Goal: Complete application form: Complete application form

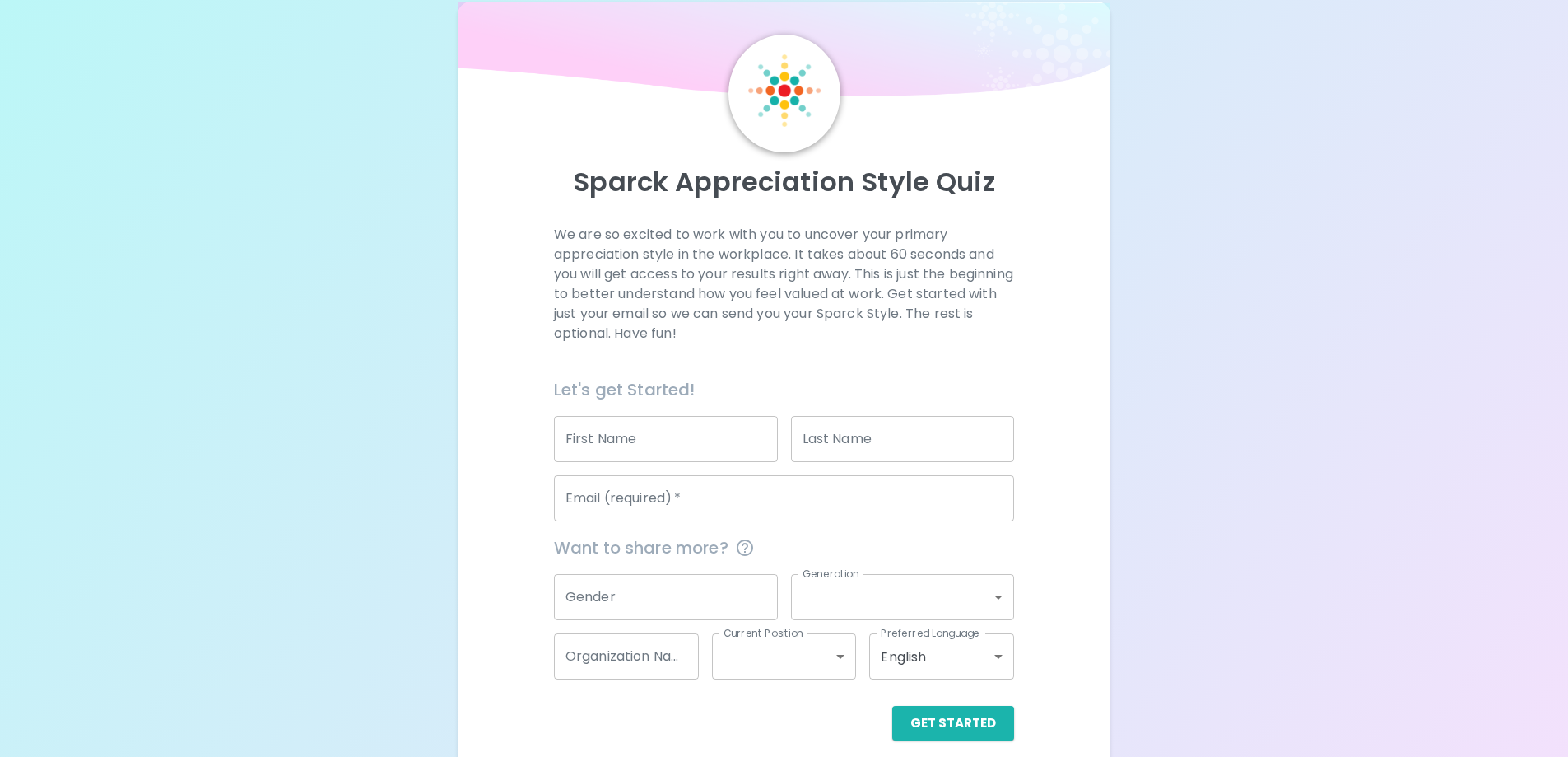
scroll to position [48, 0]
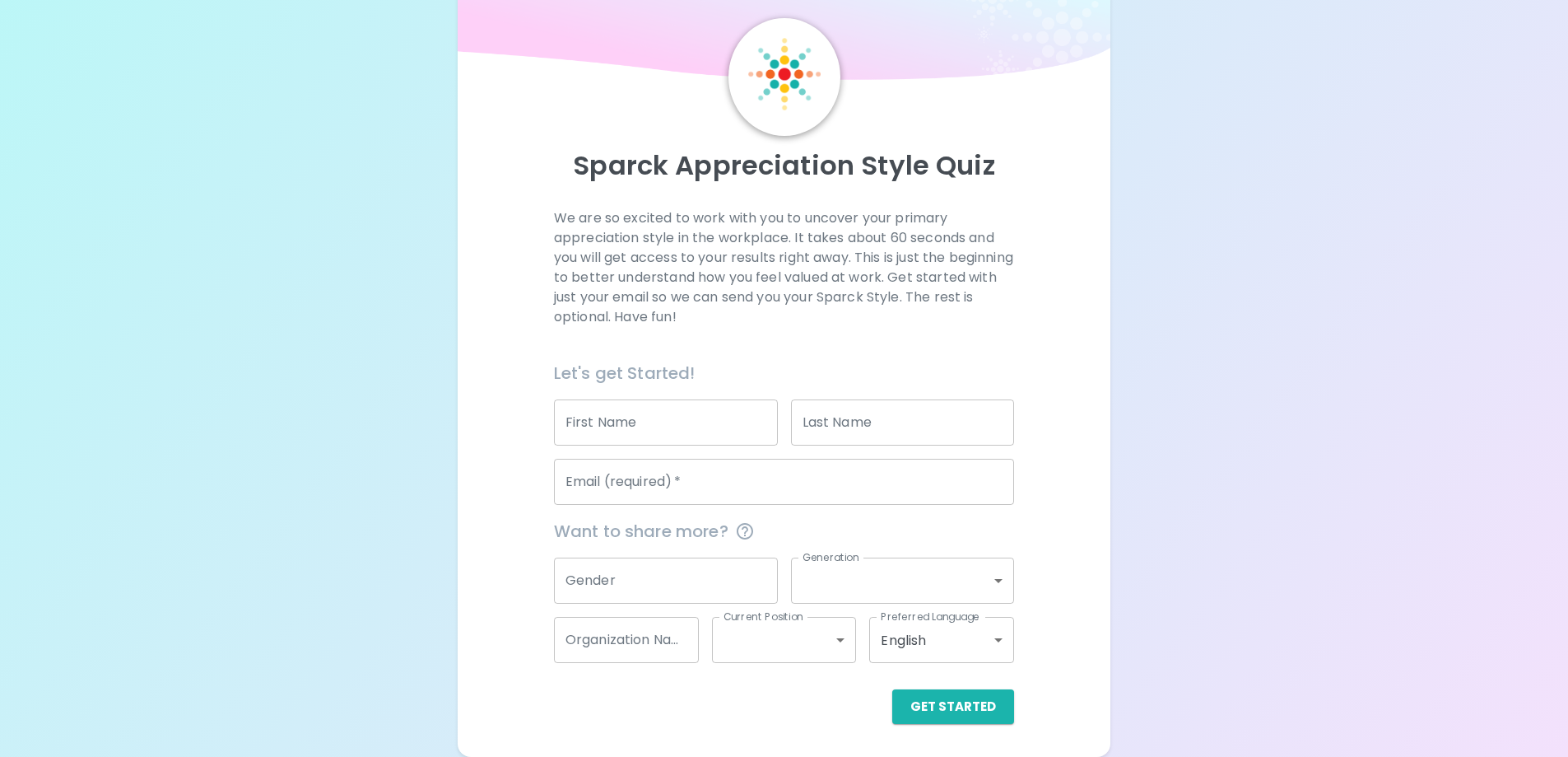
click at [633, 440] on input "First Name" at bounding box center [666, 422] width 224 height 46
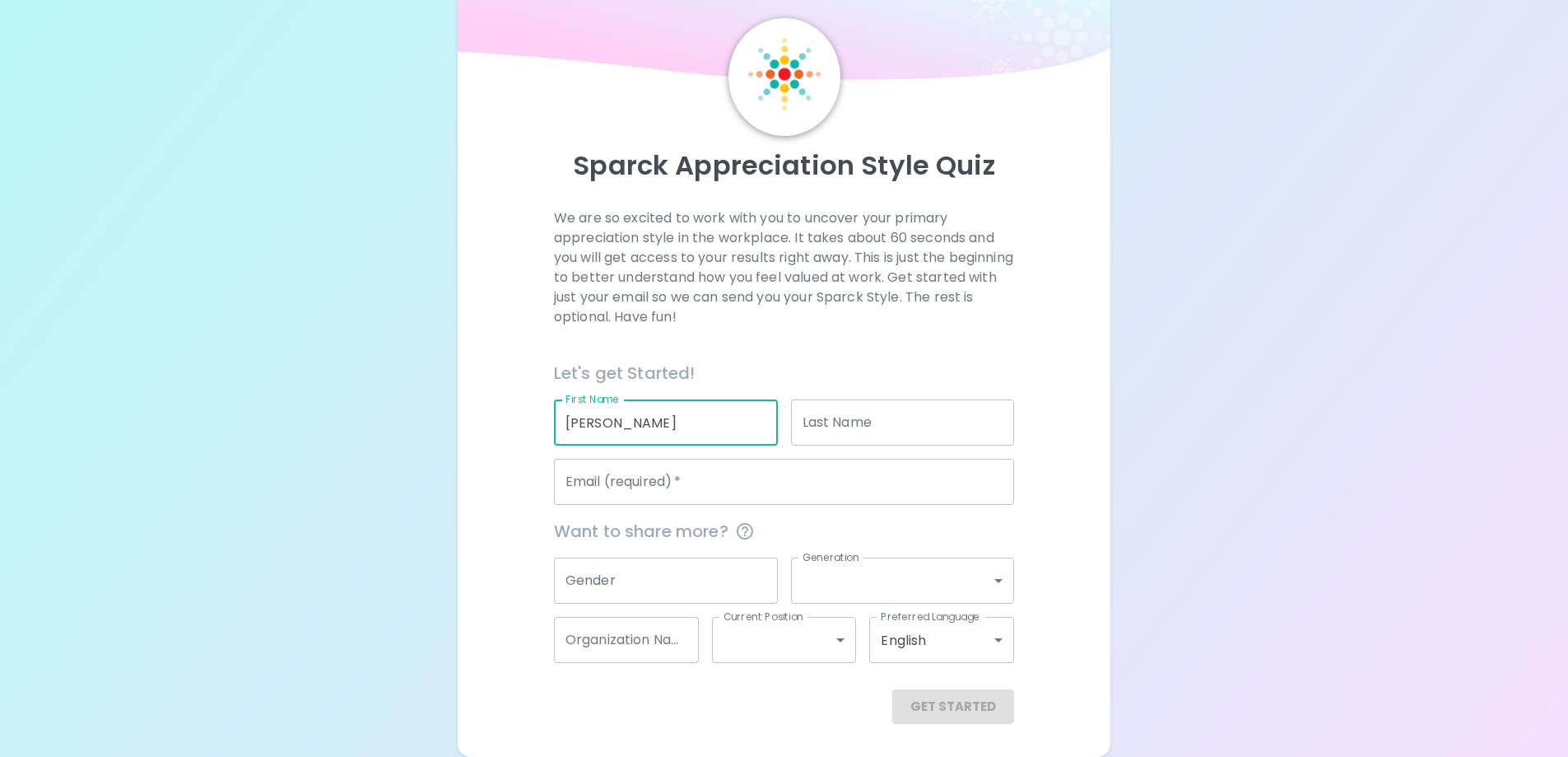
type input "[PERSON_NAME]"
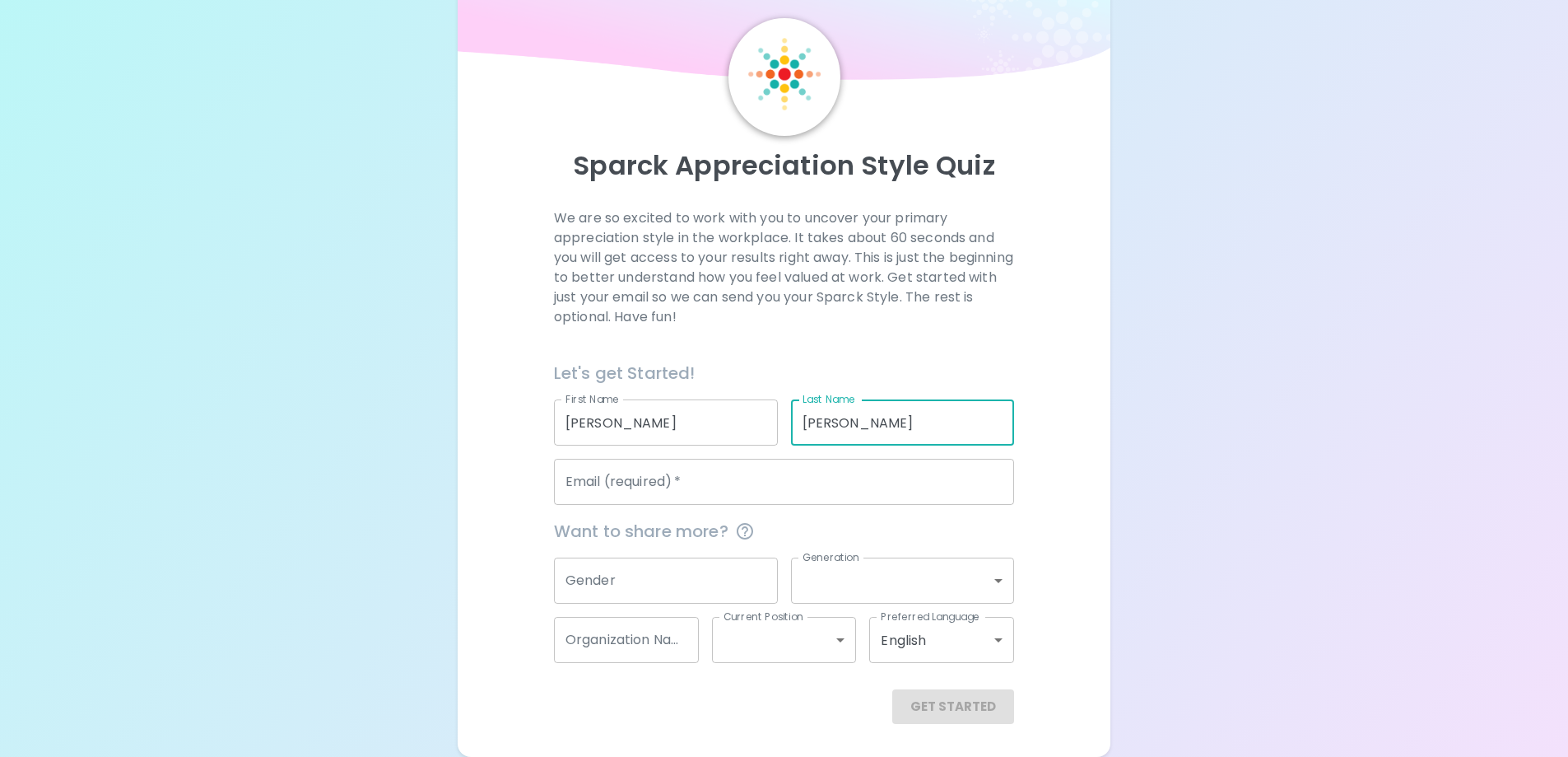
type input "[PERSON_NAME]"
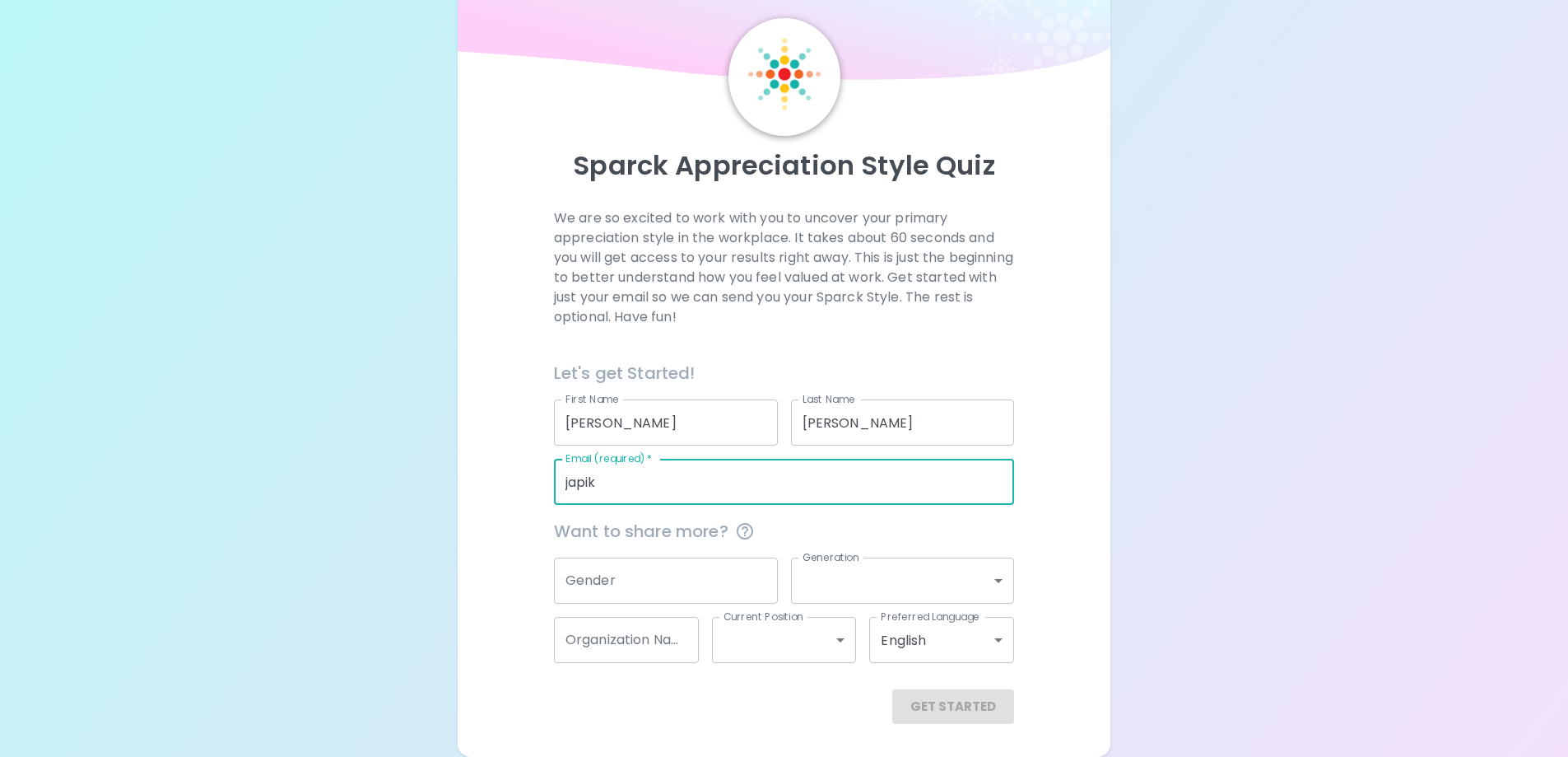
click at [418, 389] on div "Sparck Appreciation Style Quiz We are so excited to work with you to uncover yo…" at bounding box center [784, 355] width 1568 height 805
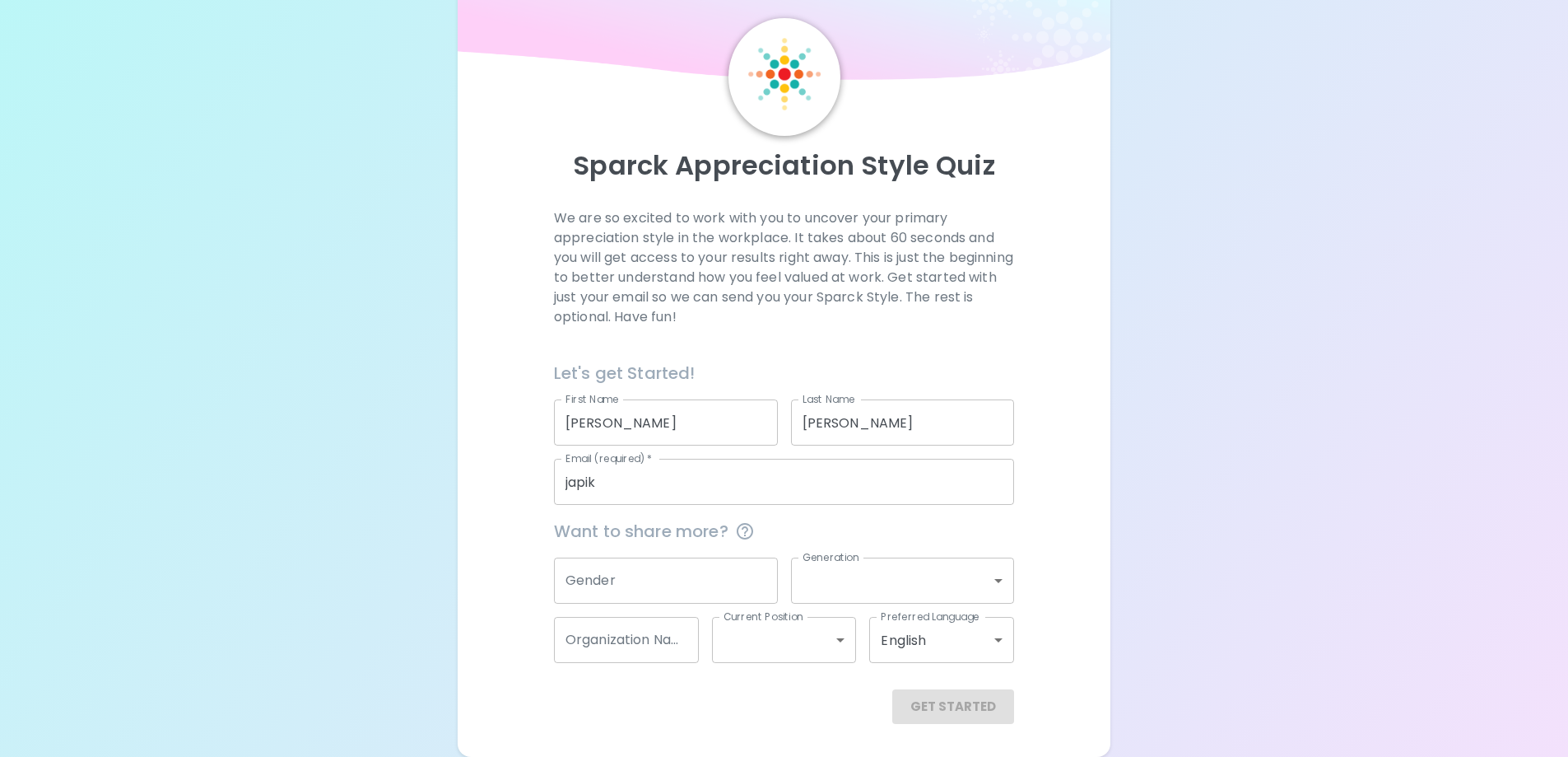
click at [964, 714] on div "Get Started" at bounding box center [784, 706] width 460 height 34
click at [638, 486] on input "japik" at bounding box center [784, 482] width 460 height 46
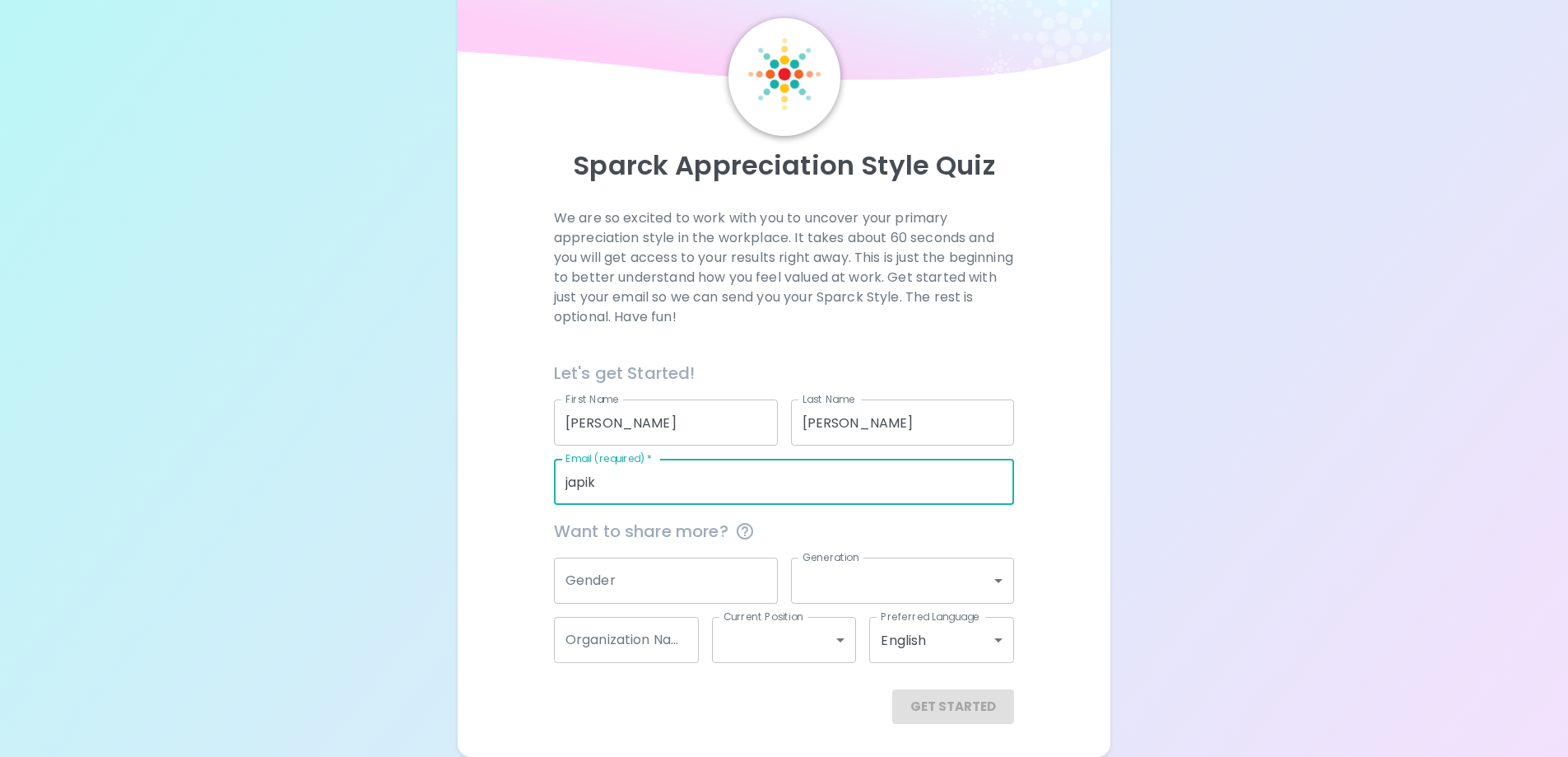
type input "[EMAIL_ADDRESS][DOMAIN_NAME]"
click at [934, 719] on button "Get Started" at bounding box center [953, 706] width 122 height 34
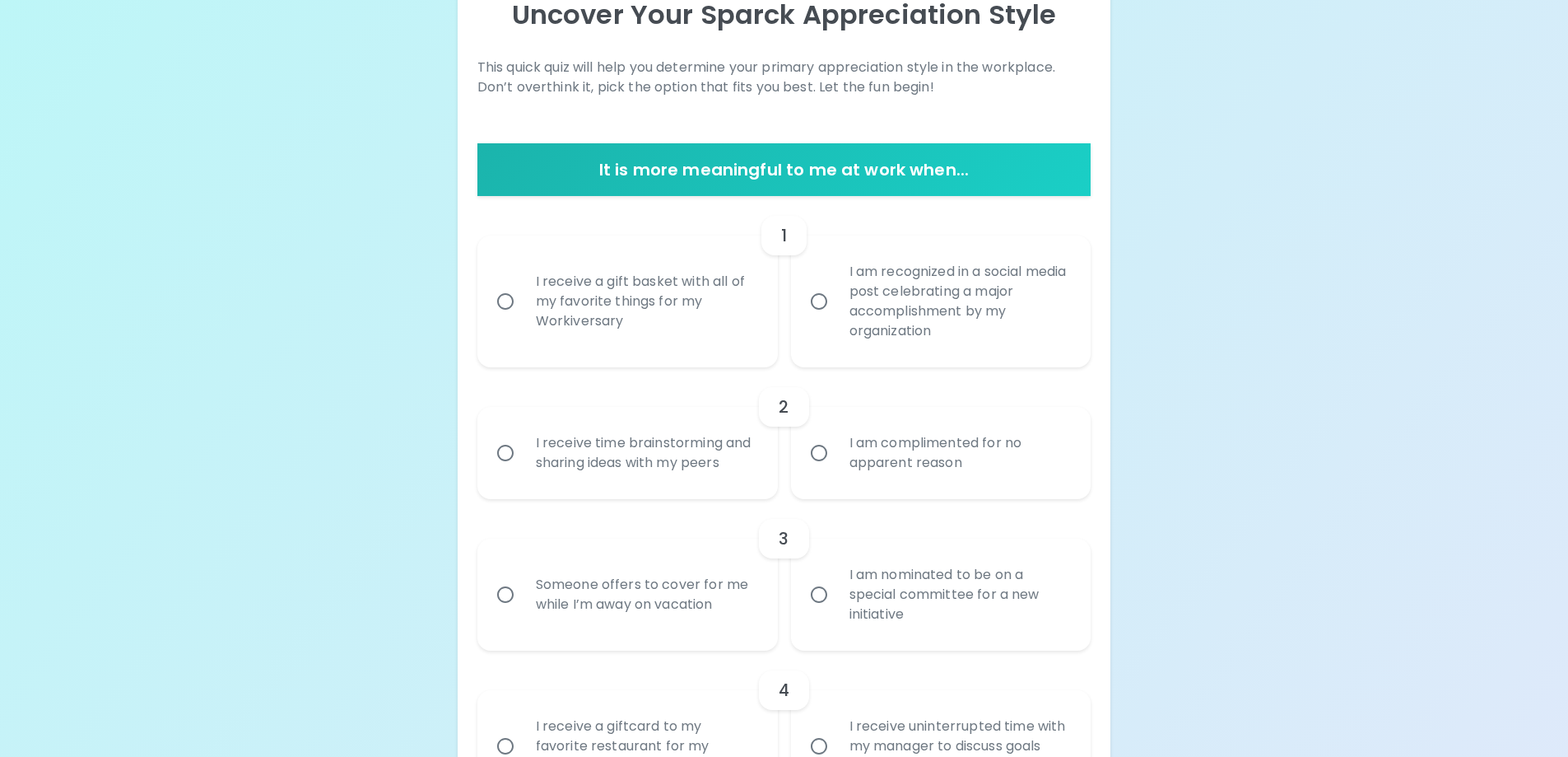
scroll to position [212, 0]
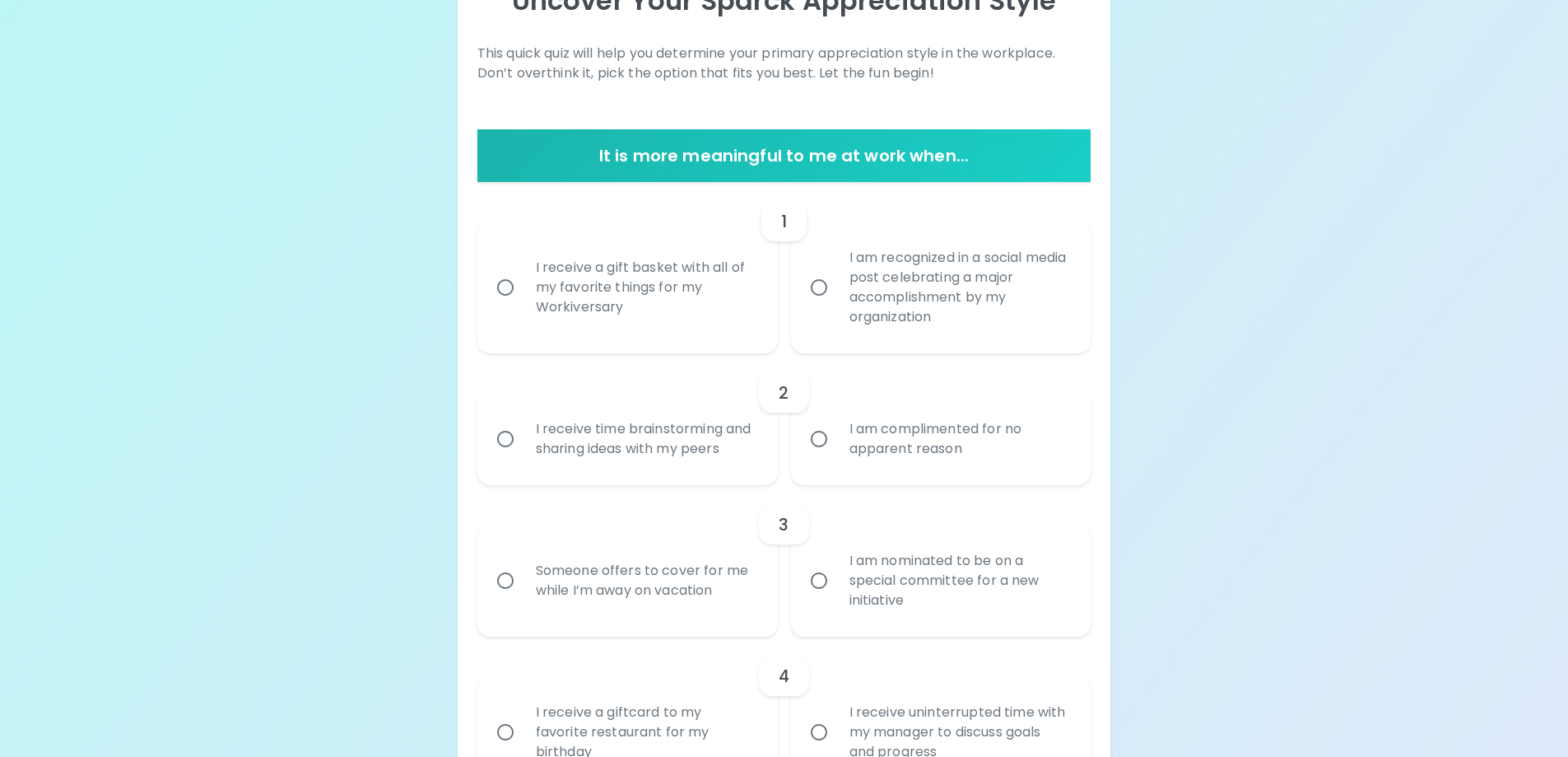
click at [700, 268] on div "I receive a gift basket with all of my favorite things for my Workiversary" at bounding box center [646, 287] width 246 height 98
click at [523, 270] on input "I receive a gift basket with all of my favorite things for my Workiversary" at bounding box center [505, 287] width 34 height 34
radio input "true"
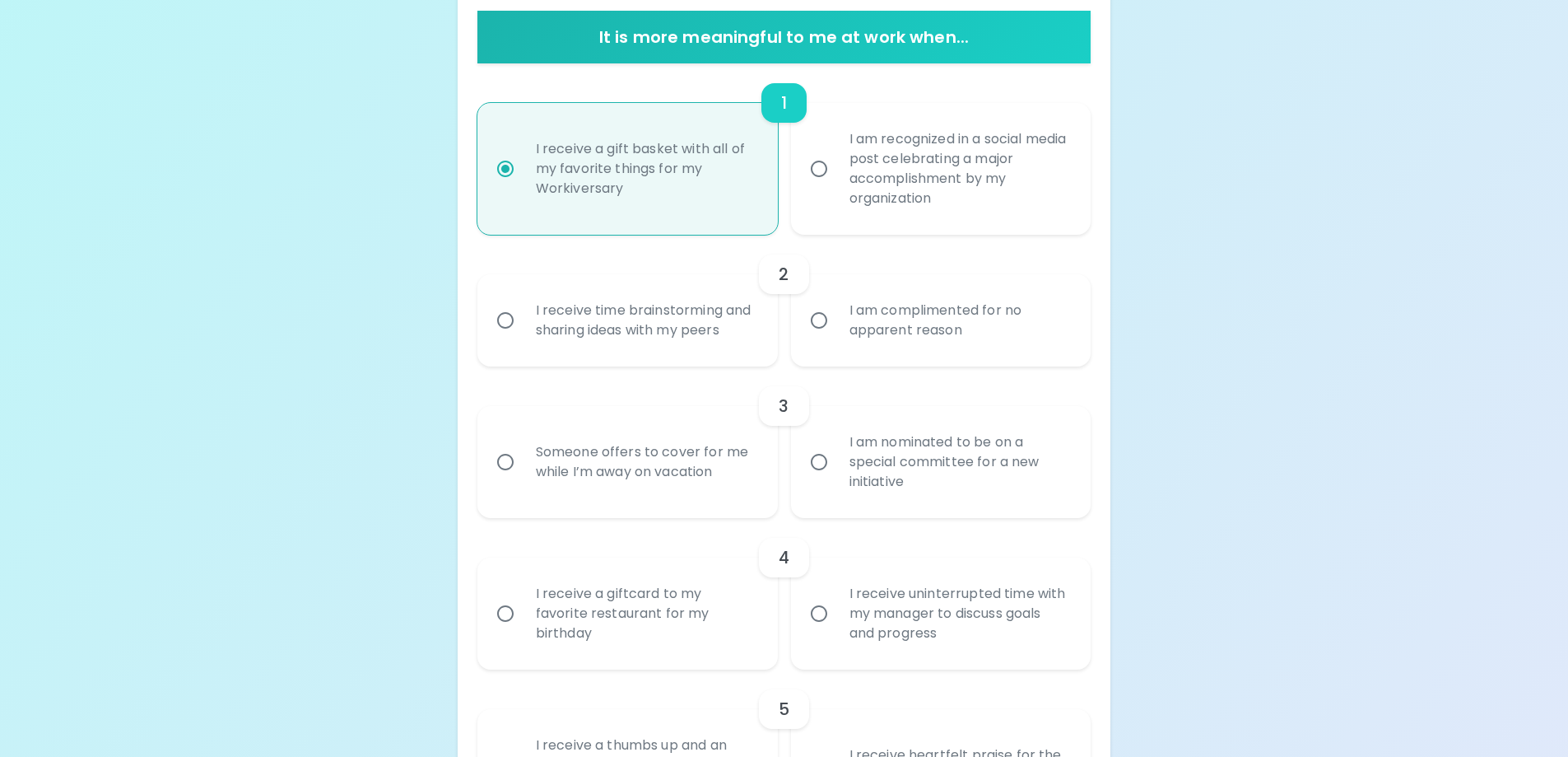
scroll to position [344, 0]
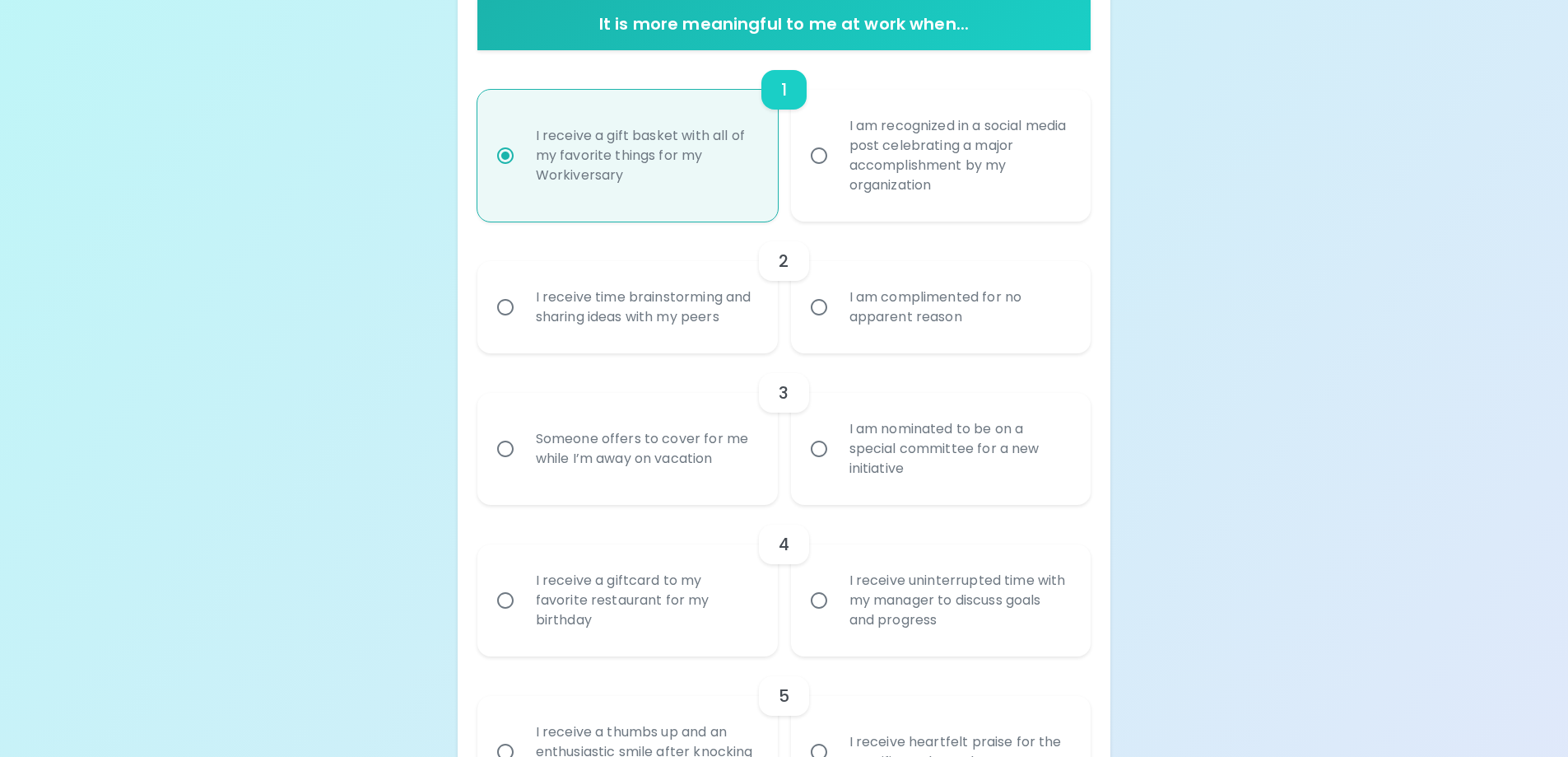
click at [860, 332] on div "I am complimented for no apparent reason" at bounding box center [959, 307] width 246 height 79
click at [836, 325] on input "I am complimented for no apparent reason" at bounding box center [819, 307] width 34 height 34
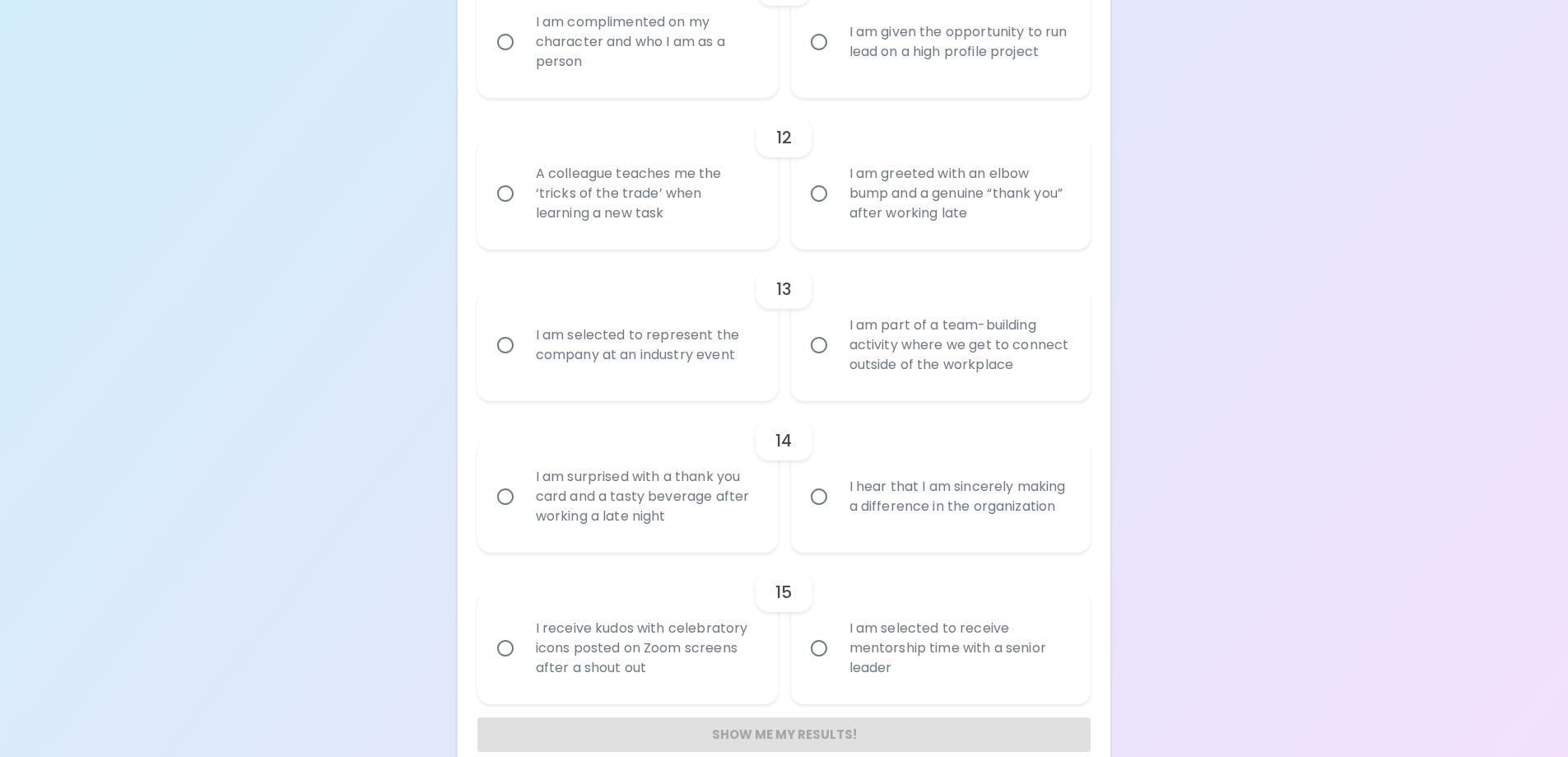
scroll to position [1991, 0]
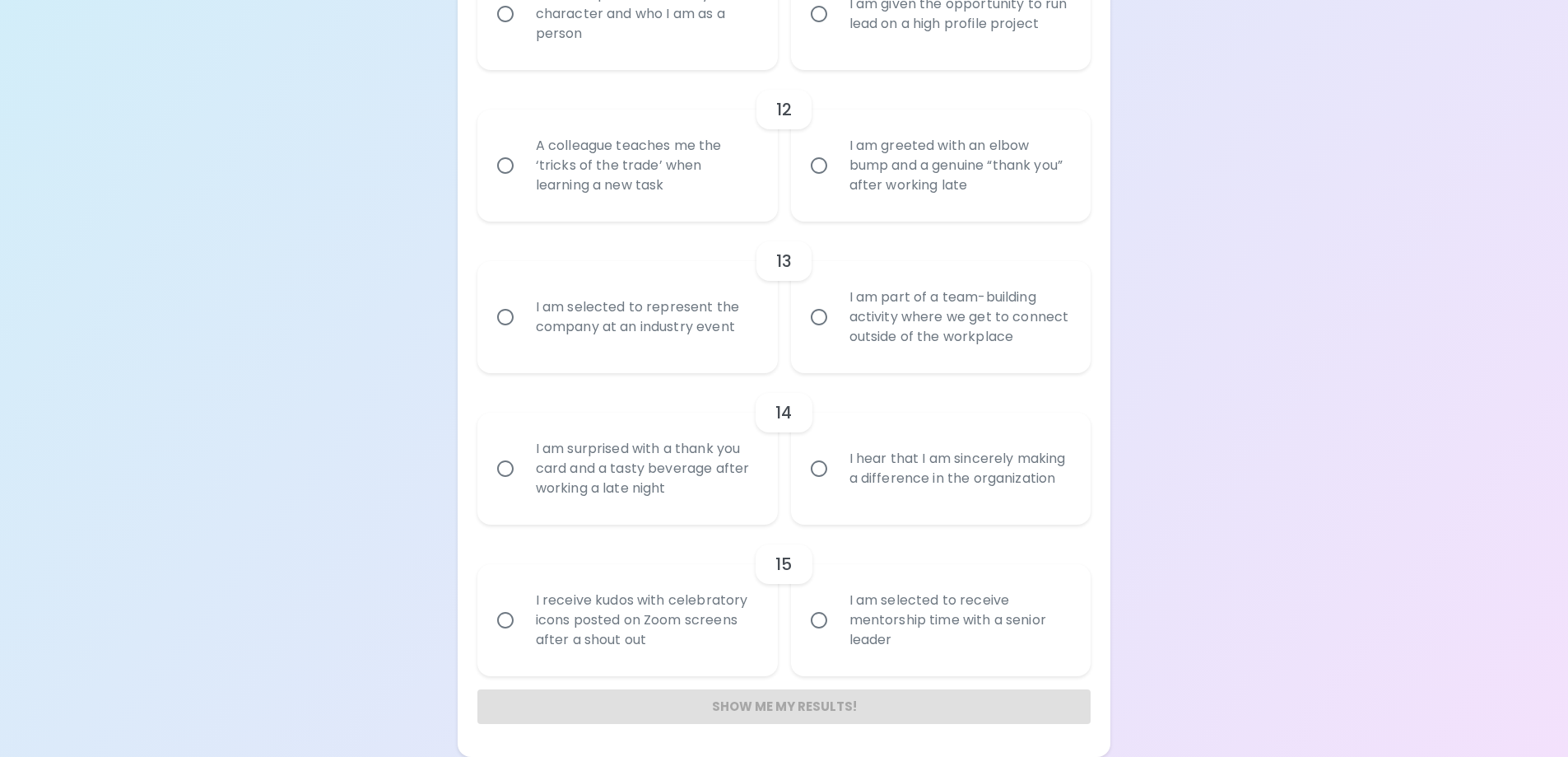
radio input "true"
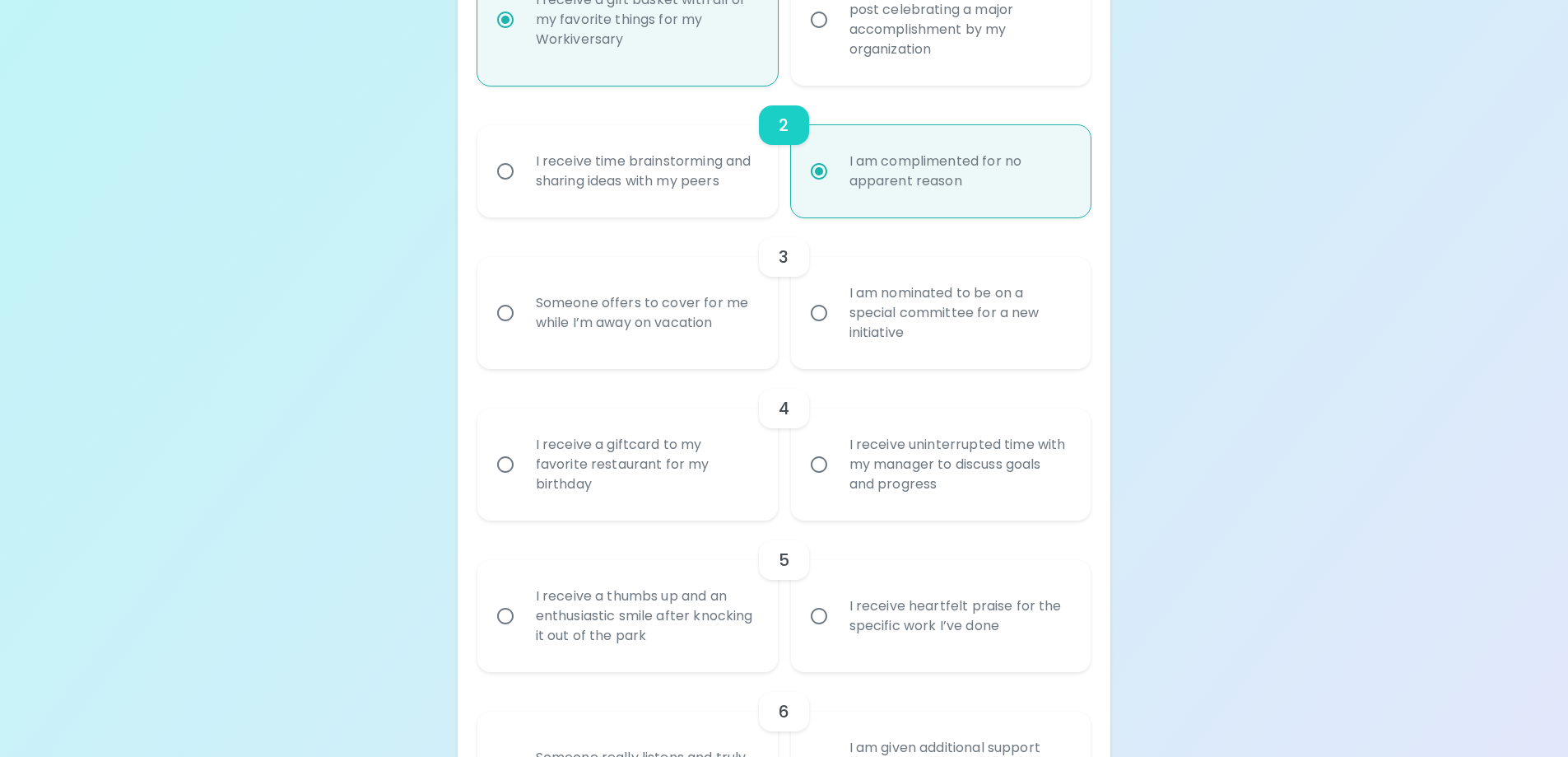
scroll to position [509, 0]
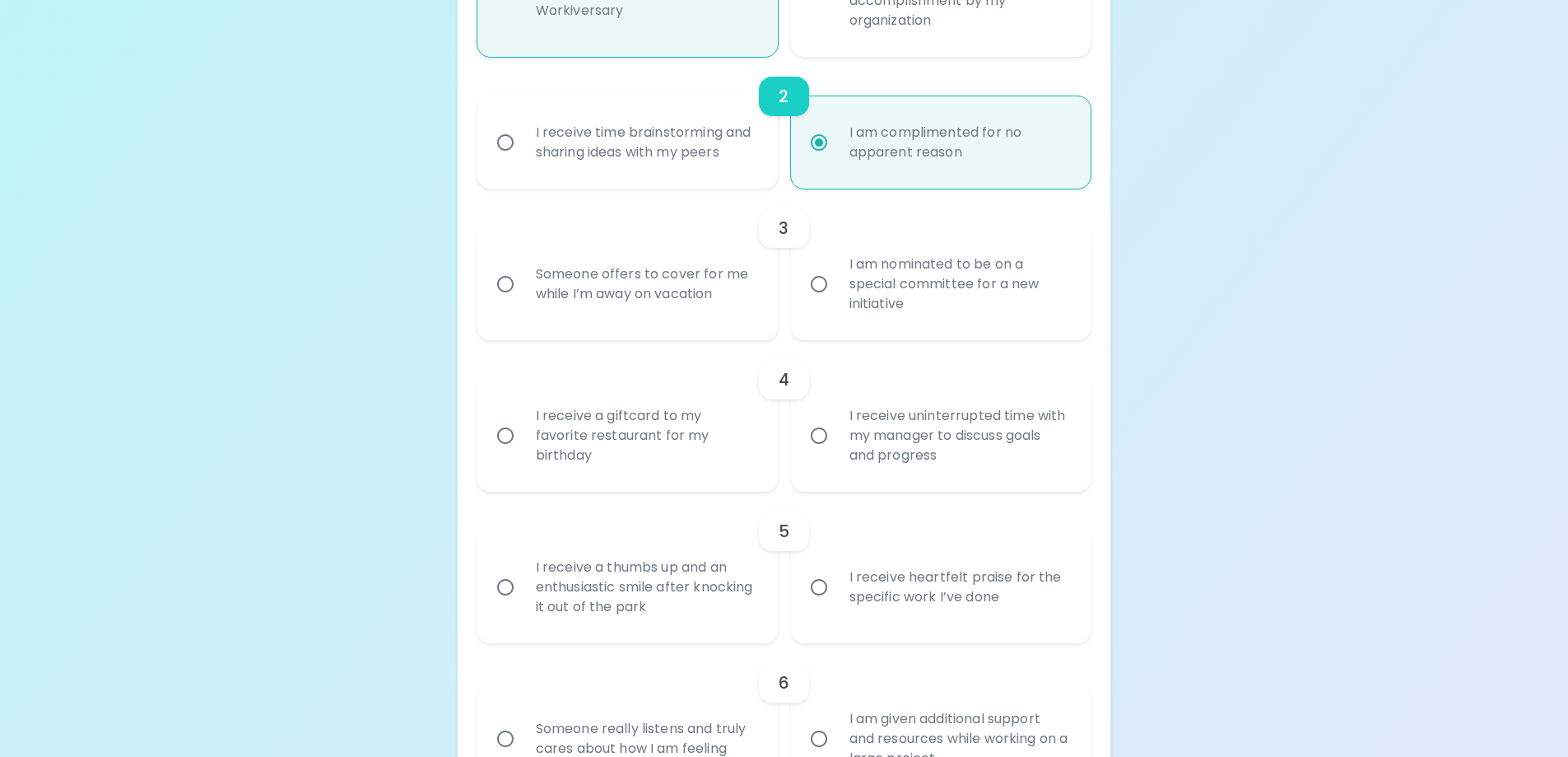
click at [655, 300] on div "Someone offers to cover for me while I’m away on vacation" at bounding box center [646, 284] width 246 height 79
click at [523, 300] on input "Someone offers to cover for me while I’m away on vacation" at bounding box center [505, 284] width 34 height 34
radio input "false"
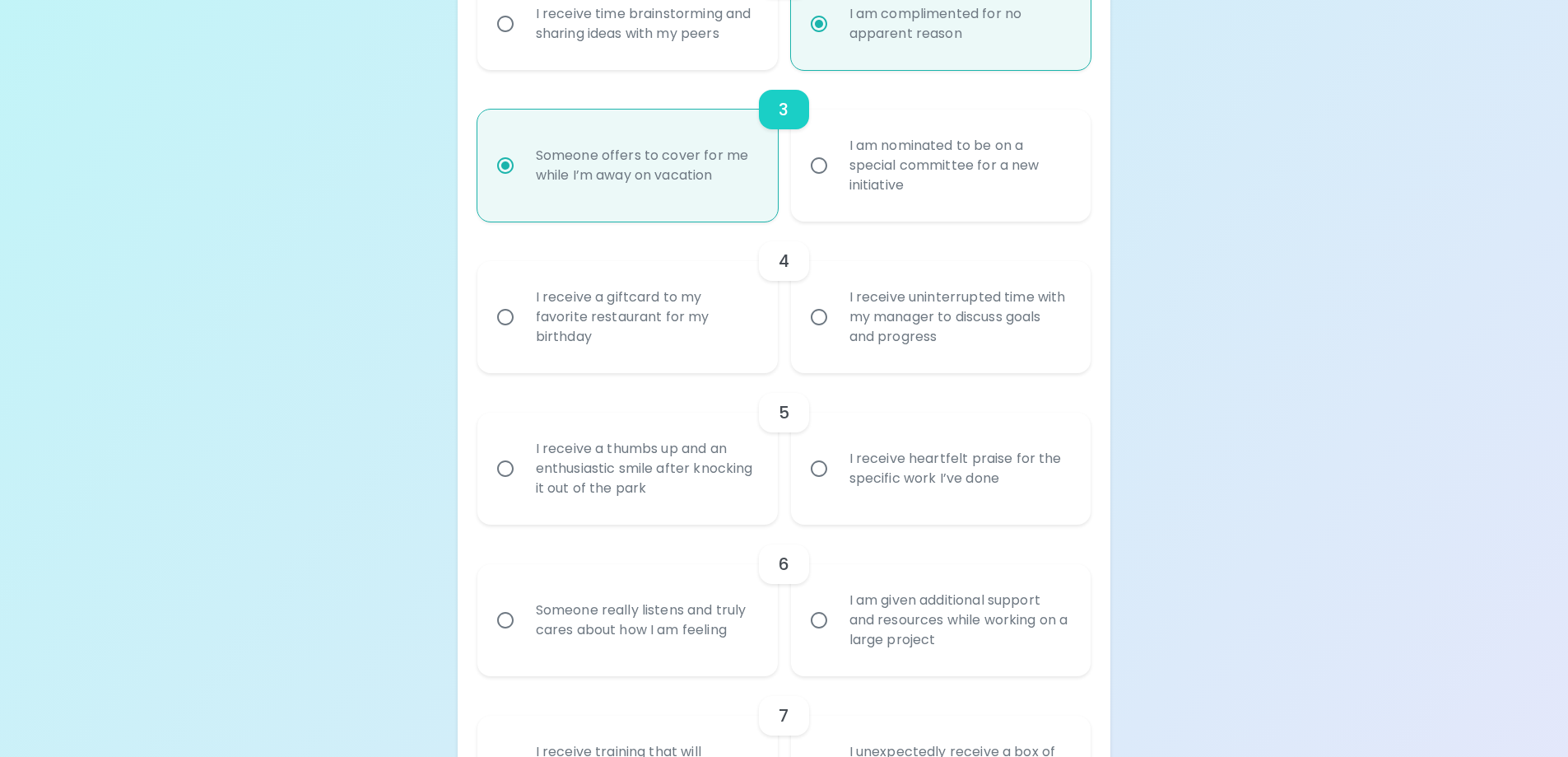
scroll to position [641, 0]
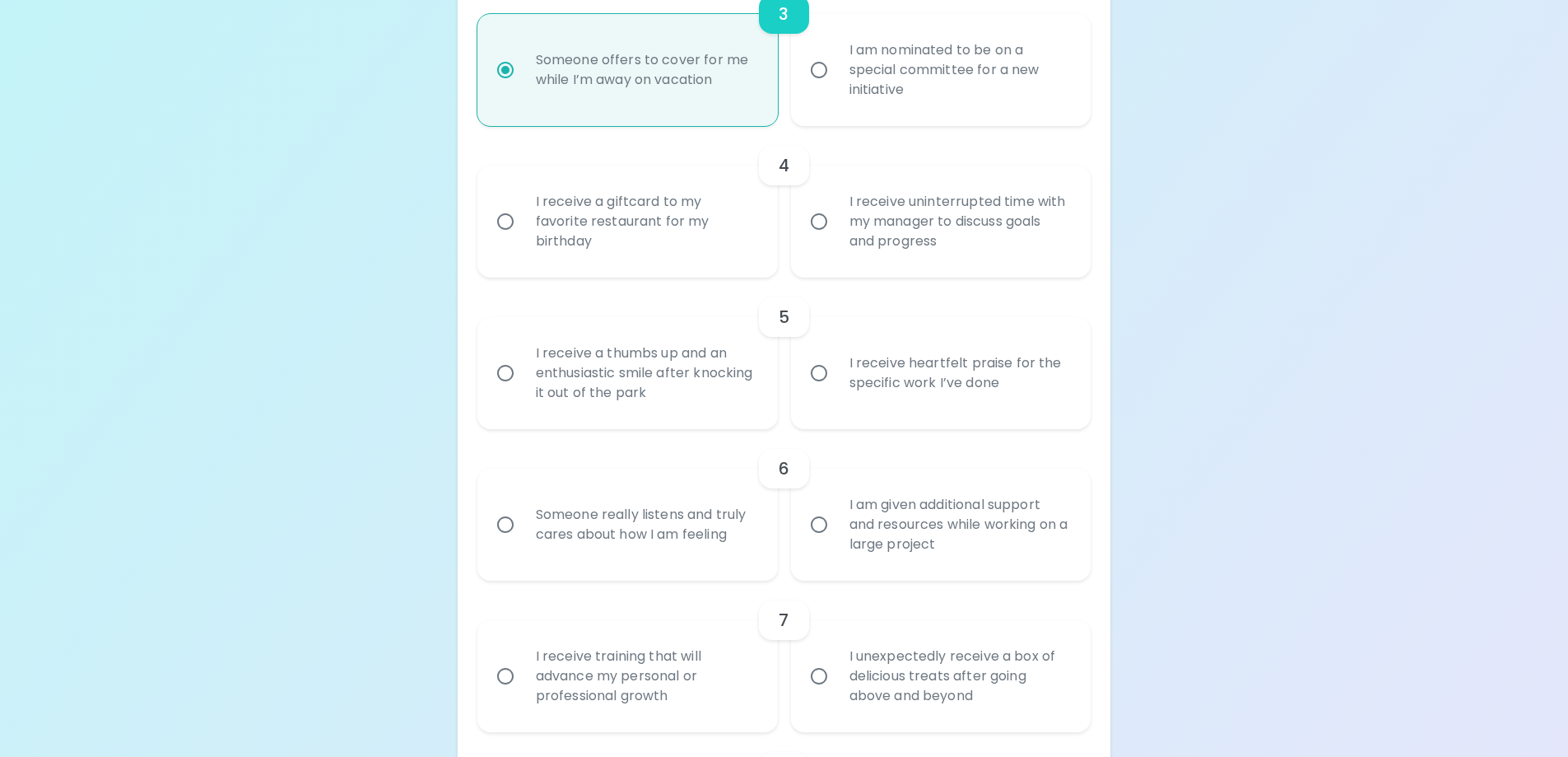
radio input "true"
click at [716, 223] on div "I receive a giftcard to my favorite restaurant for my birthday" at bounding box center [646, 221] width 246 height 98
click at [523, 223] on input "I receive a giftcard to my favorite restaurant for my birthday" at bounding box center [505, 221] width 34 height 34
radio input "false"
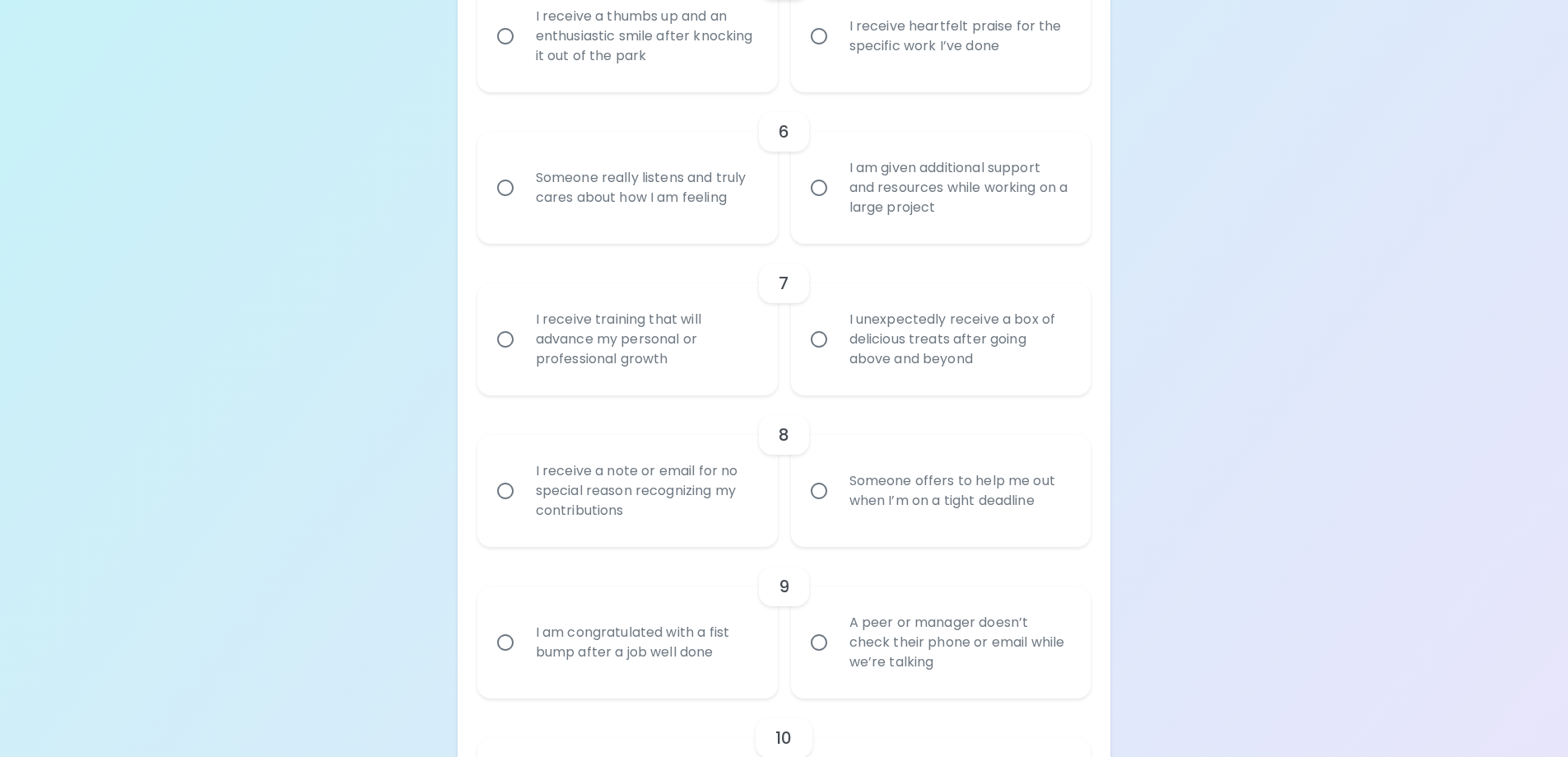
scroll to position [1019, 0]
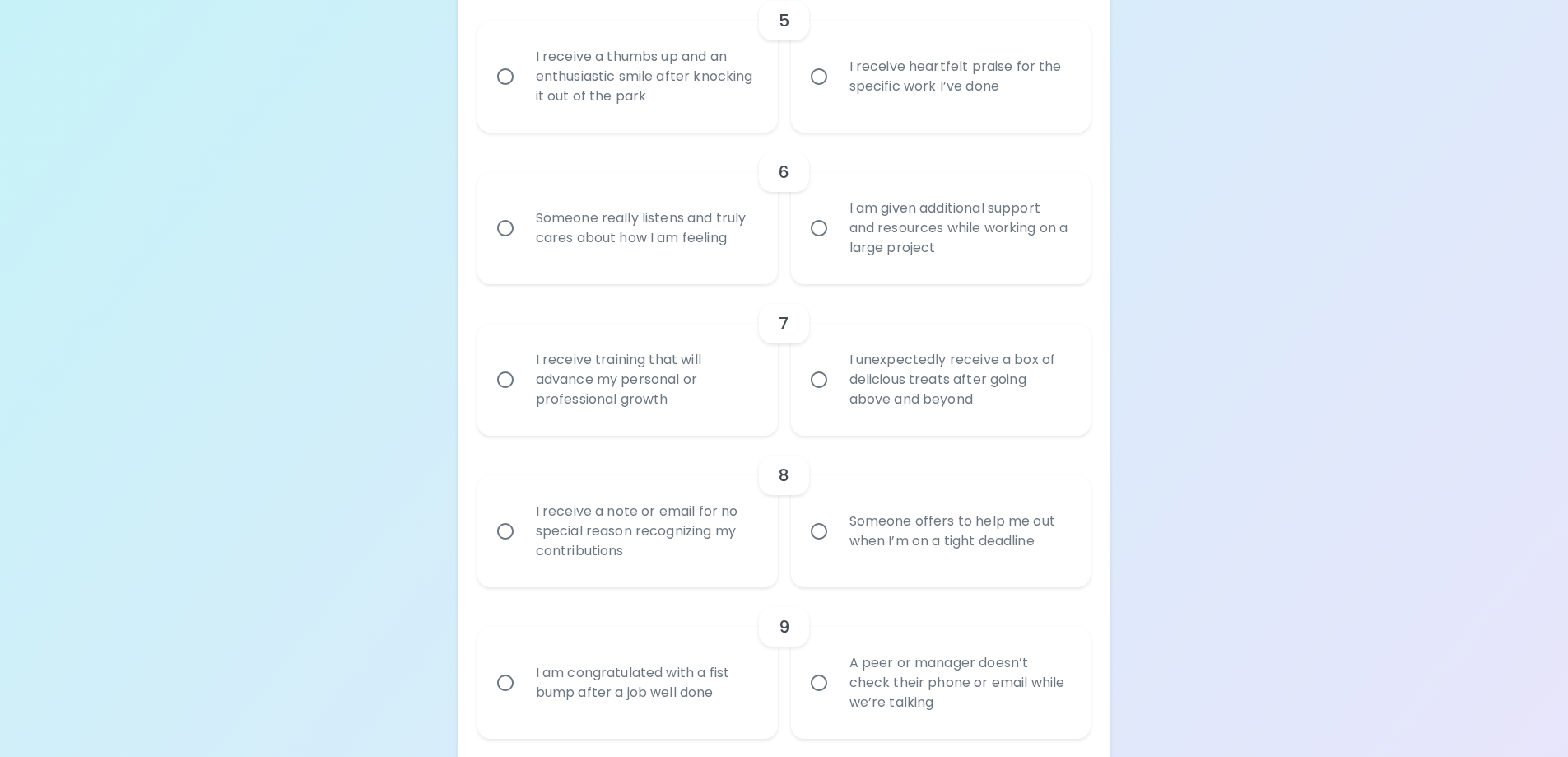
radio input "true"
click at [901, 98] on div "I receive heartfelt praise for the specific work I’ve done" at bounding box center [959, 76] width 246 height 79
click at [836, 94] on input "I receive heartfelt praise for the specific work I’ve done" at bounding box center [819, 76] width 34 height 34
radio input "false"
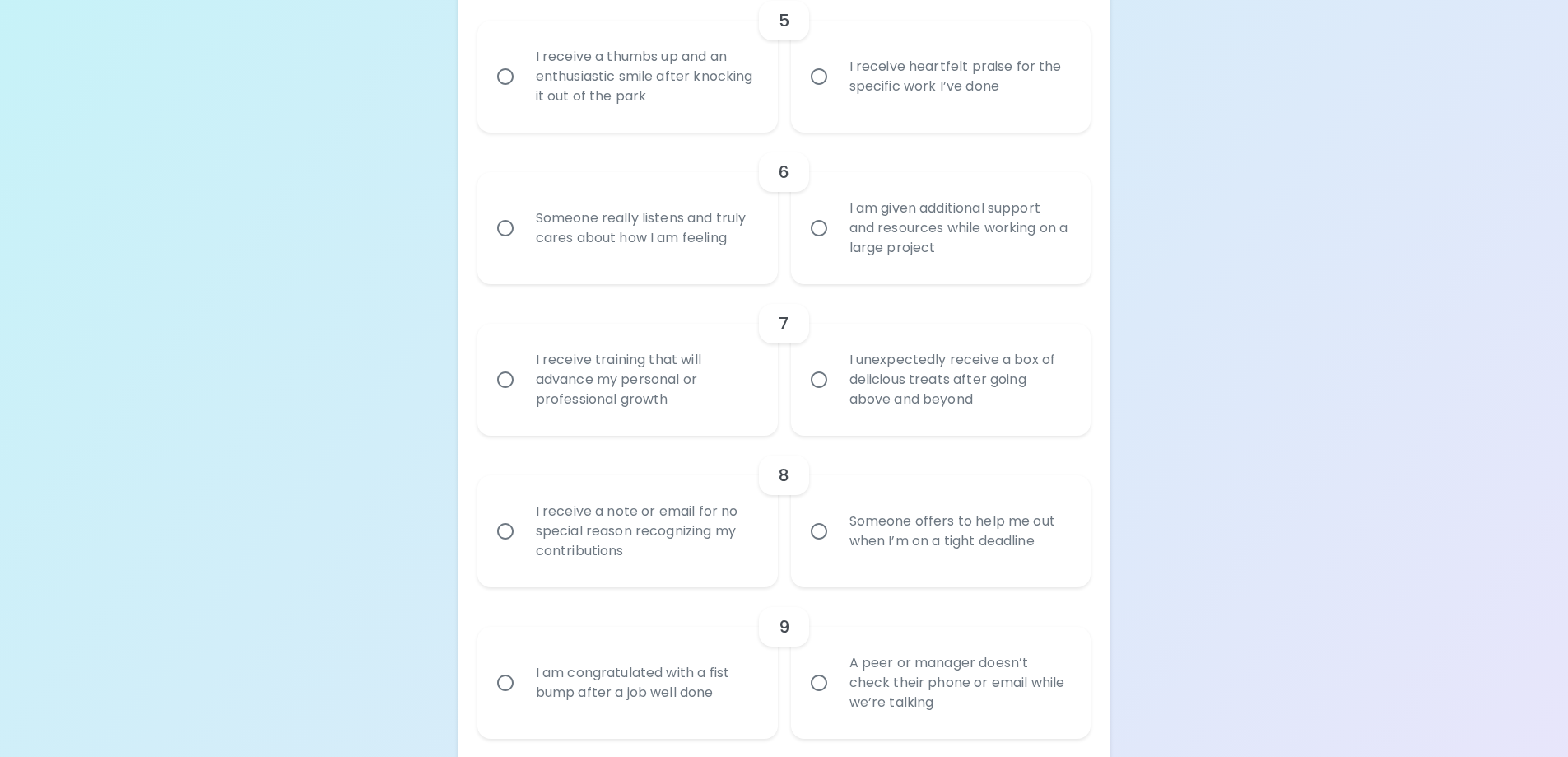
radio input "false"
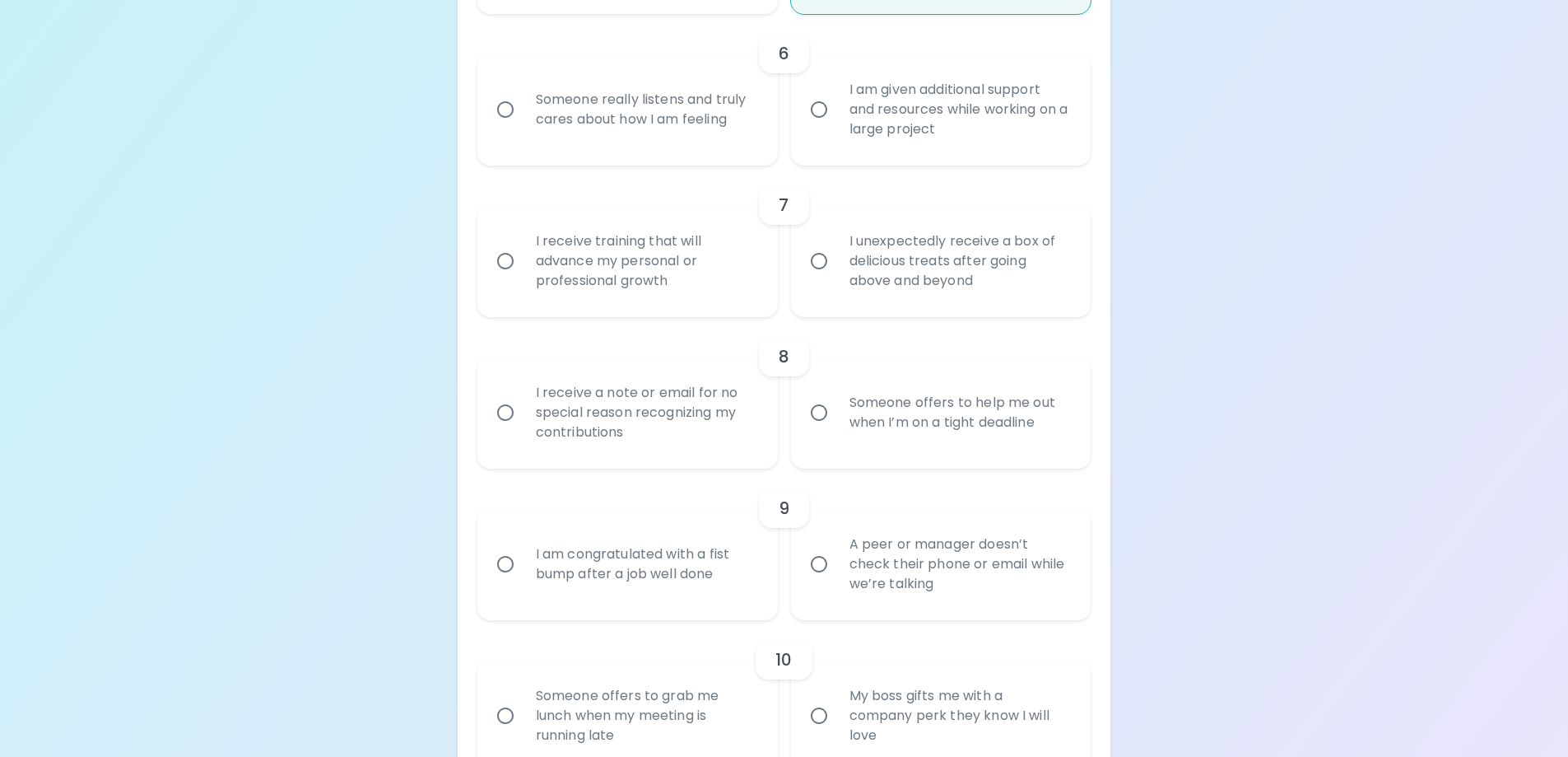
scroll to position [1151, 0]
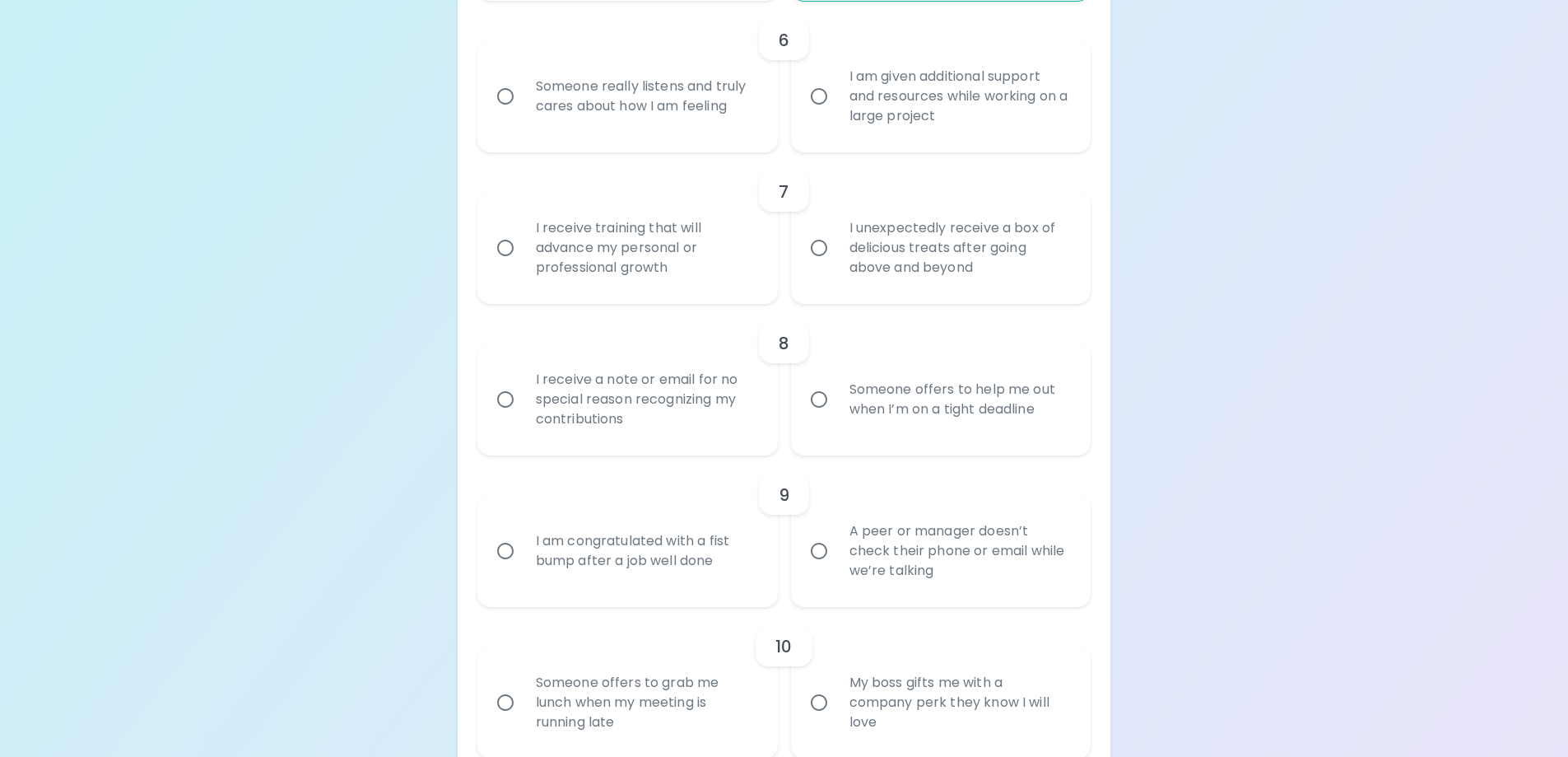
radio input "true"
click at [666, 79] on div "Someone really listens and truly cares about how I am feeling" at bounding box center [646, 96] width 246 height 79
click at [523, 79] on input "Someone really listens and truly cares about how I am feeling" at bounding box center [505, 96] width 34 height 34
radio input "false"
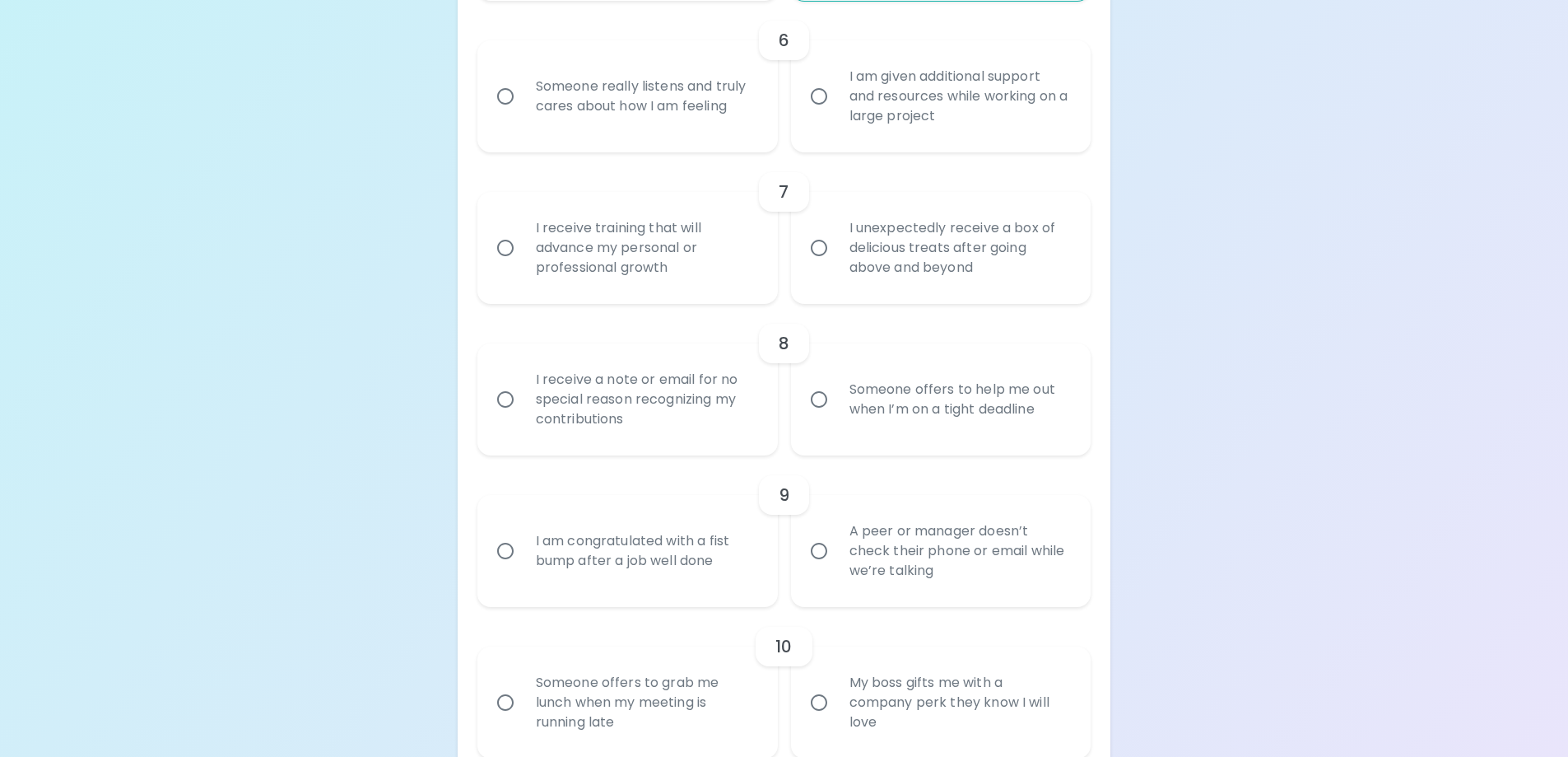
radio input "false"
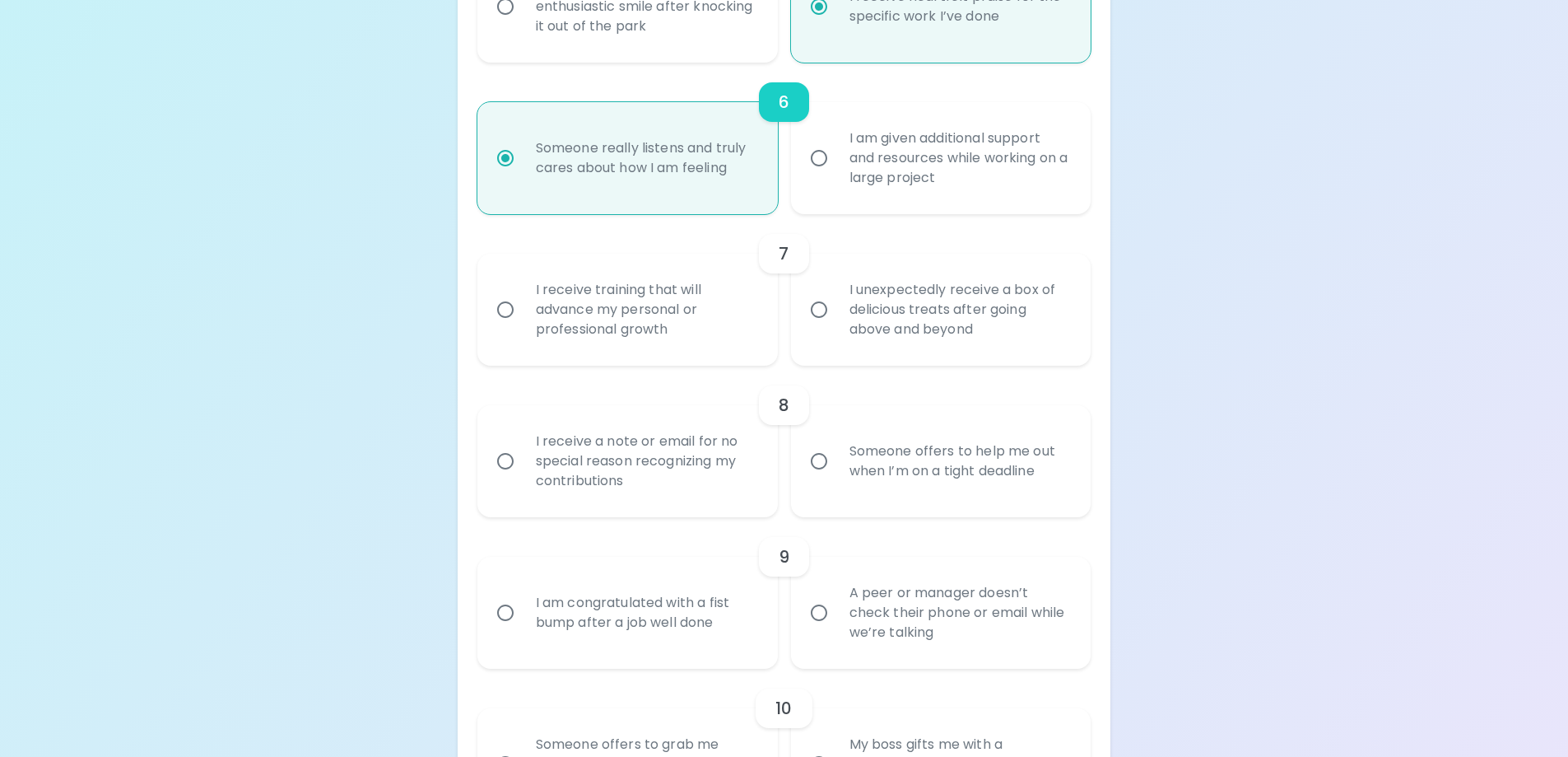
scroll to position [1118, 0]
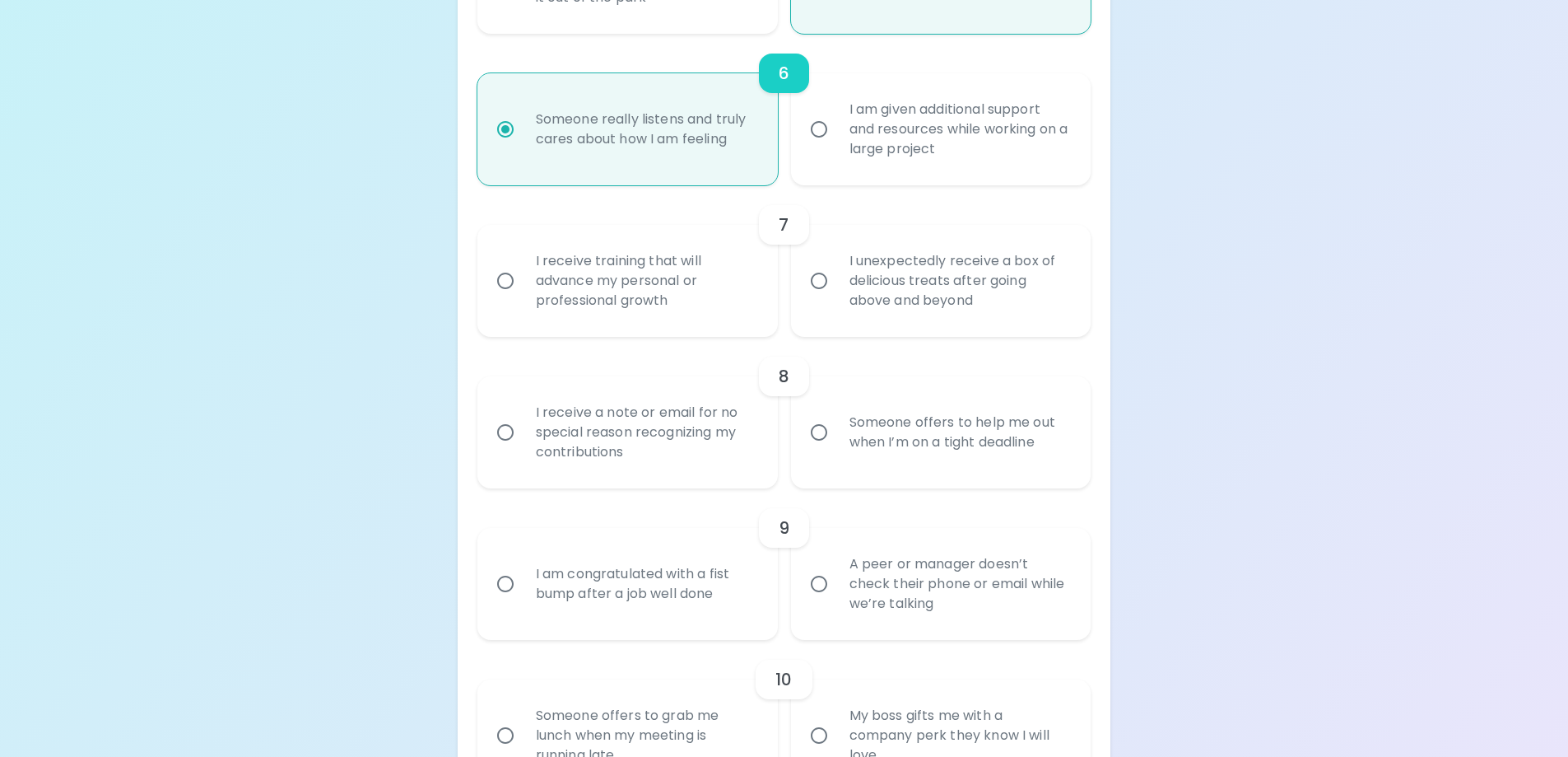
radio input "true"
click at [678, 294] on div "I receive training that will advance my personal or professional growth" at bounding box center [646, 280] width 246 height 98
click at [523, 294] on input "I receive training that will advance my personal or professional growth" at bounding box center [505, 281] width 34 height 34
radio input "false"
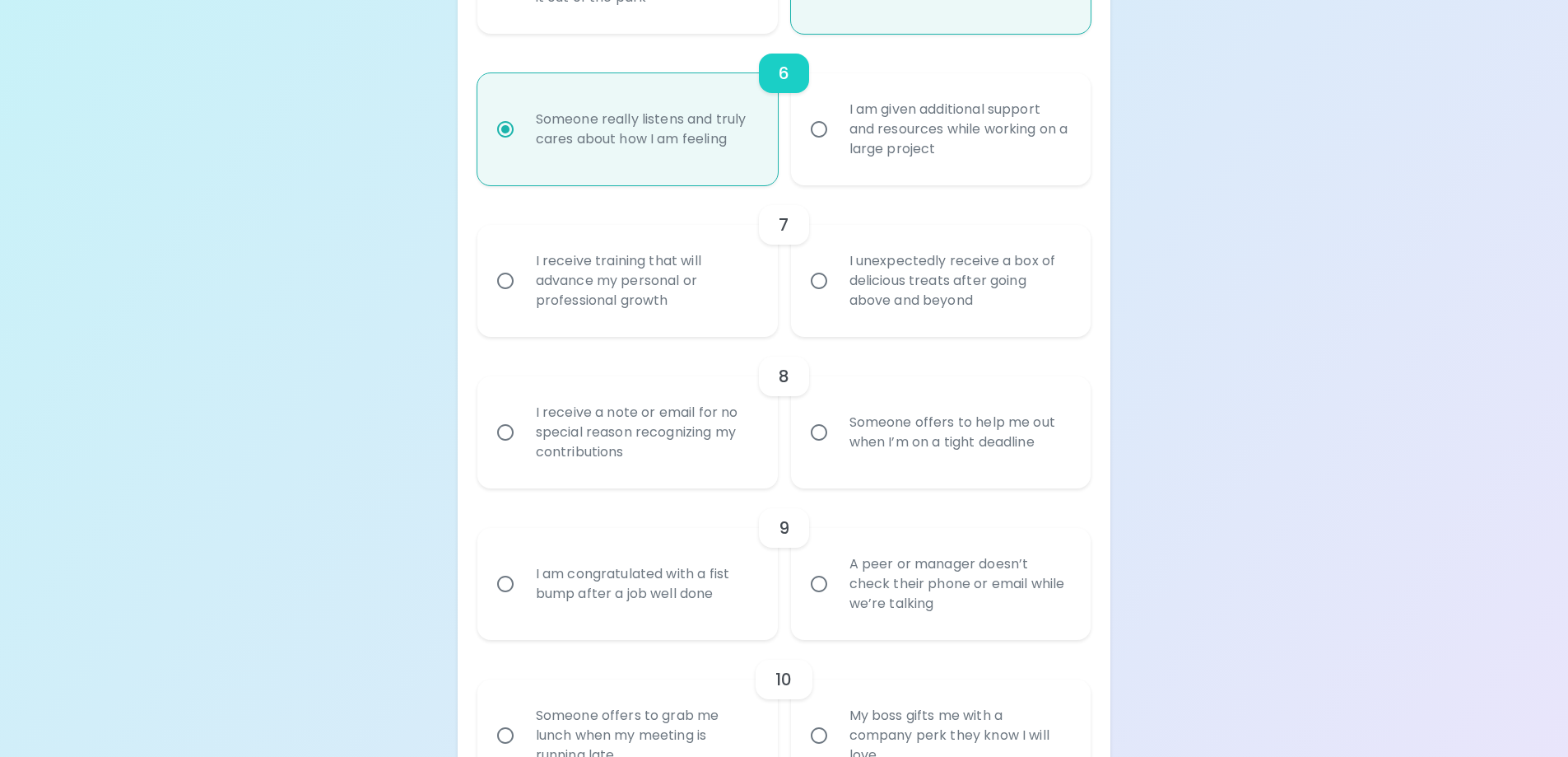
radio input "false"
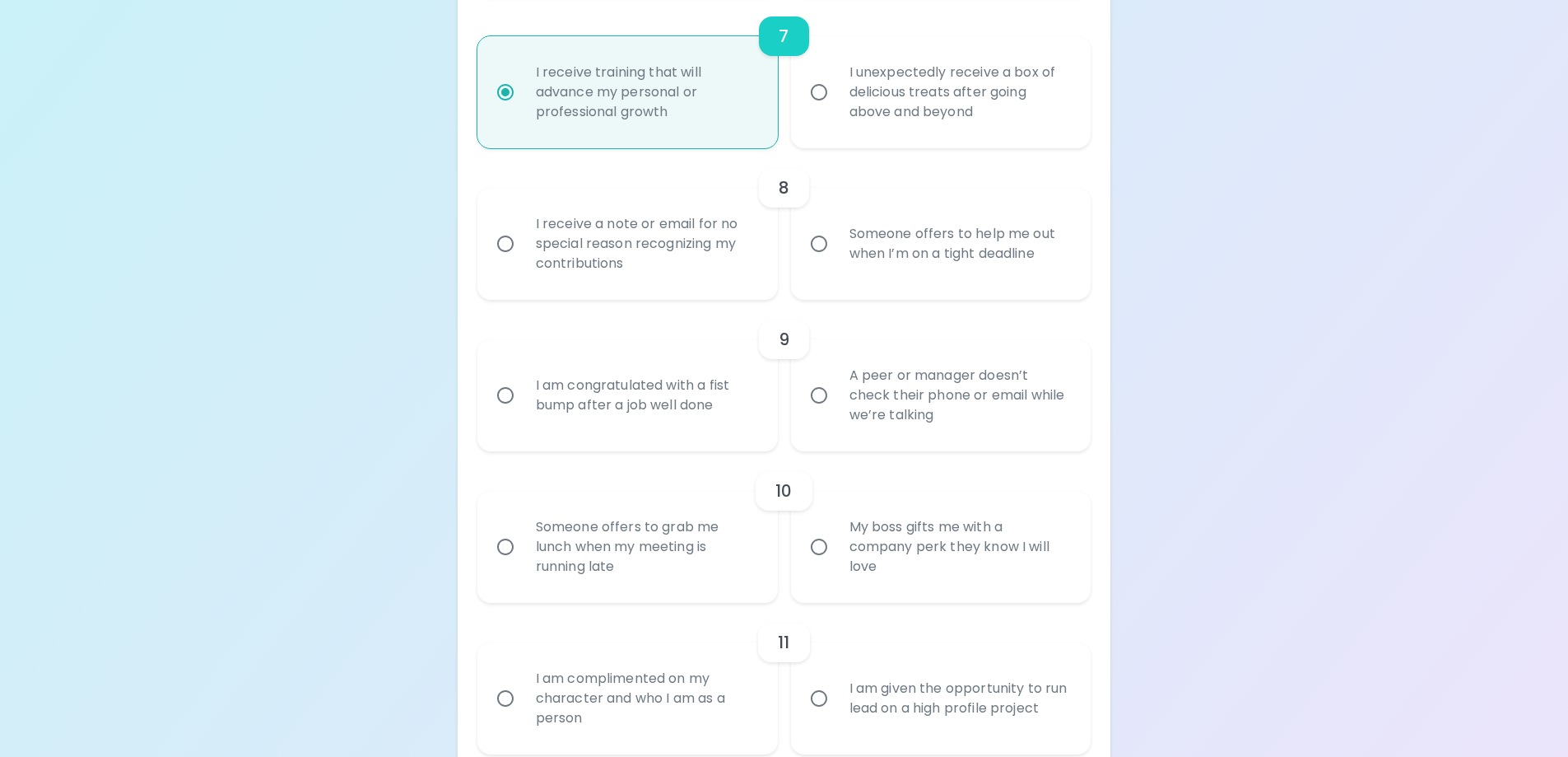
scroll to position [1332, 0]
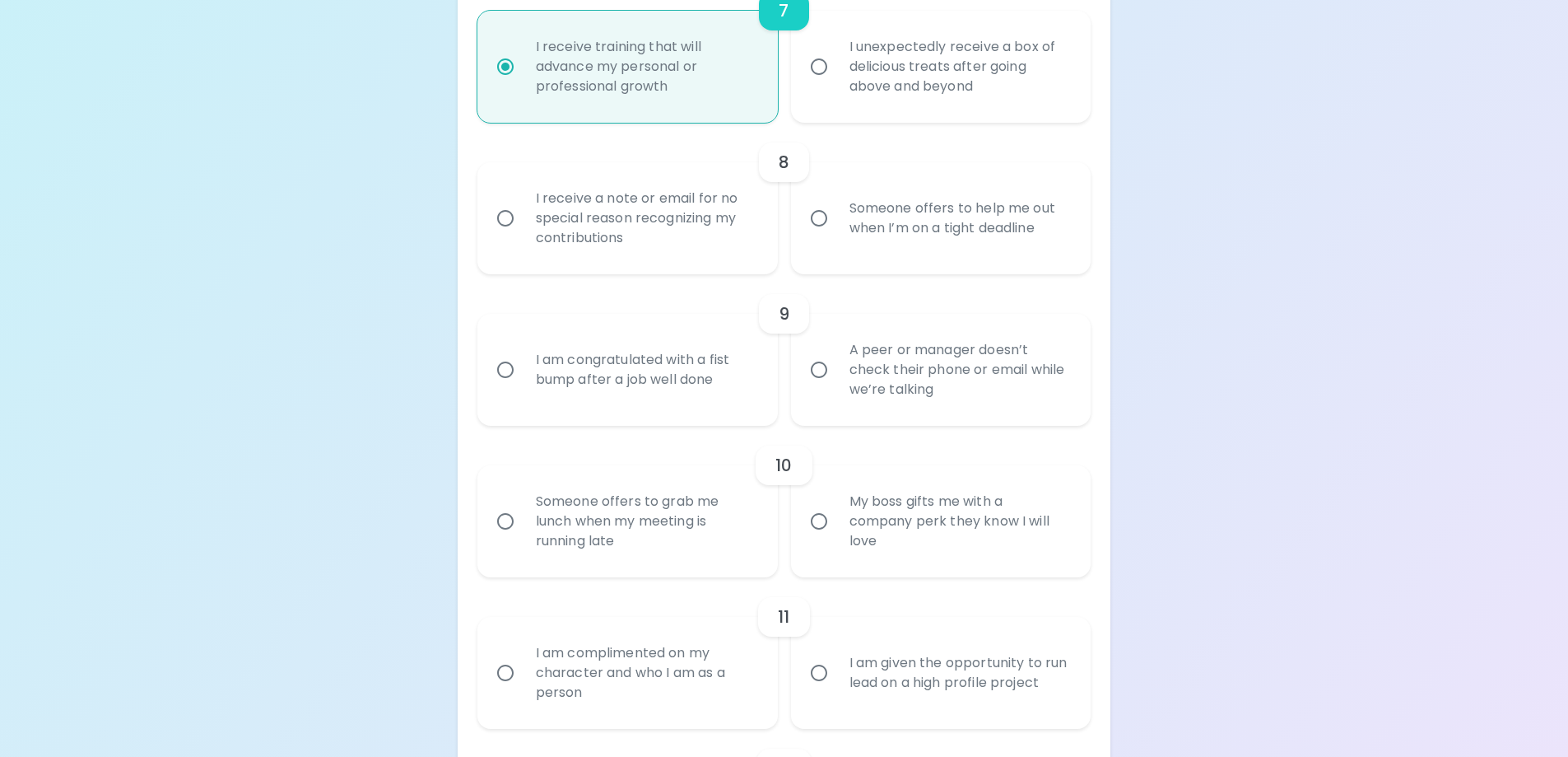
radio input "true"
click at [655, 215] on div "I receive a note or email for no special reason recognizing my contributions" at bounding box center [646, 218] width 246 height 98
click at [523, 215] on input "I receive a note or email for no special reason recognizing my contributions" at bounding box center [505, 218] width 34 height 34
radio input "false"
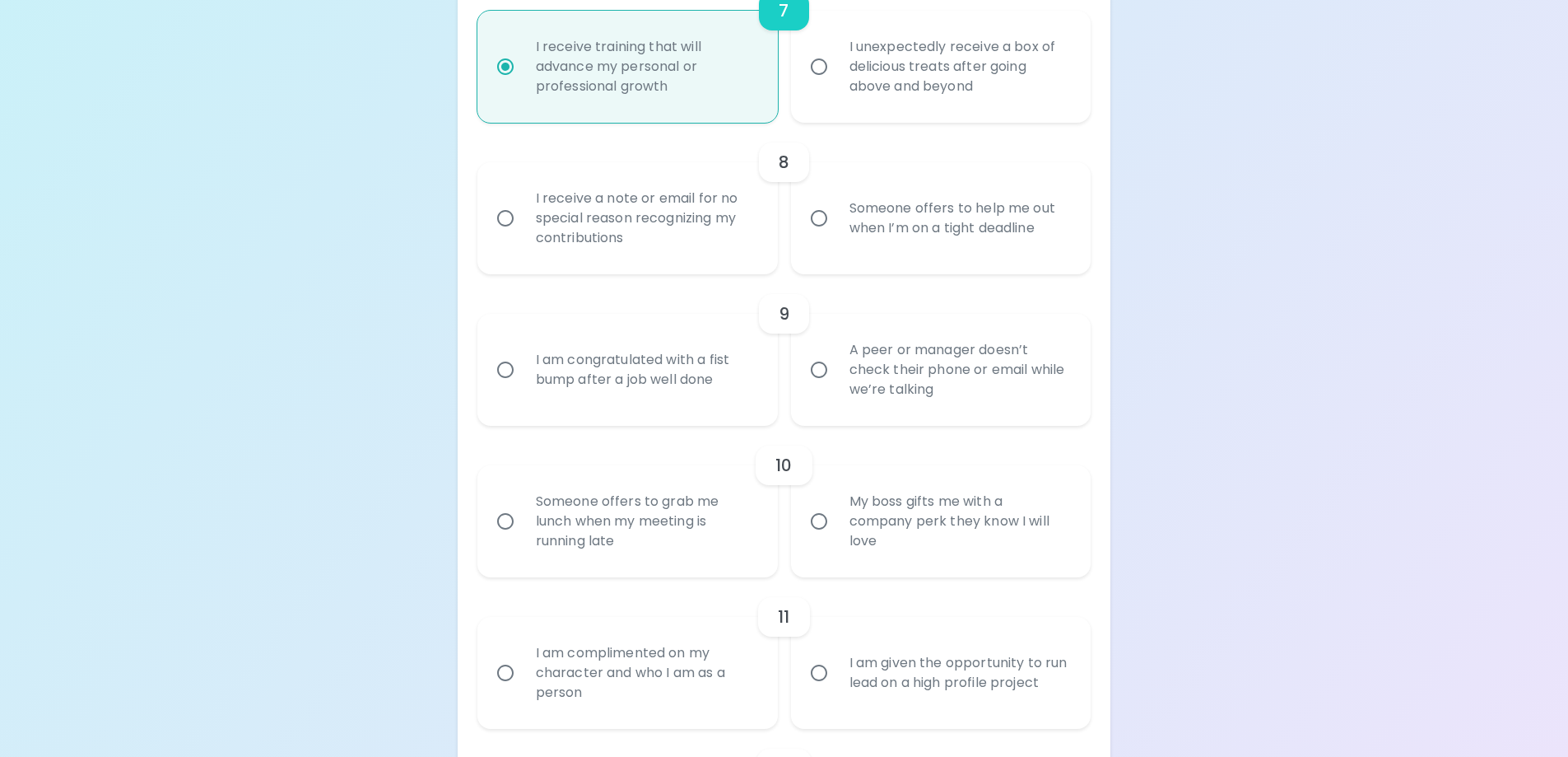
radio input "false"
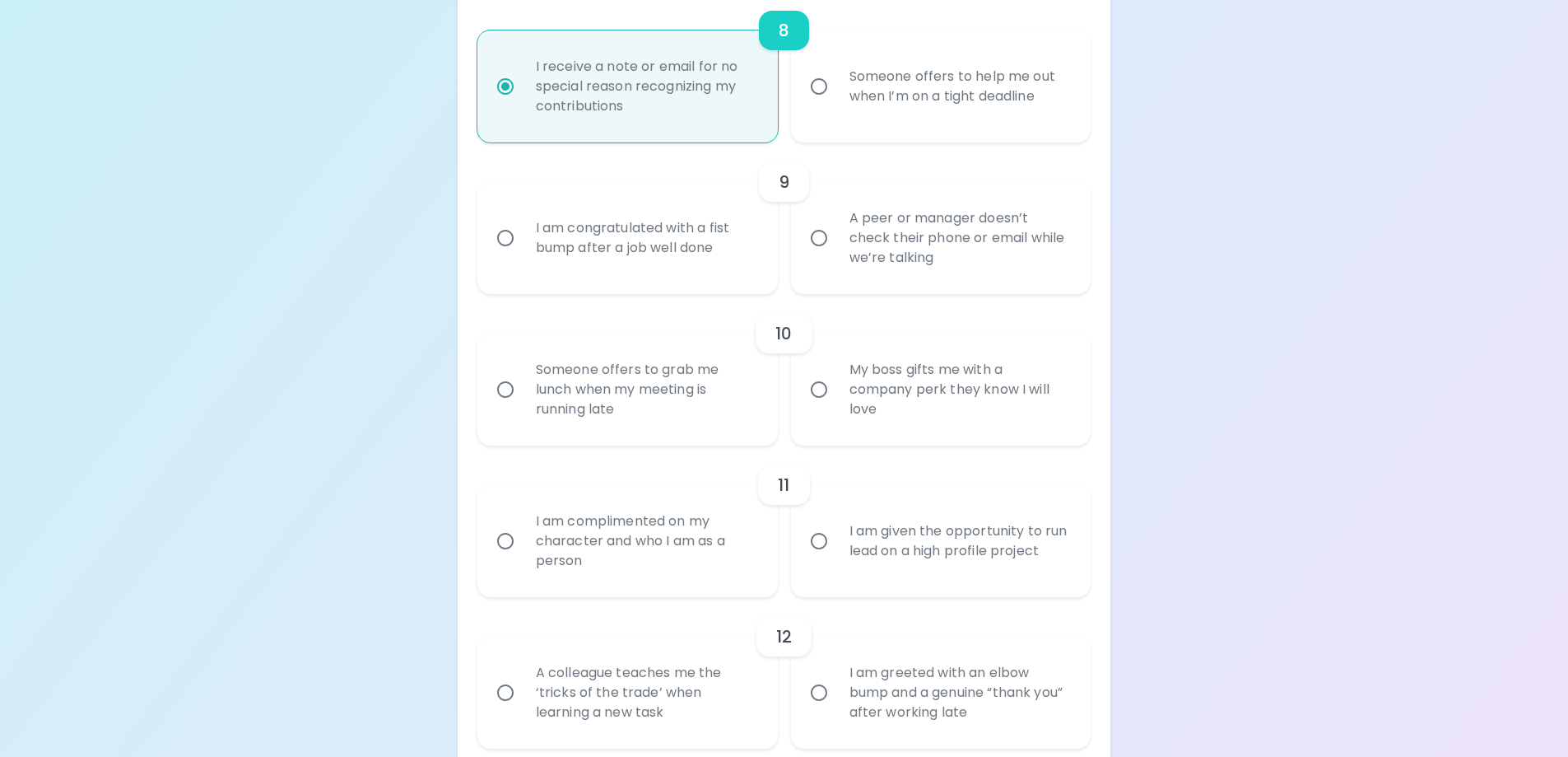
scroll to position [1547, 0]
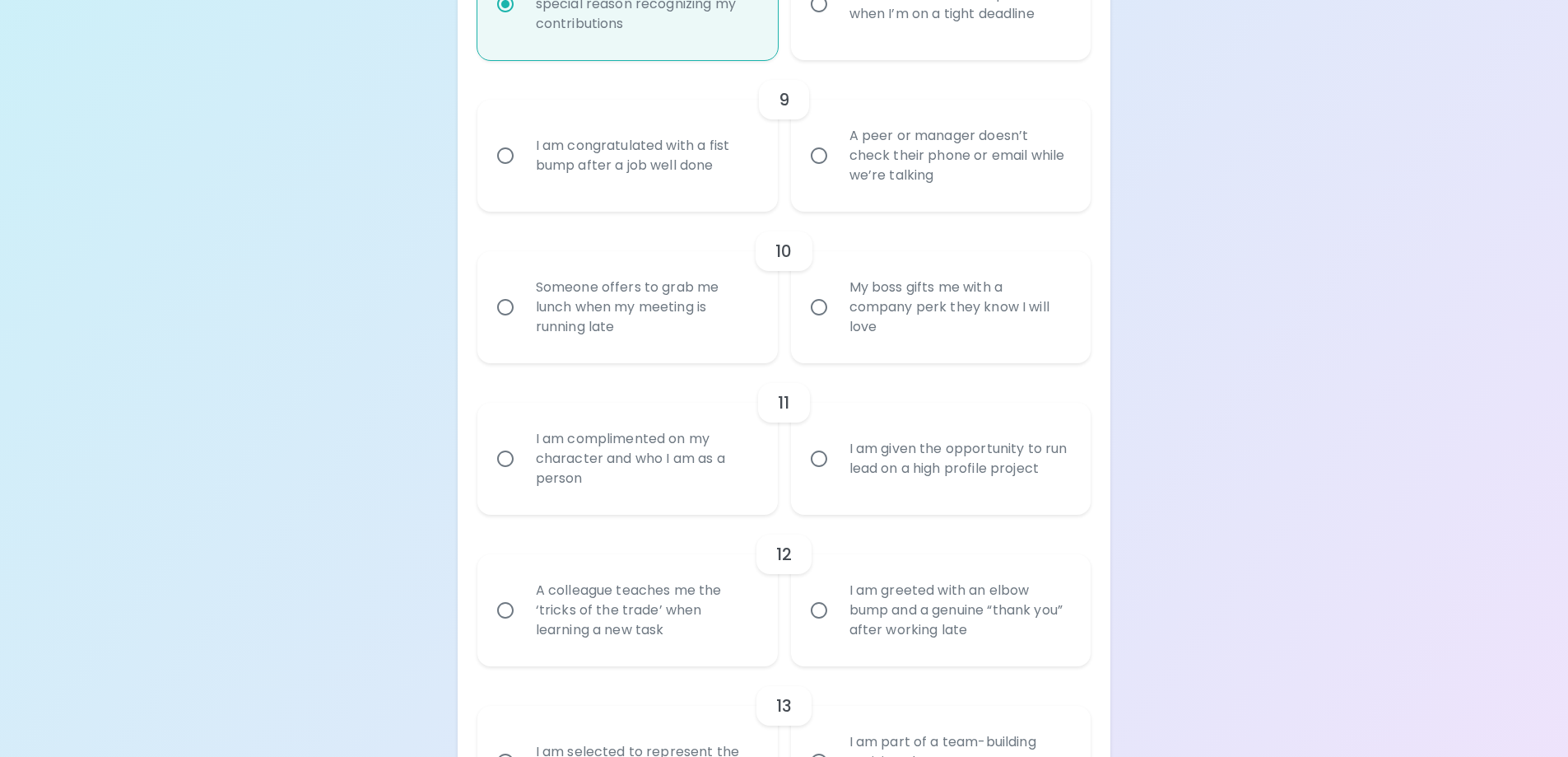
radio input "true"
click at [941, 182] on div "A peer or manager doesn’t check their phone or email while we’re talking" at bounding box center [959, 155] width 246 height 98
click at [836, 173] on input "A peer or manager doesn’t check their phone or email while we’re talking" at bounding box center [819, 156] width 34 height 34
radio input "false"
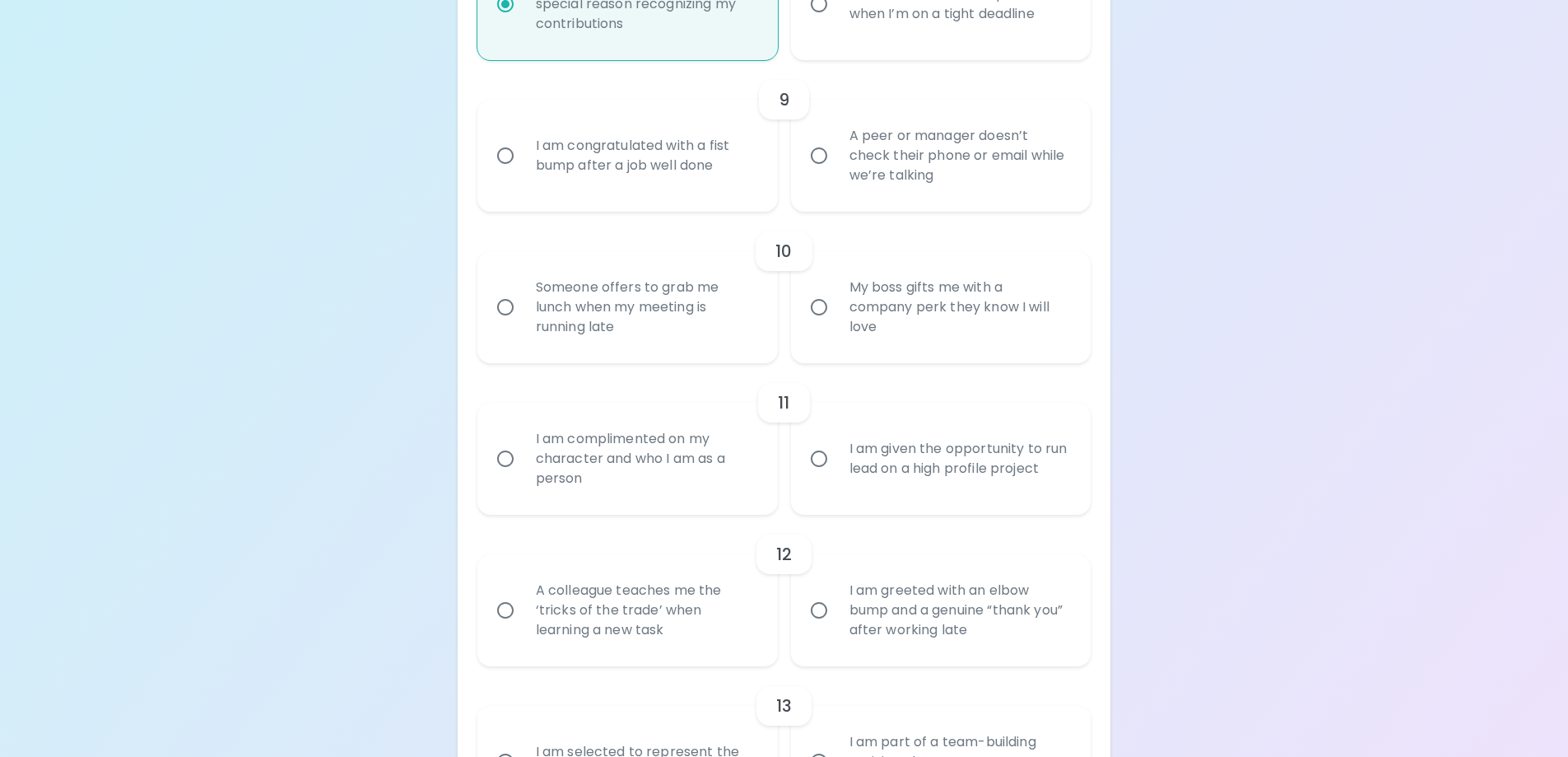
radio input "false"
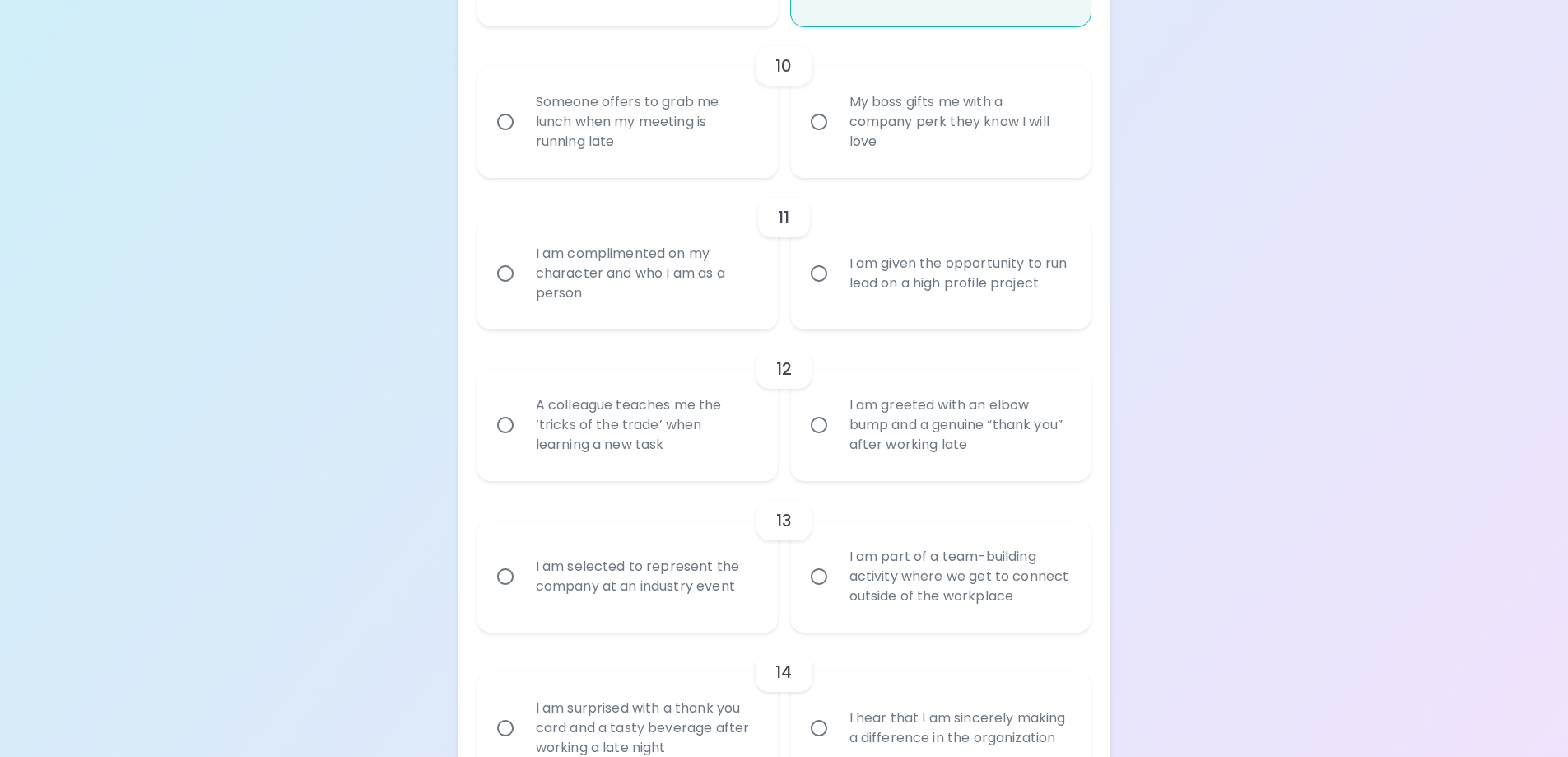
scroll to position [1761, 0]
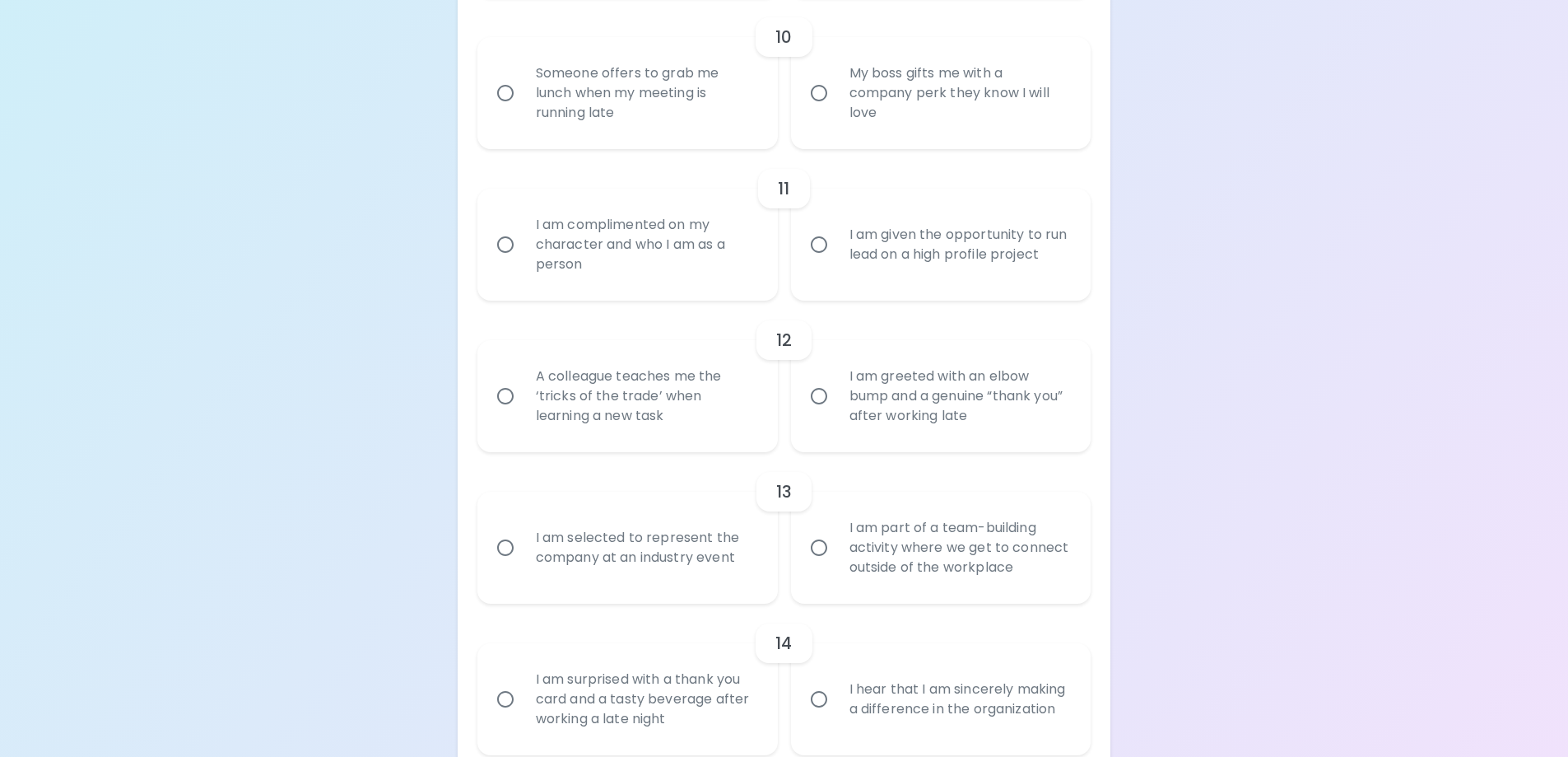
radio input "true"
click at [710, 114] on div "Someone offers to grab me lunch when my meeting is running late" at bounding box center [646, 92] width 246 height 98
click at [523, 110] on input "Someone offers to grab me lunch when my meeting is running late" at bounding box center [505, 92] width 34 height 34
radio input "false"
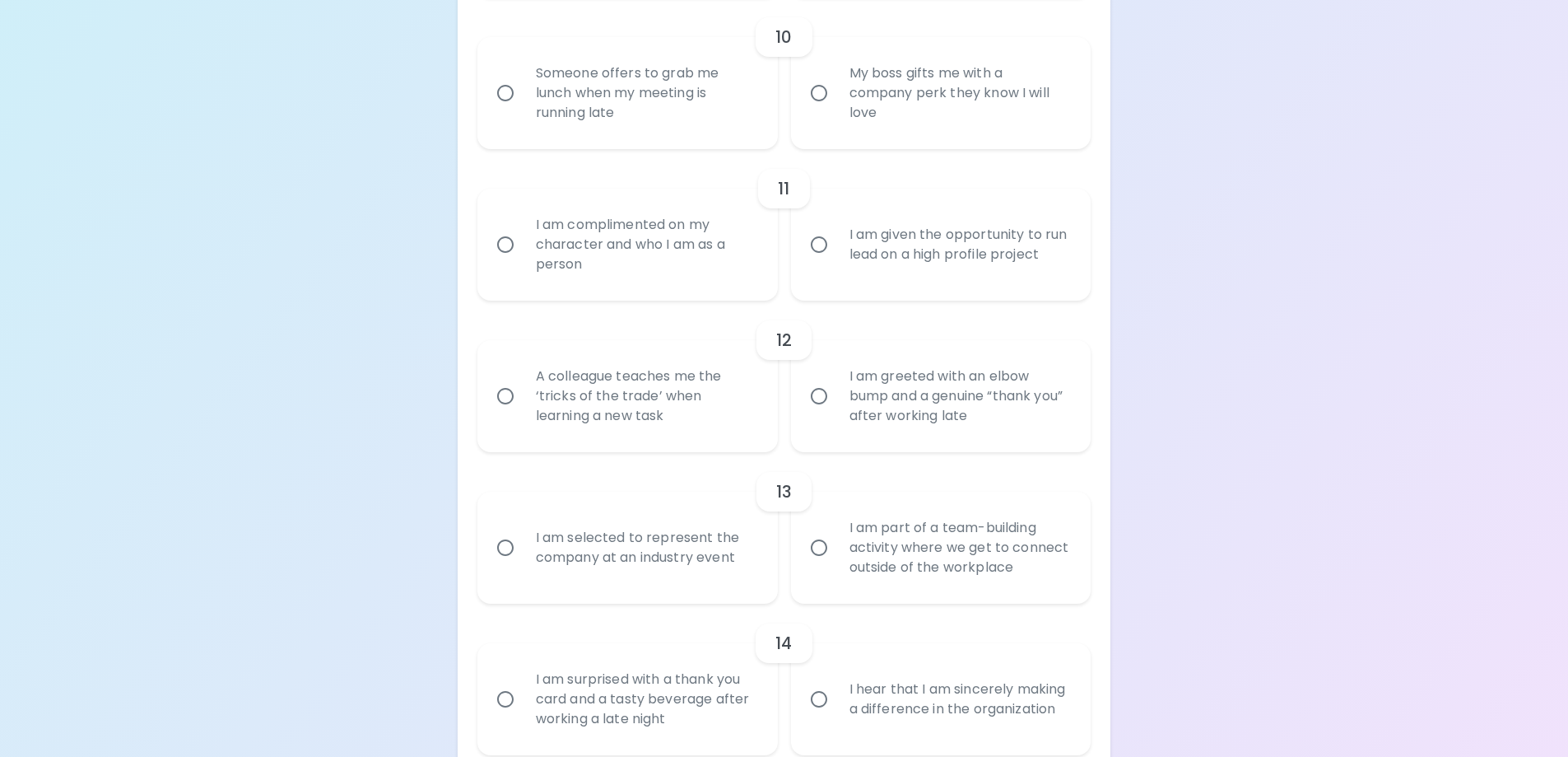
radio input "false"
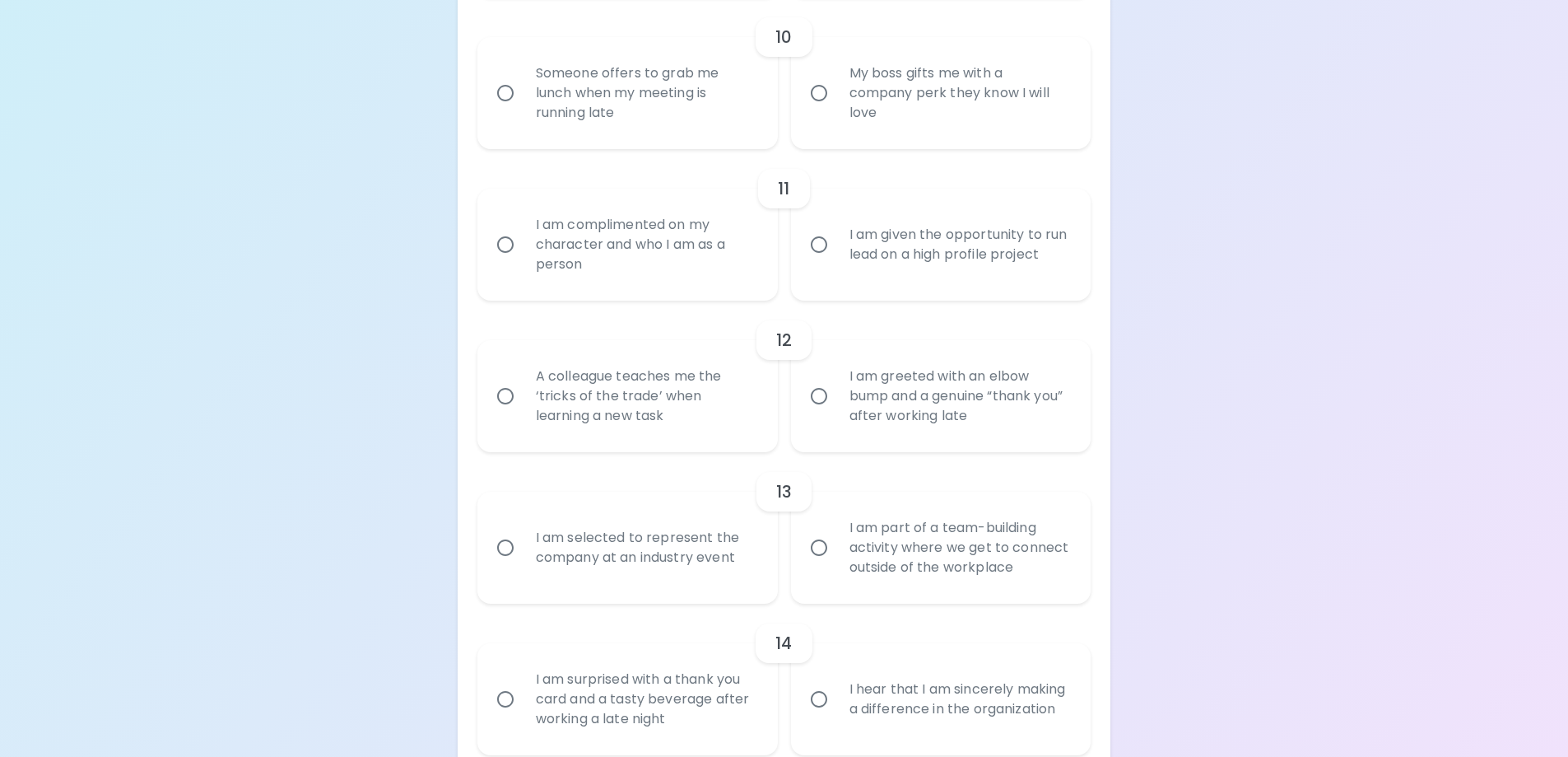
radio input "false"
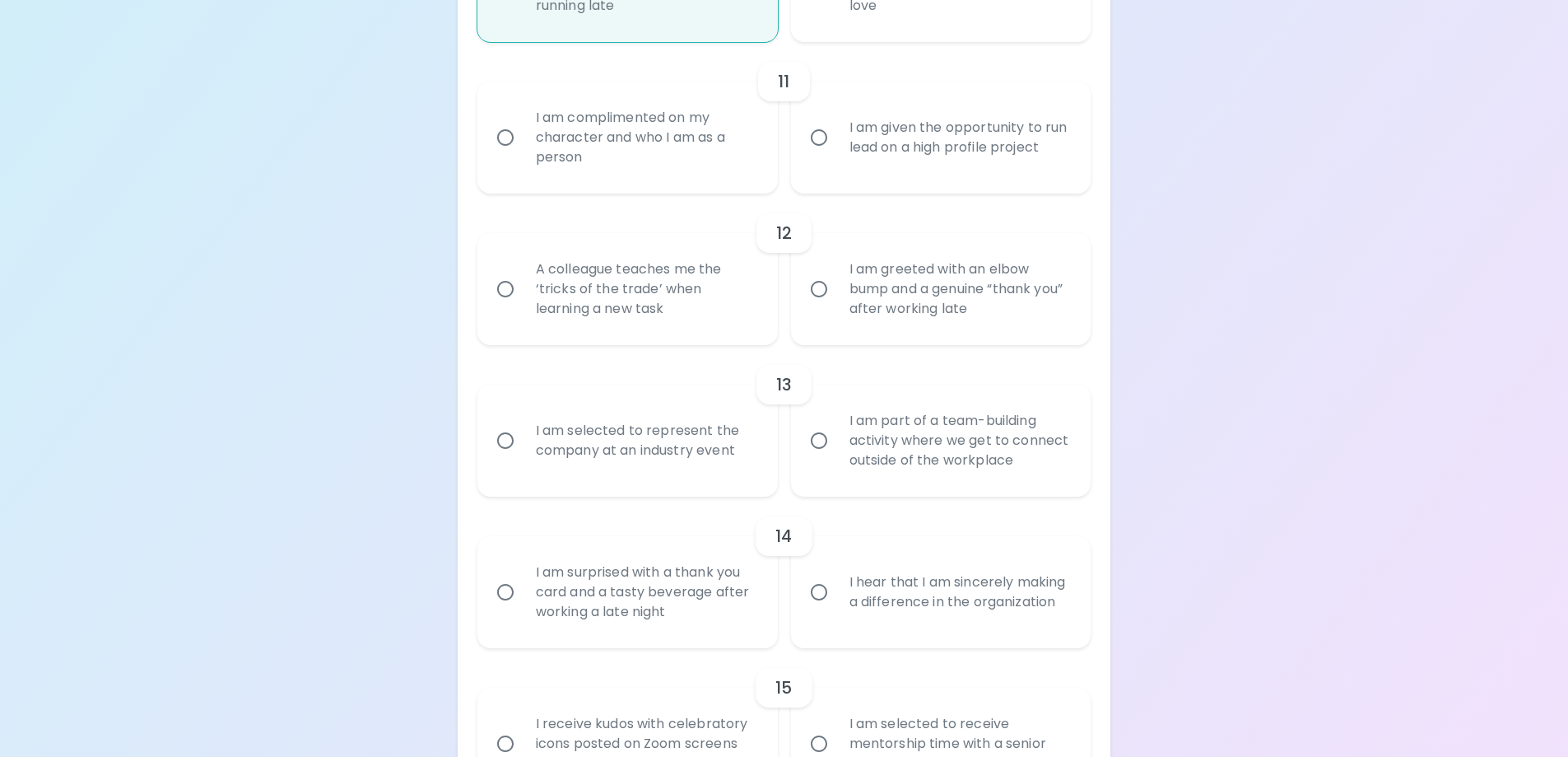
scroll to position [1892, 0]
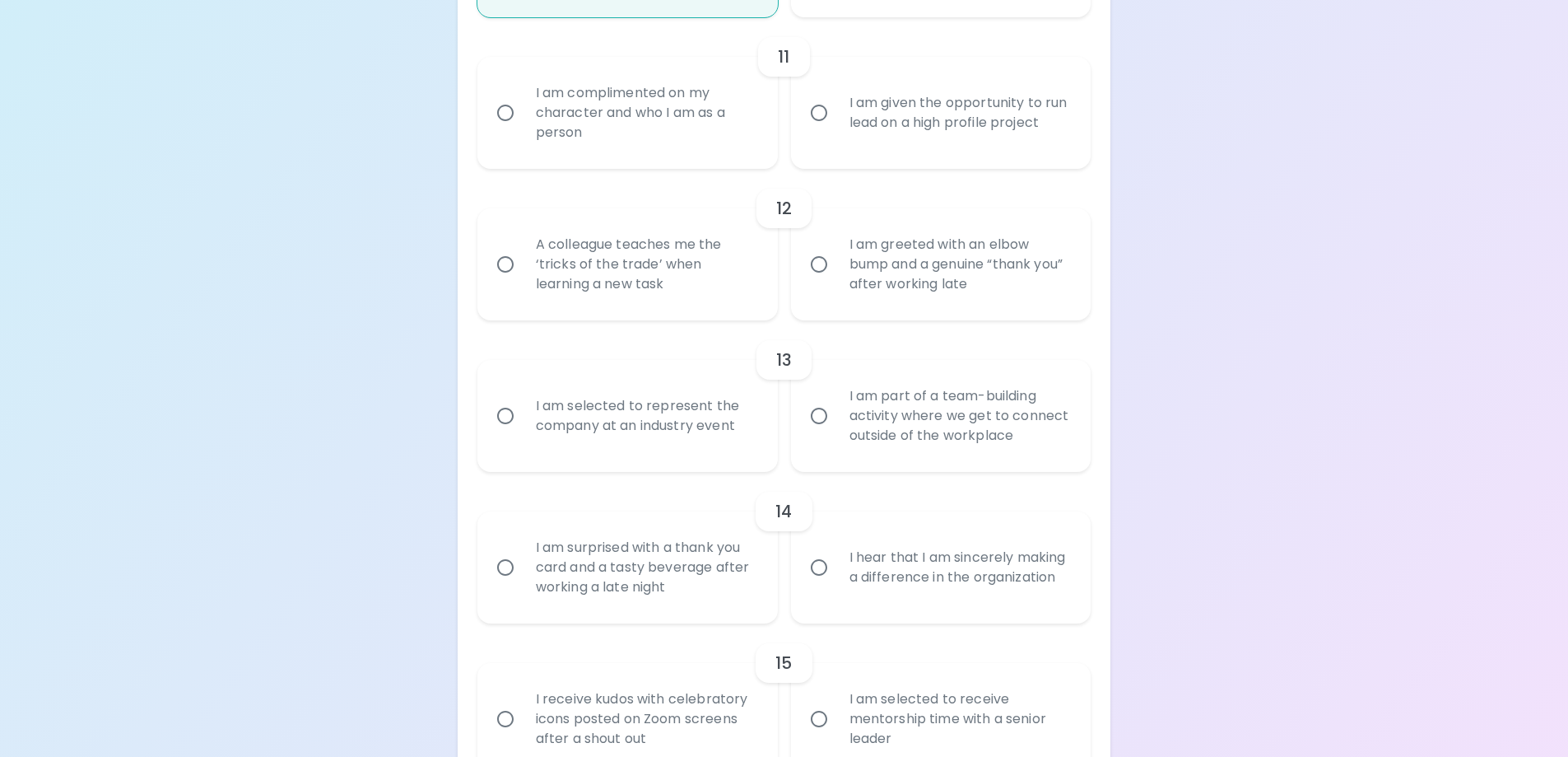
radio input "true"
click at [653, 127] on div "I am complimented on my character and who I am as a person" at bounding box center [646, 112] width 246 height 98
click at [523, 127] on input "I am complimented on my character and who I am as a person" at bounding box center [505, 113] width 34 height 34
radio input "false"
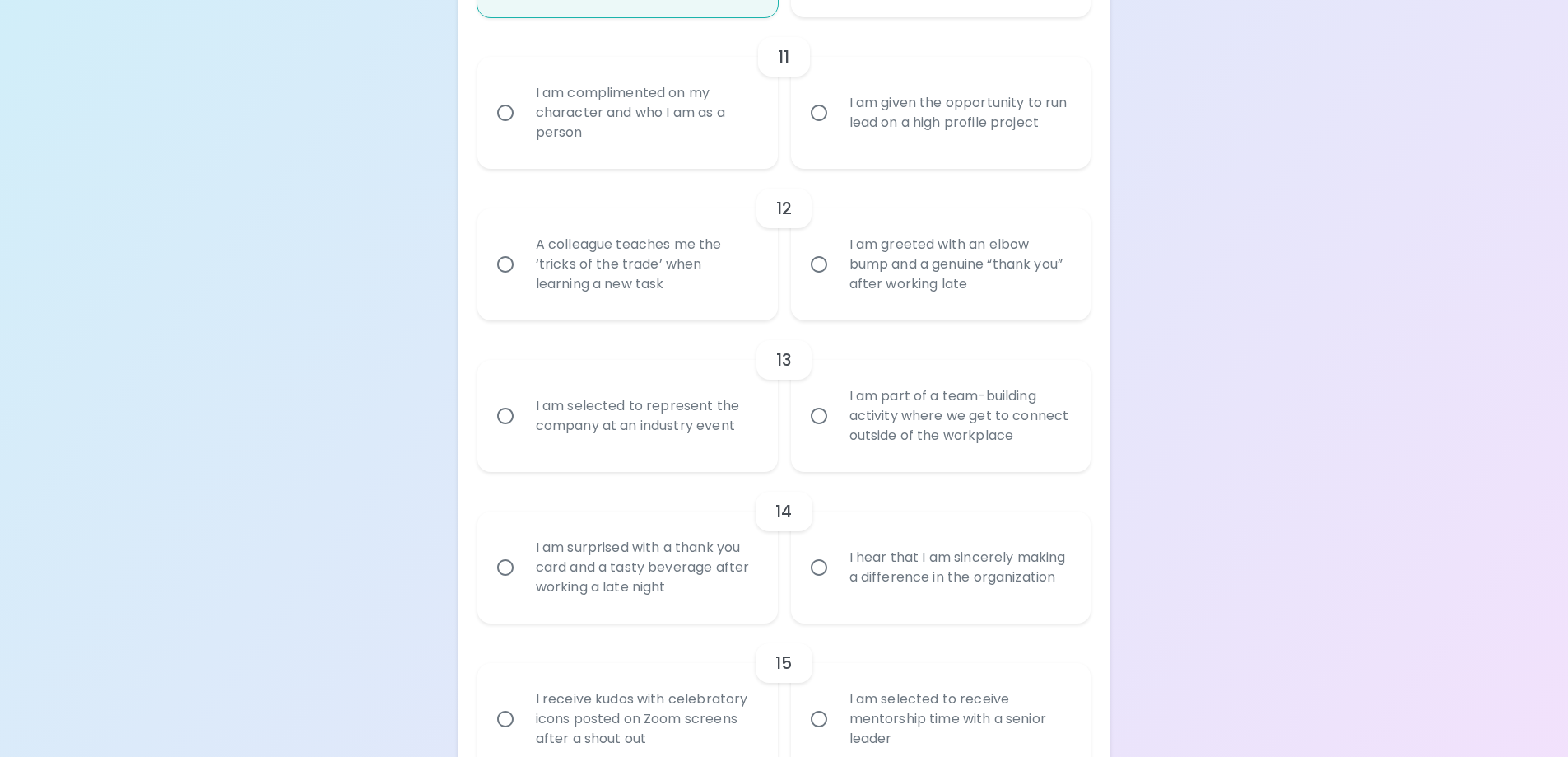
radio input "false"
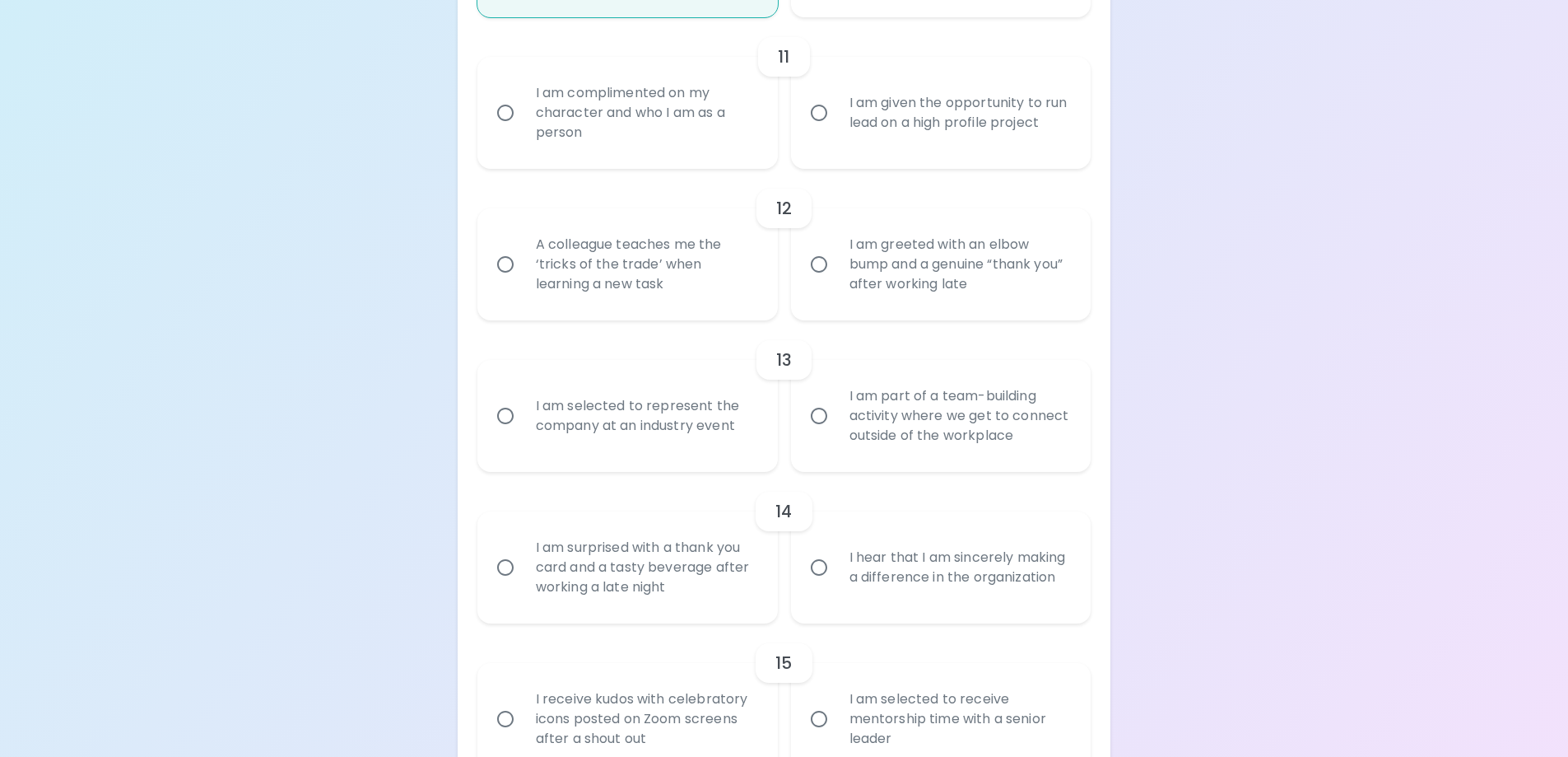
radio input "false"
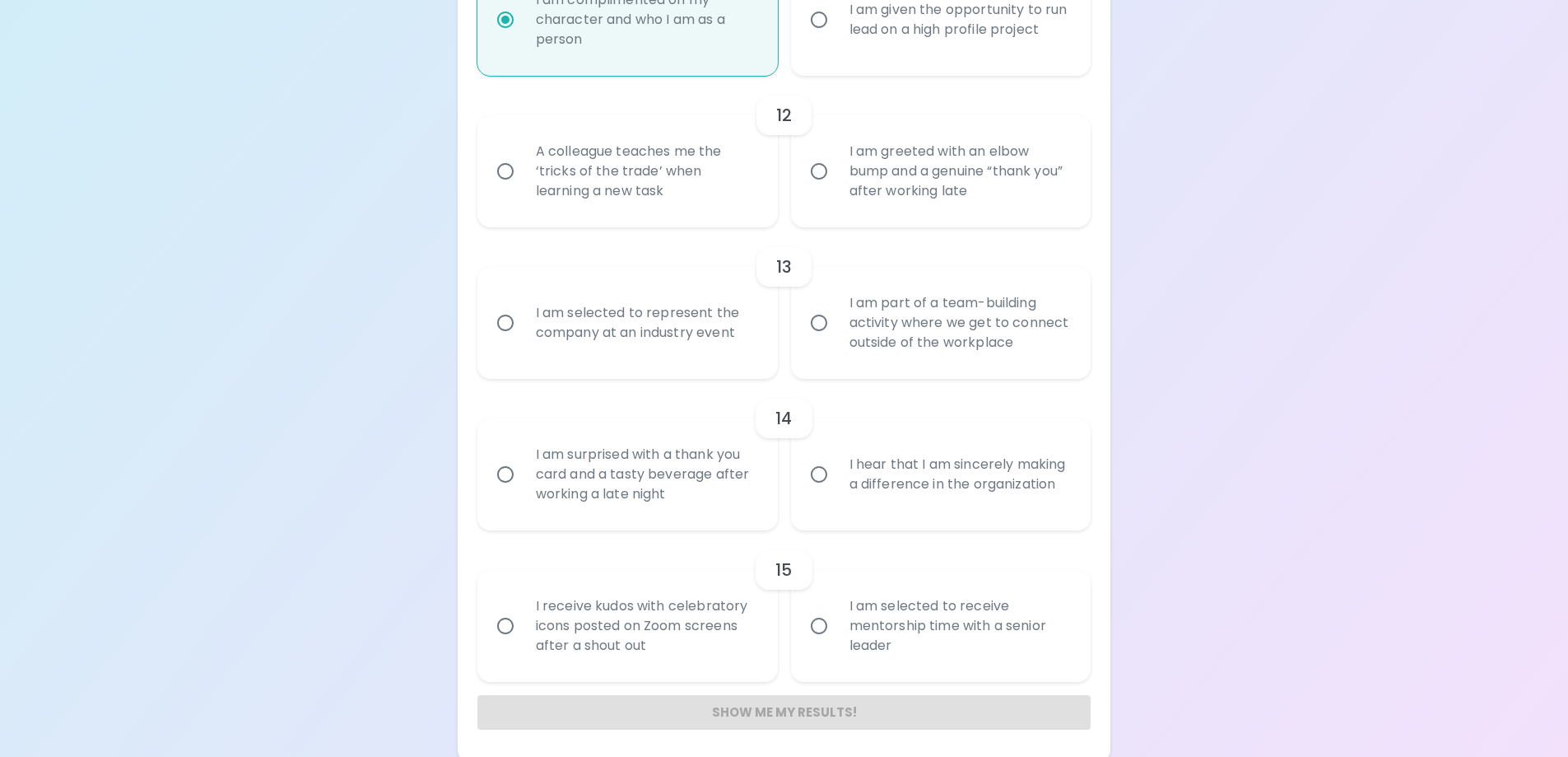
scroll to position [1991, 0]
radio input "true"
click at [693, 212] on div "A colleague teaches me the ‘tricks of the trade’ when learning a new task" at bounding box center [646, 165] width 246 height 98
click at [523, 182] on input "A colleague teaches me the ‘tricks of the trade’ when learning a new task" at bounding box center [505, 165] width 34 height 34
radio input "false"
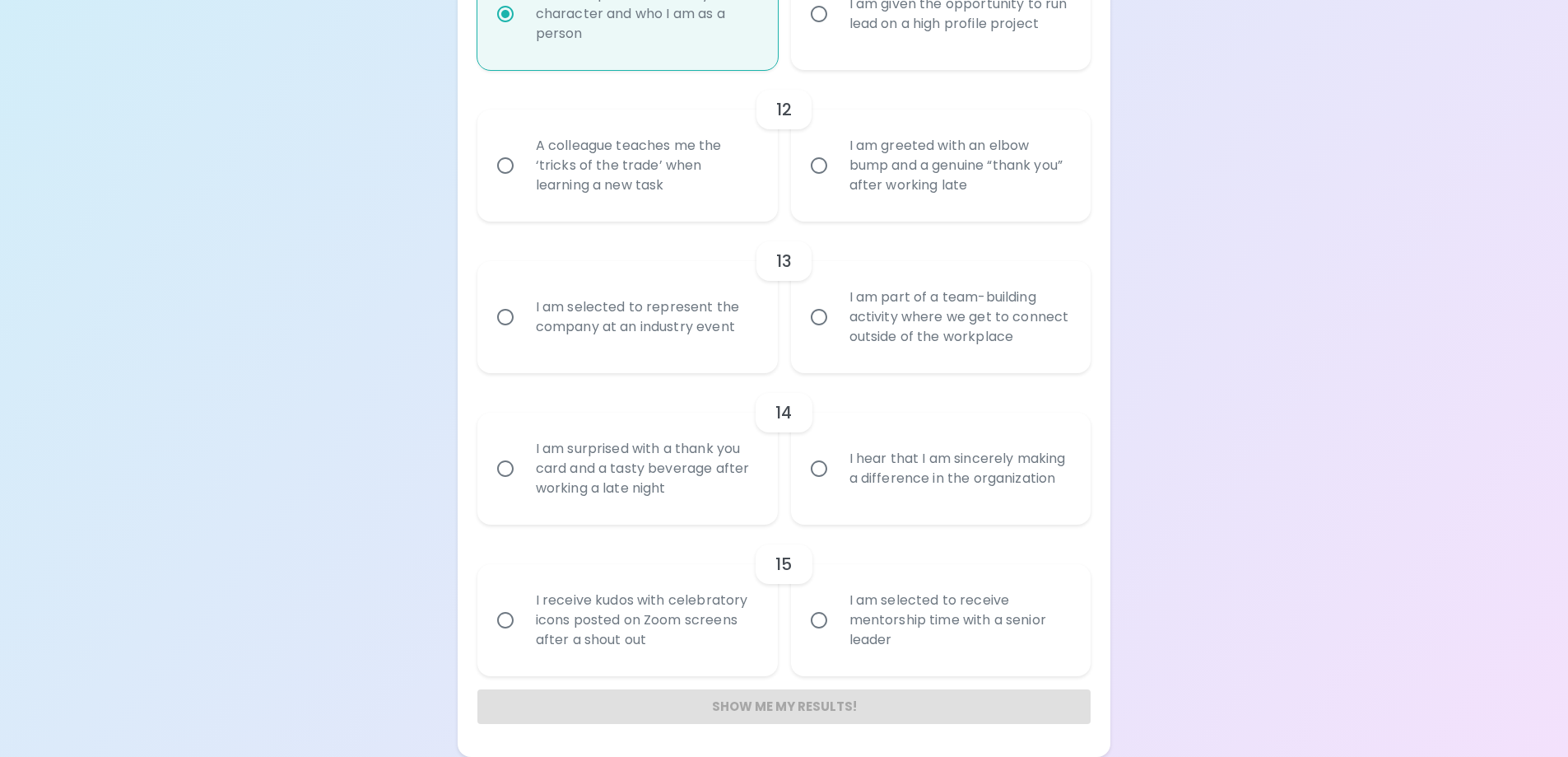
radio input "false"
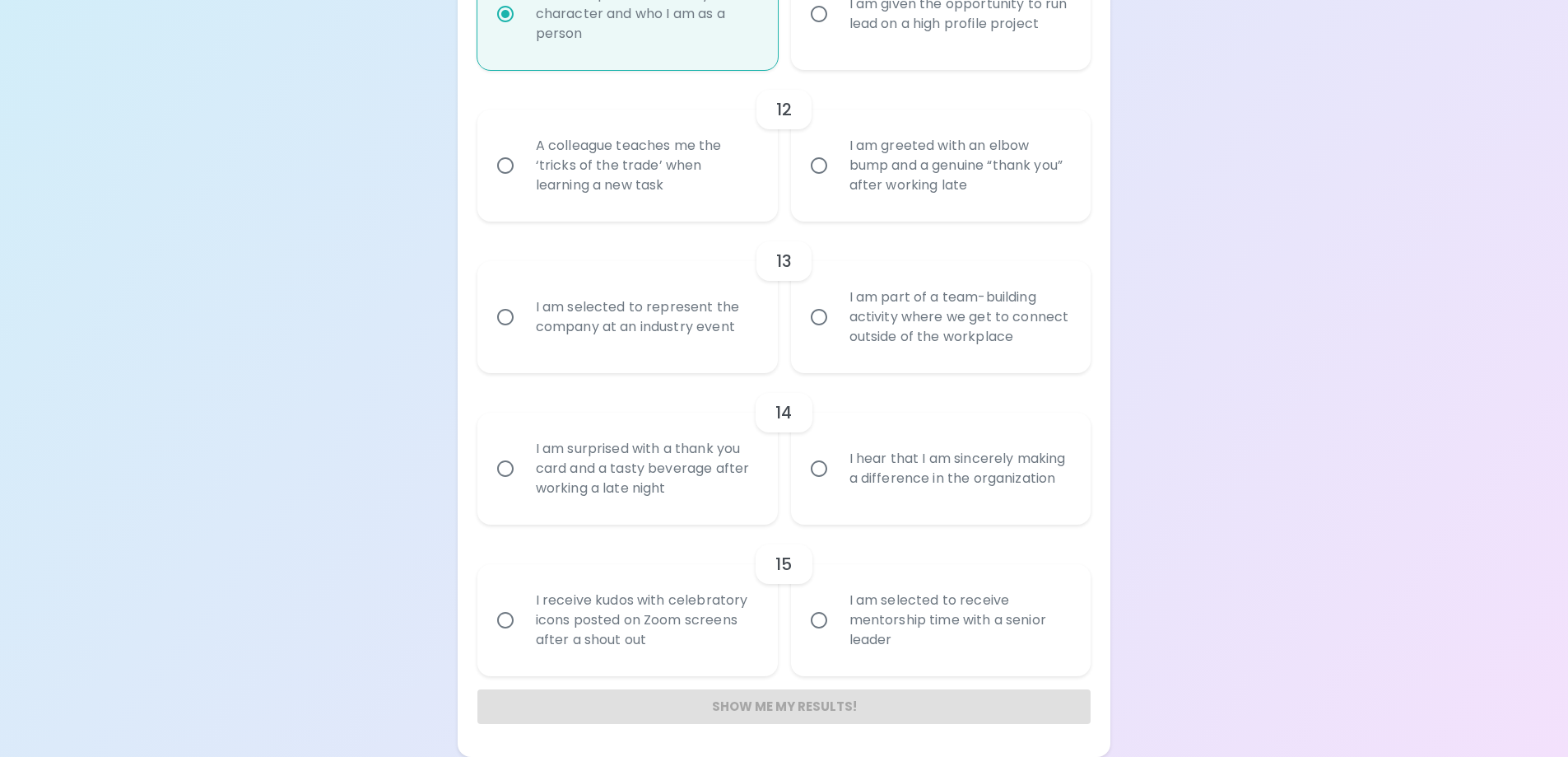
radio input "false"
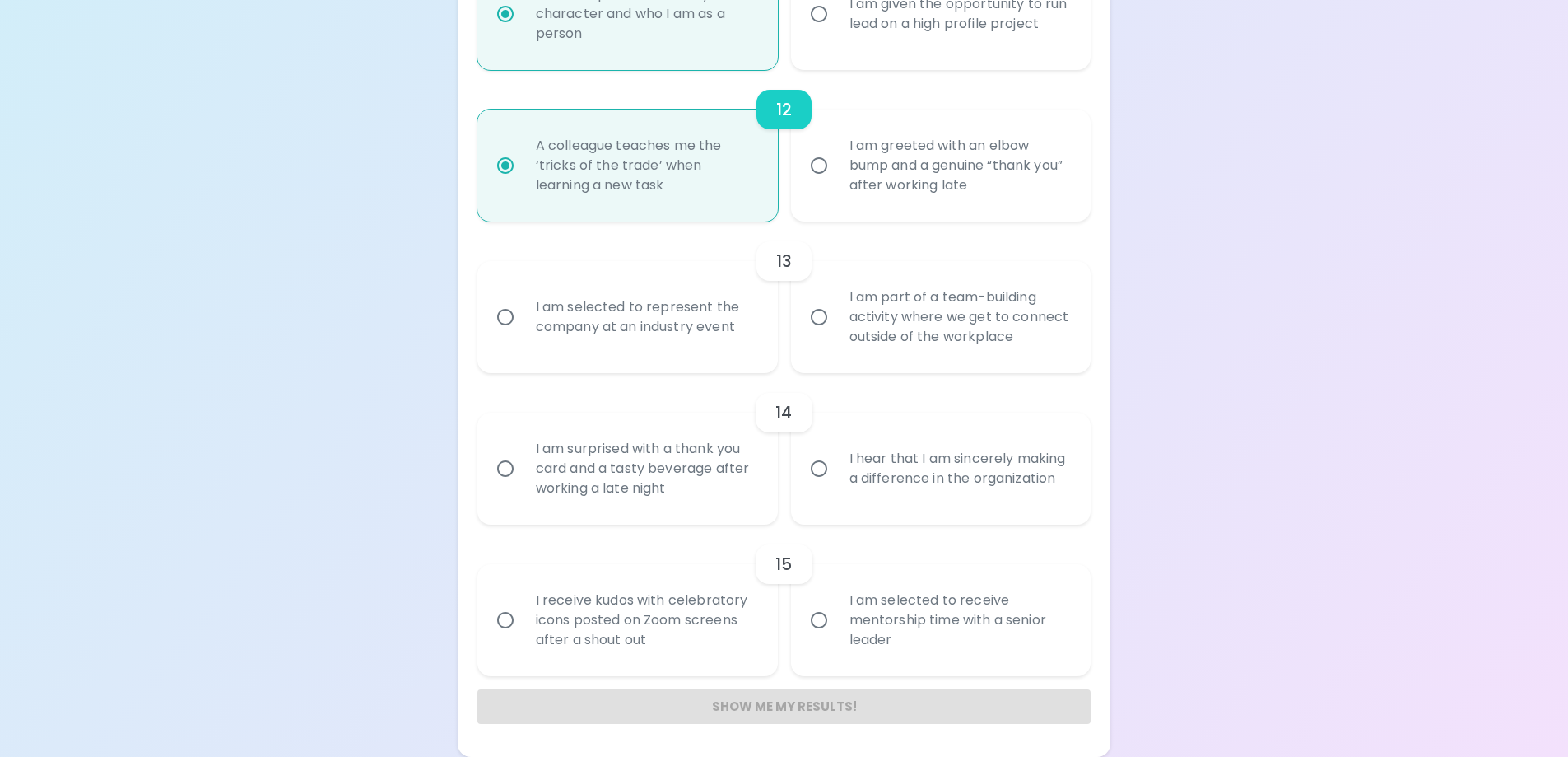
radio input "true"
click at [987, 330] on div "I am part of a team-building activity where we get to connect outside of the wo…" at bounding box center [959, 317] width 246 height 98
click at [836, 330] on input "I am part of a team-building activity where we get to connect outside of the wo…" at bounding box center [819, 317] width 34 height 34
radio input "false"
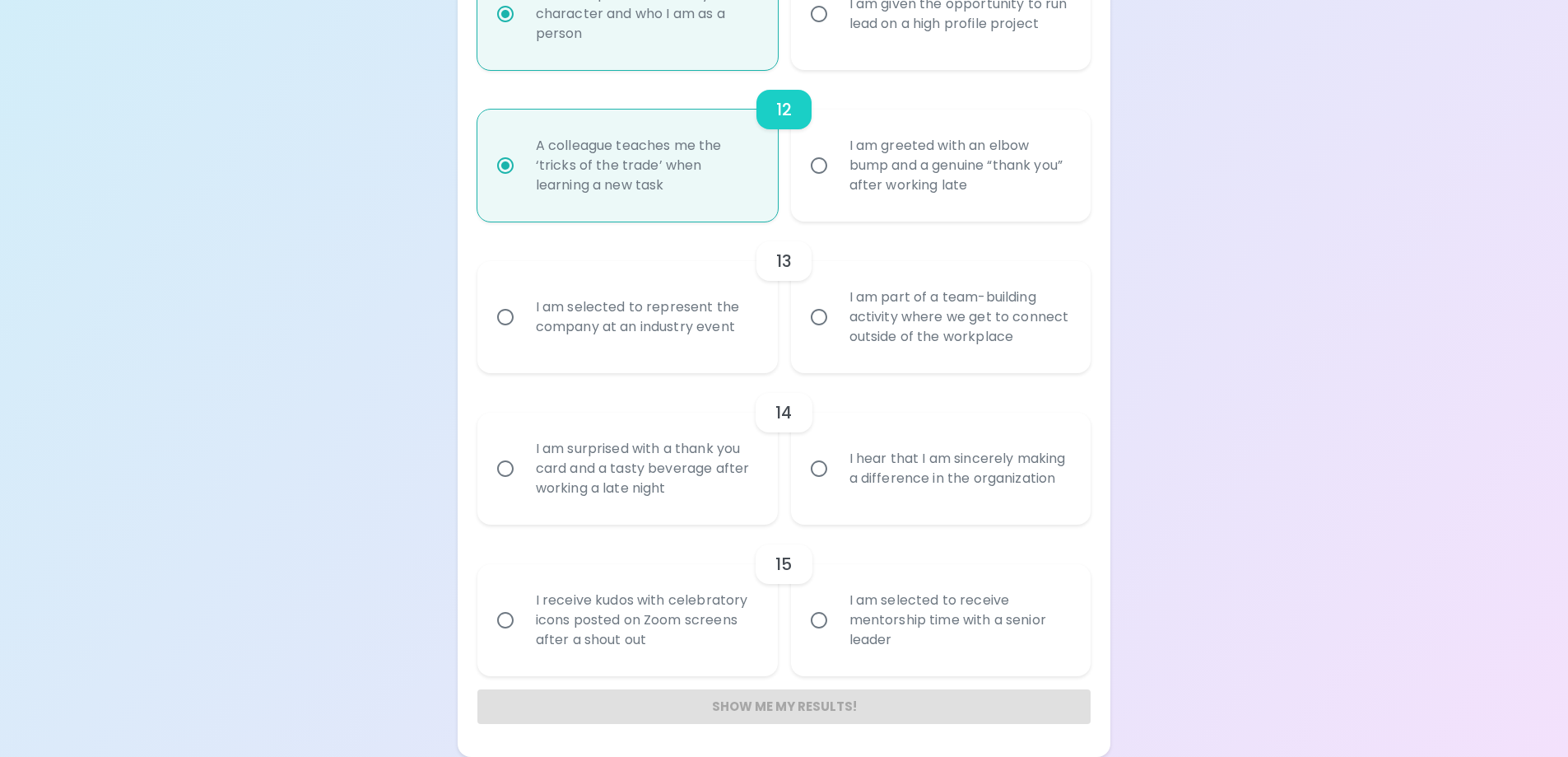
radio input "false"
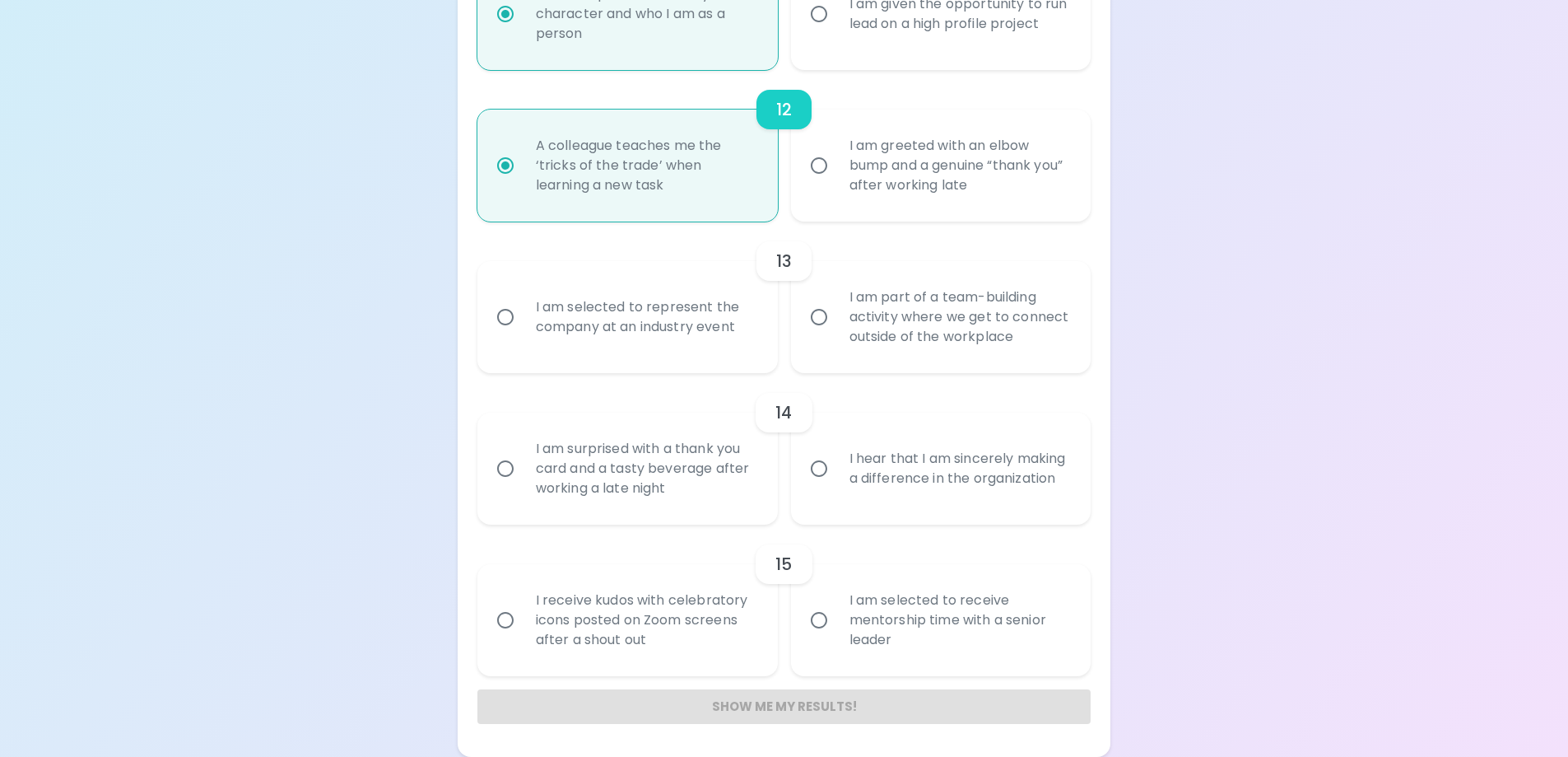
radio input "false"
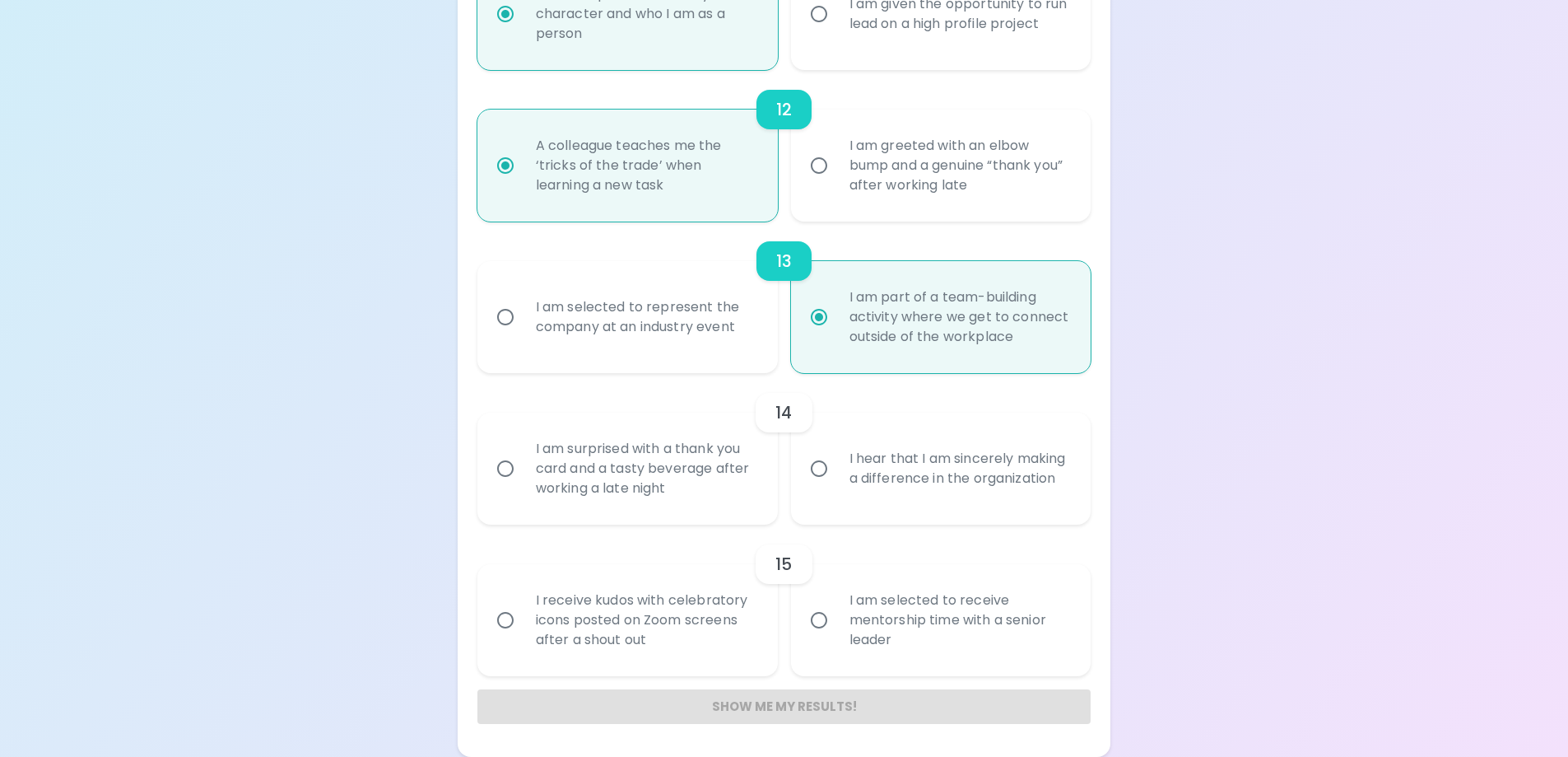
radio input "true"
click at [640, 478] on div "I am surprised with a thank you card and a tasty beverage after working a late …" at bounding box center [646, 468] width 246 height 98
click at [523, 478] on input "I am surprised with a thank you card and a tasty beverage after working a late …" at bounding box center [505, 468] width 34 height 34
radio input "false"
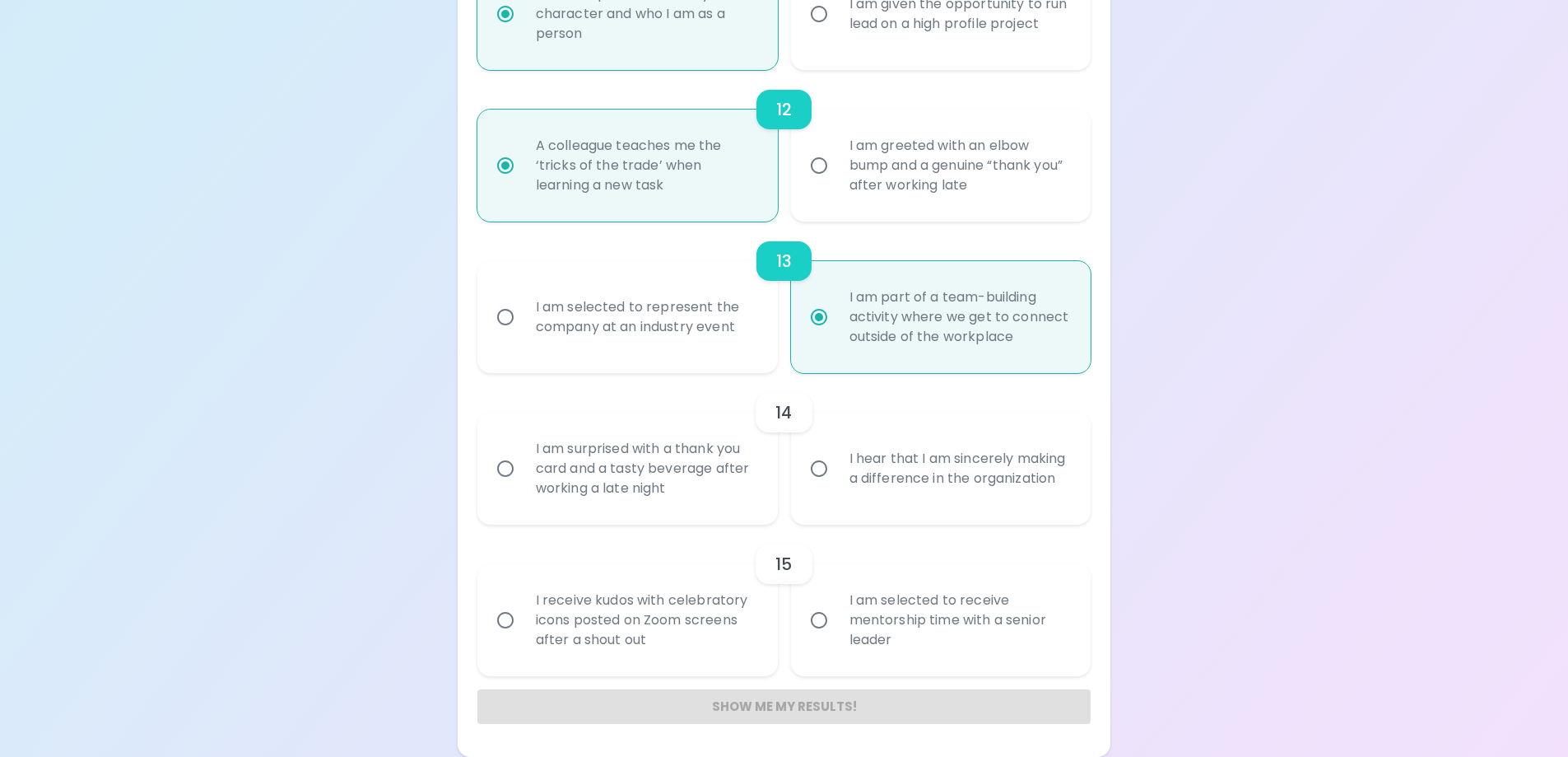
radio input "false"
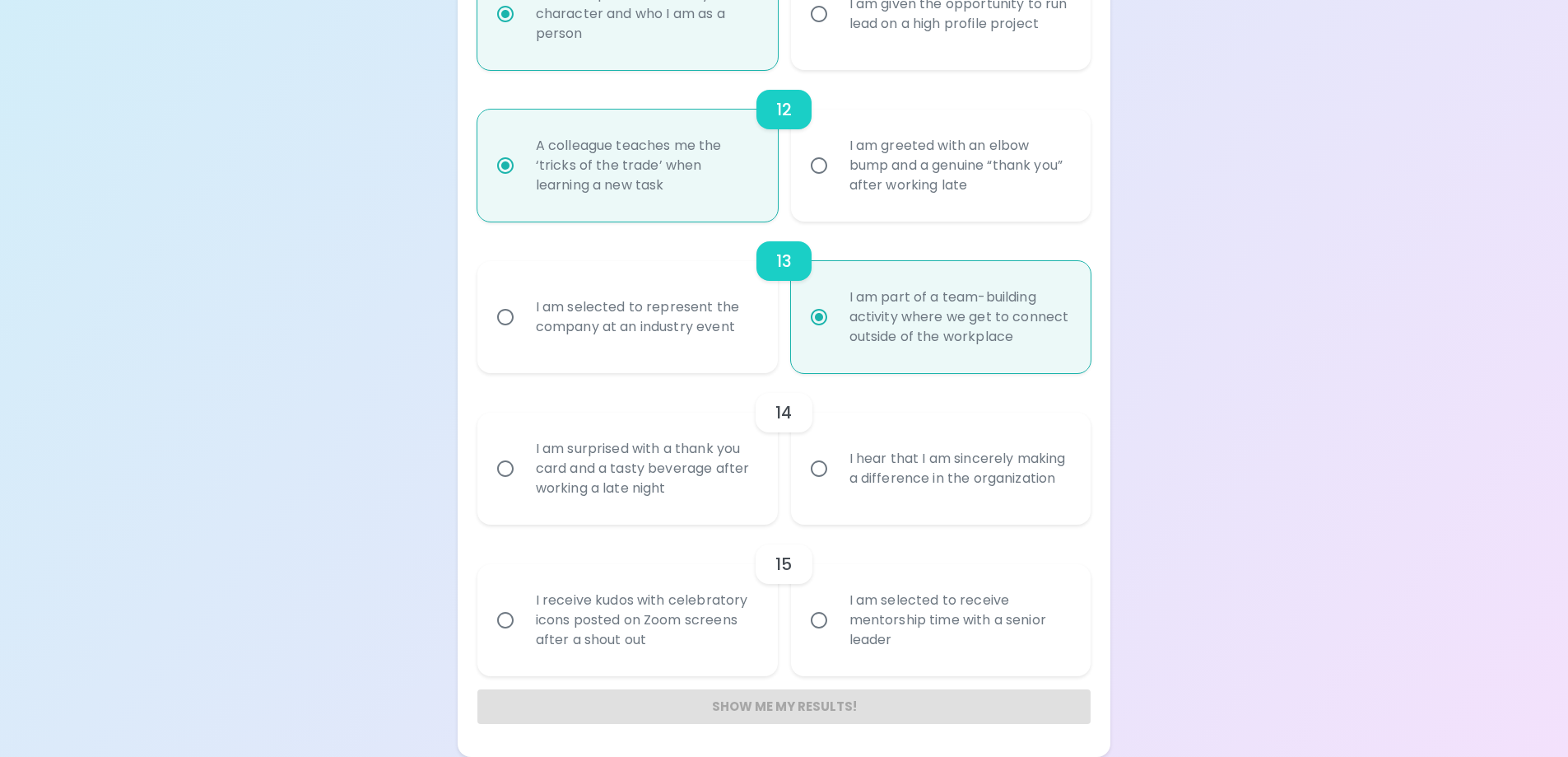
radio input "false"
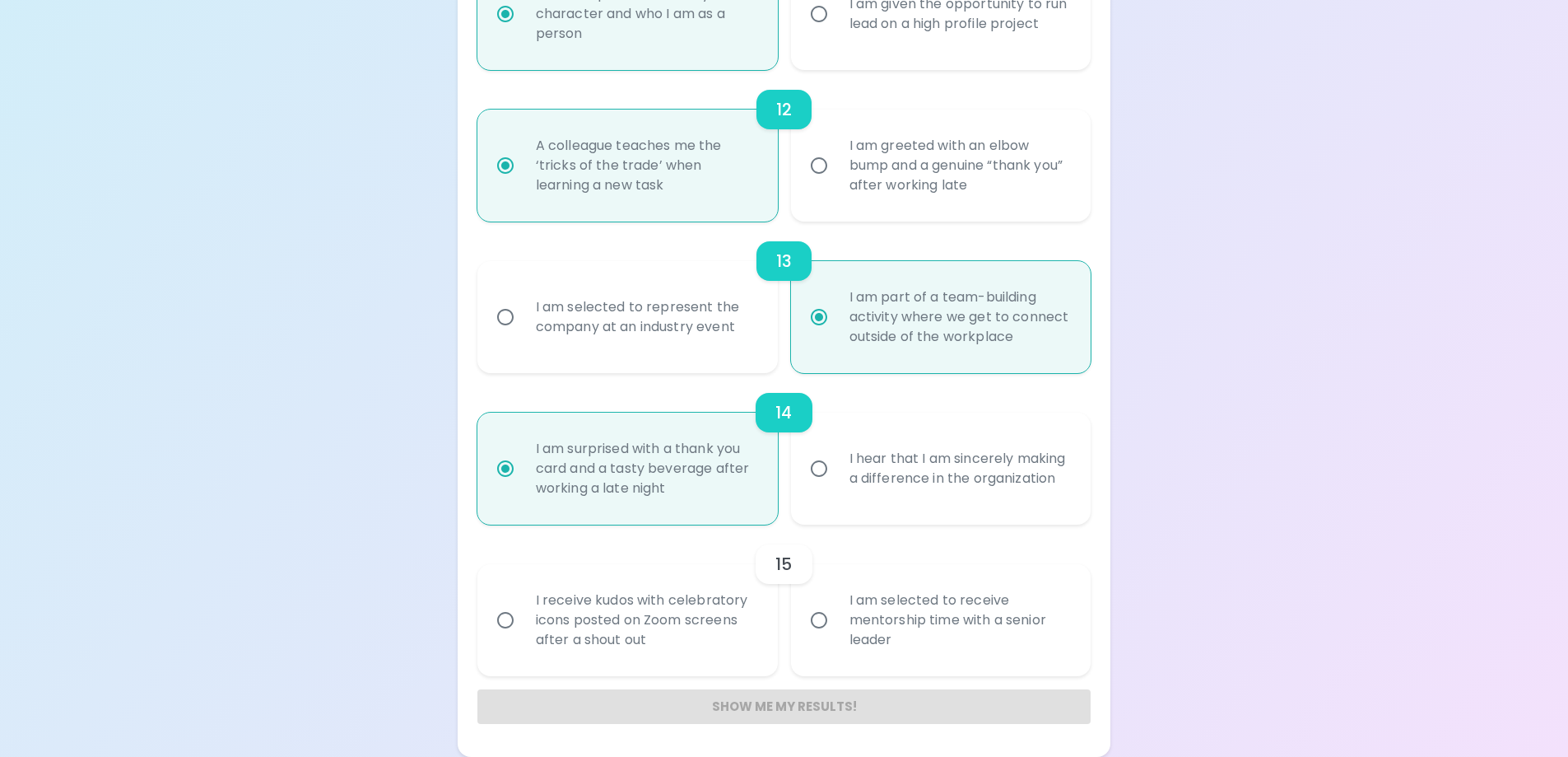
radio input "true"
click at [961, 657] on div "I am selected to receive mentorship time with a senior leader" at bounding box center [959, 619] width 246 height 98
click at [836, 637] on input "I am selected to receive mentorship time with a senior leader" at bounding box center [819, 620] width 34 height 34
radio input "false"
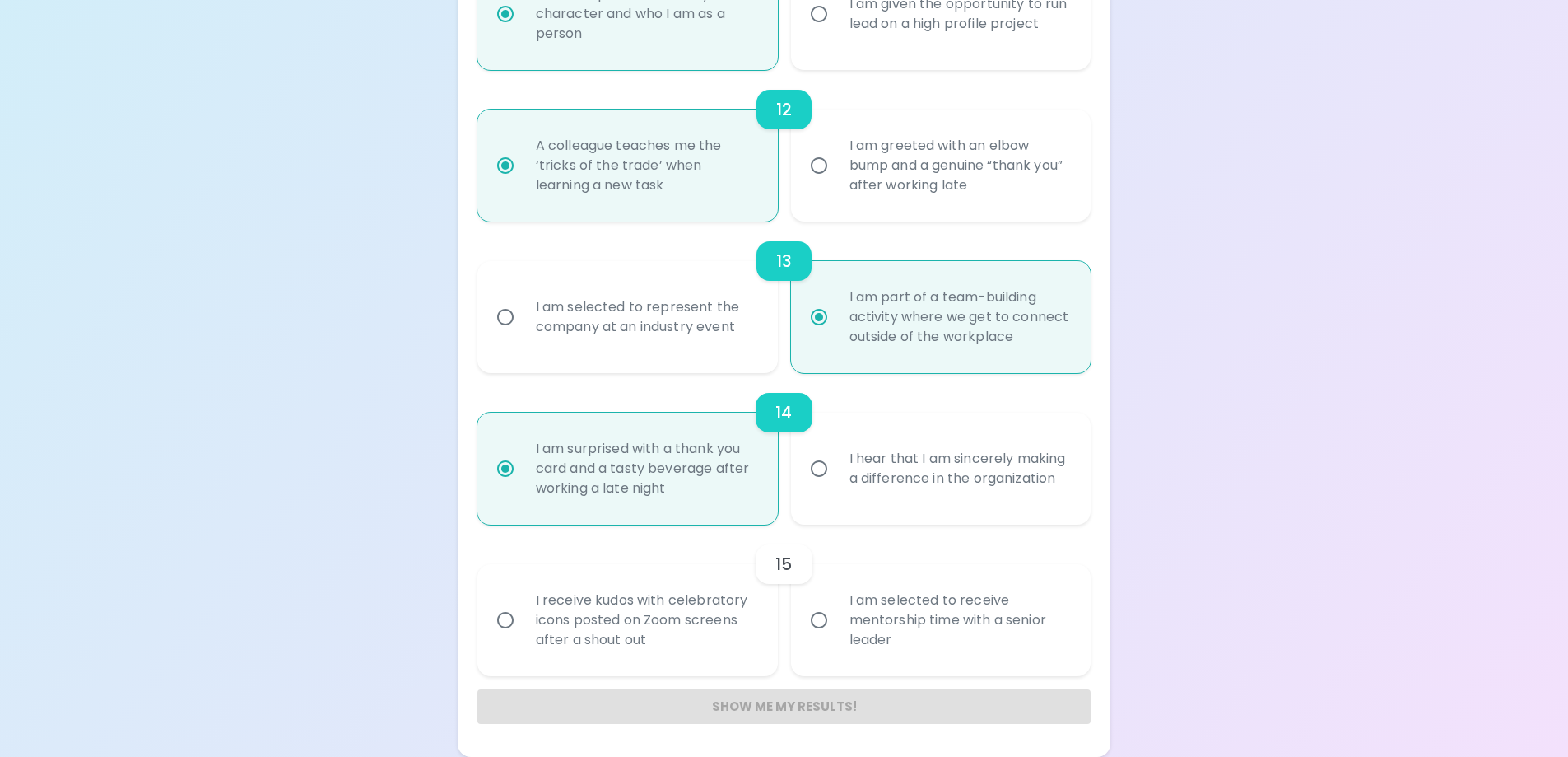
radio input "false"
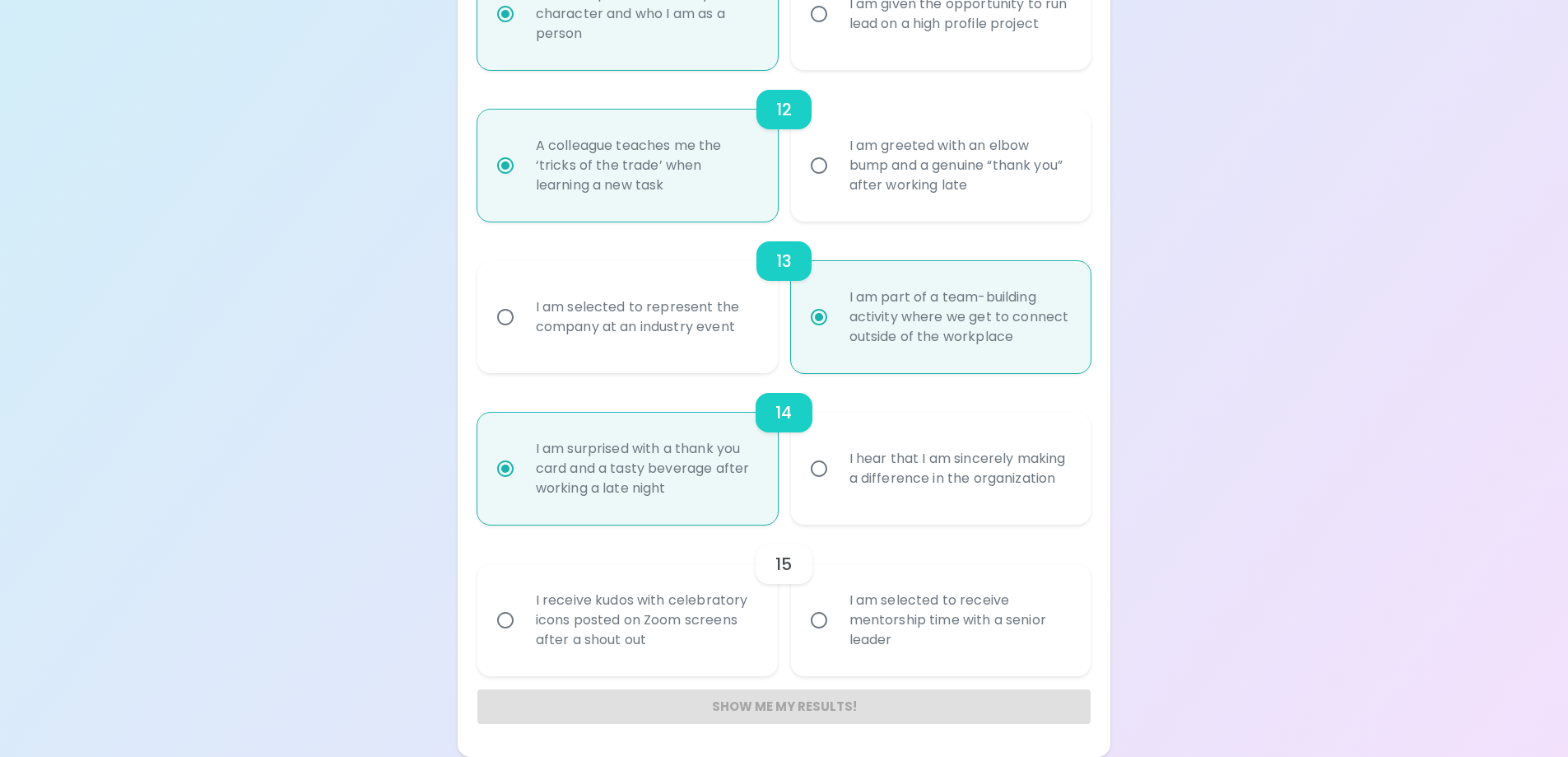
radio input "false"
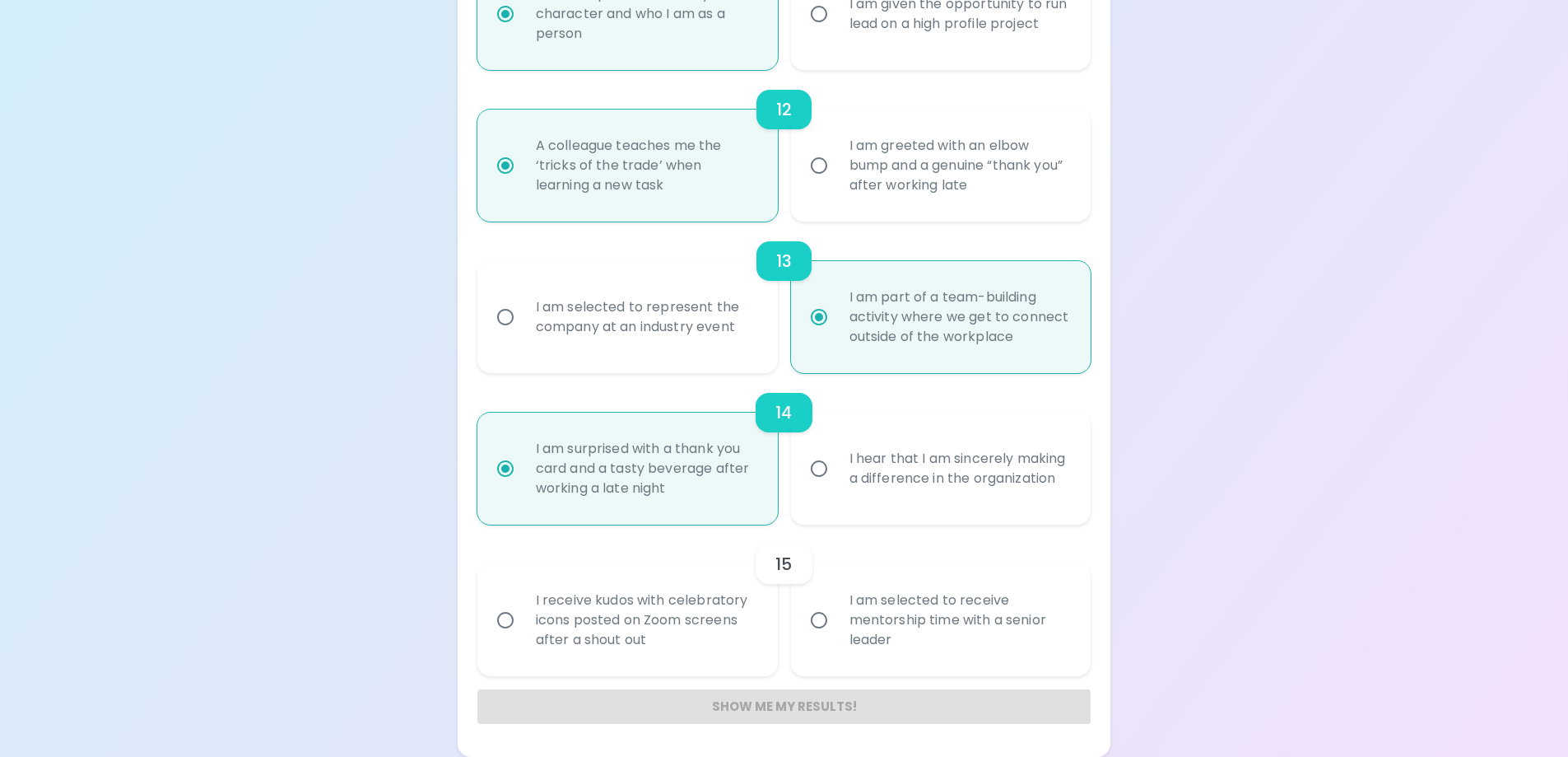
radio input "false"
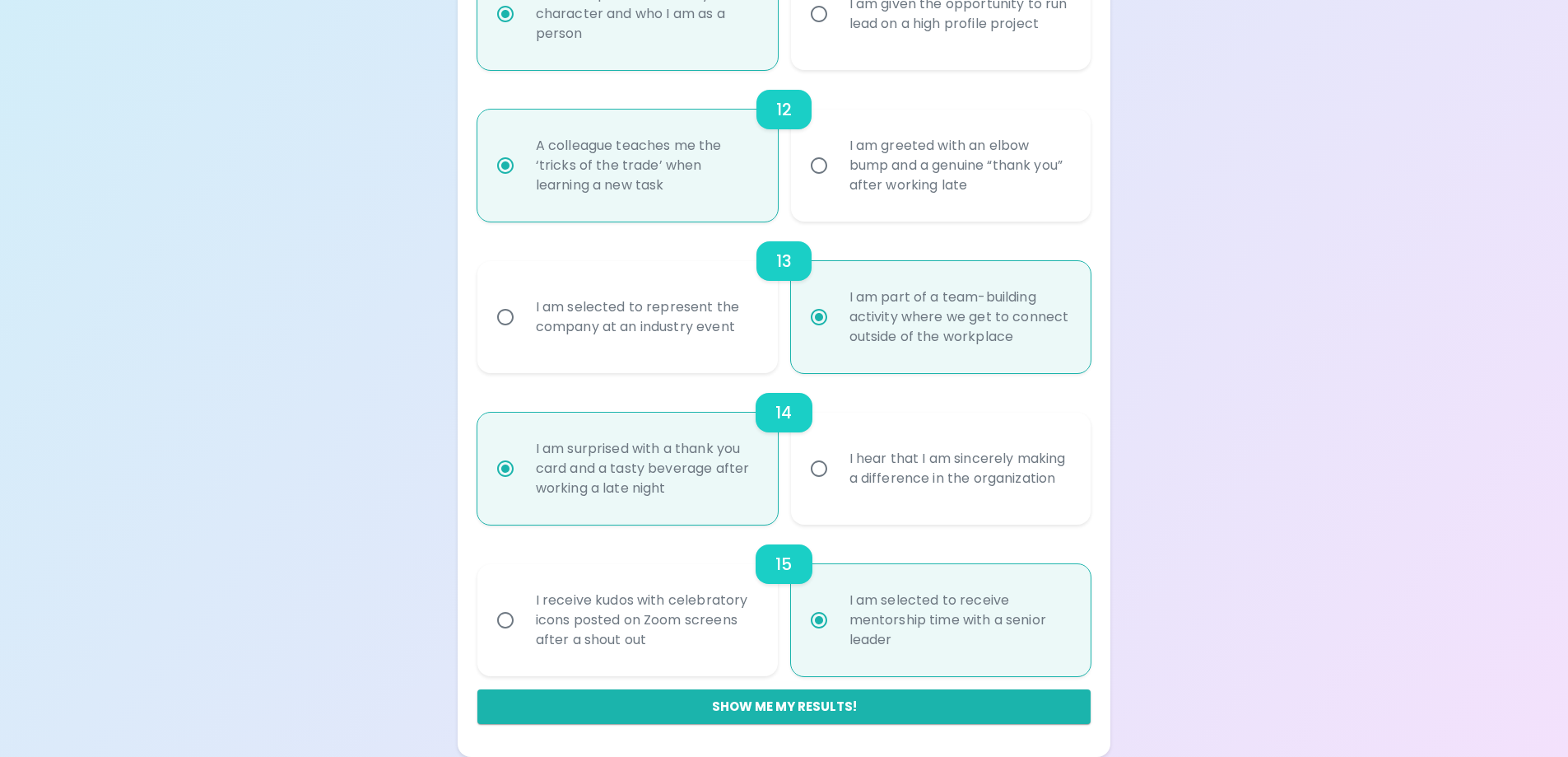
radio input "true"
click at [749, 641] on div "I receive kudos with celebratory icons posted on Zoom screens after a shout out" at bounding box center [646, 619] width 246 height 98
click at [523, 637] on input "I receive kudos with celebratory icons posted on Zoom screens after a shout out" at bounding box center [505, 620] width 34 height 34
radio input "false"
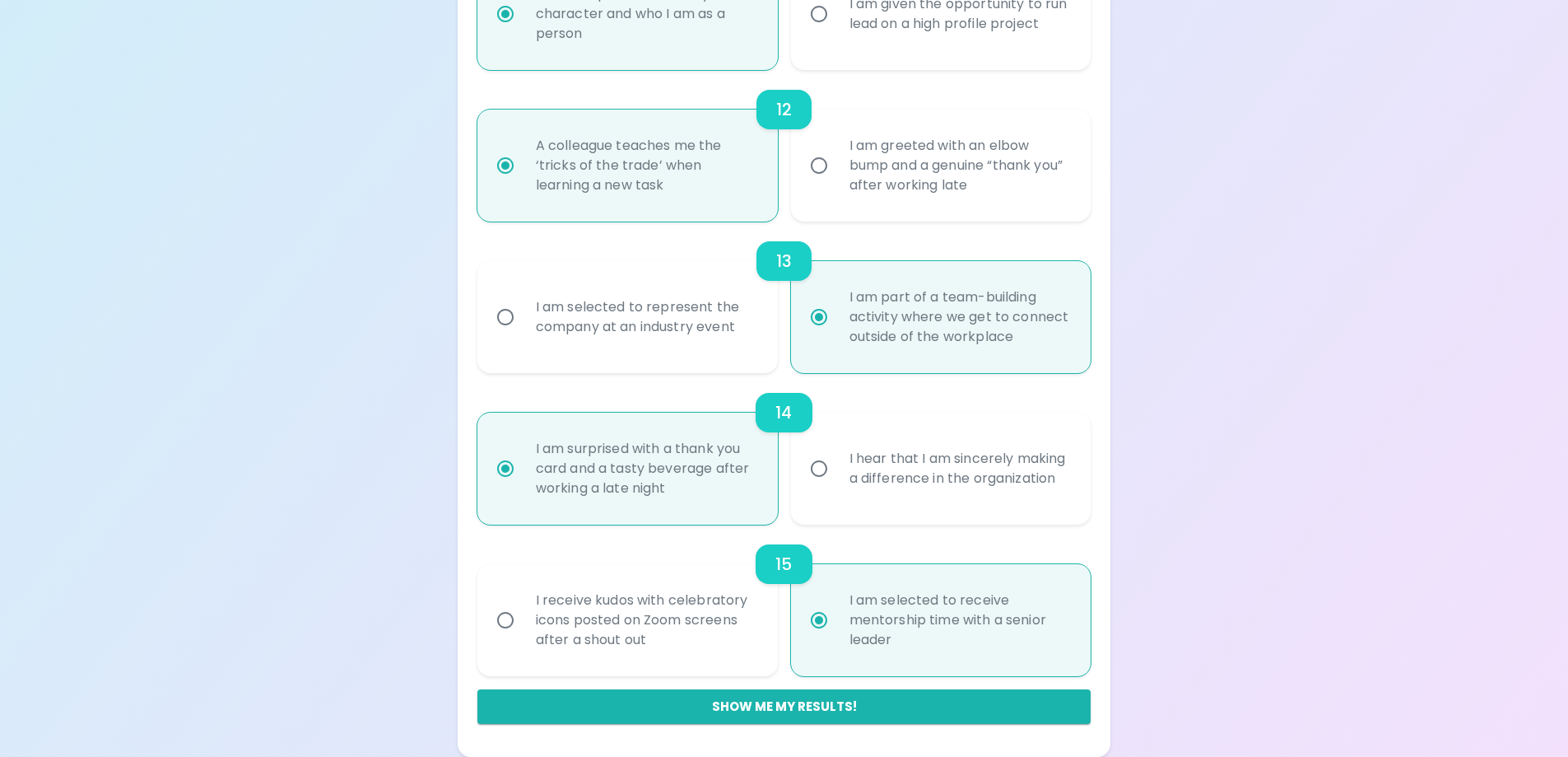
radio input "false"
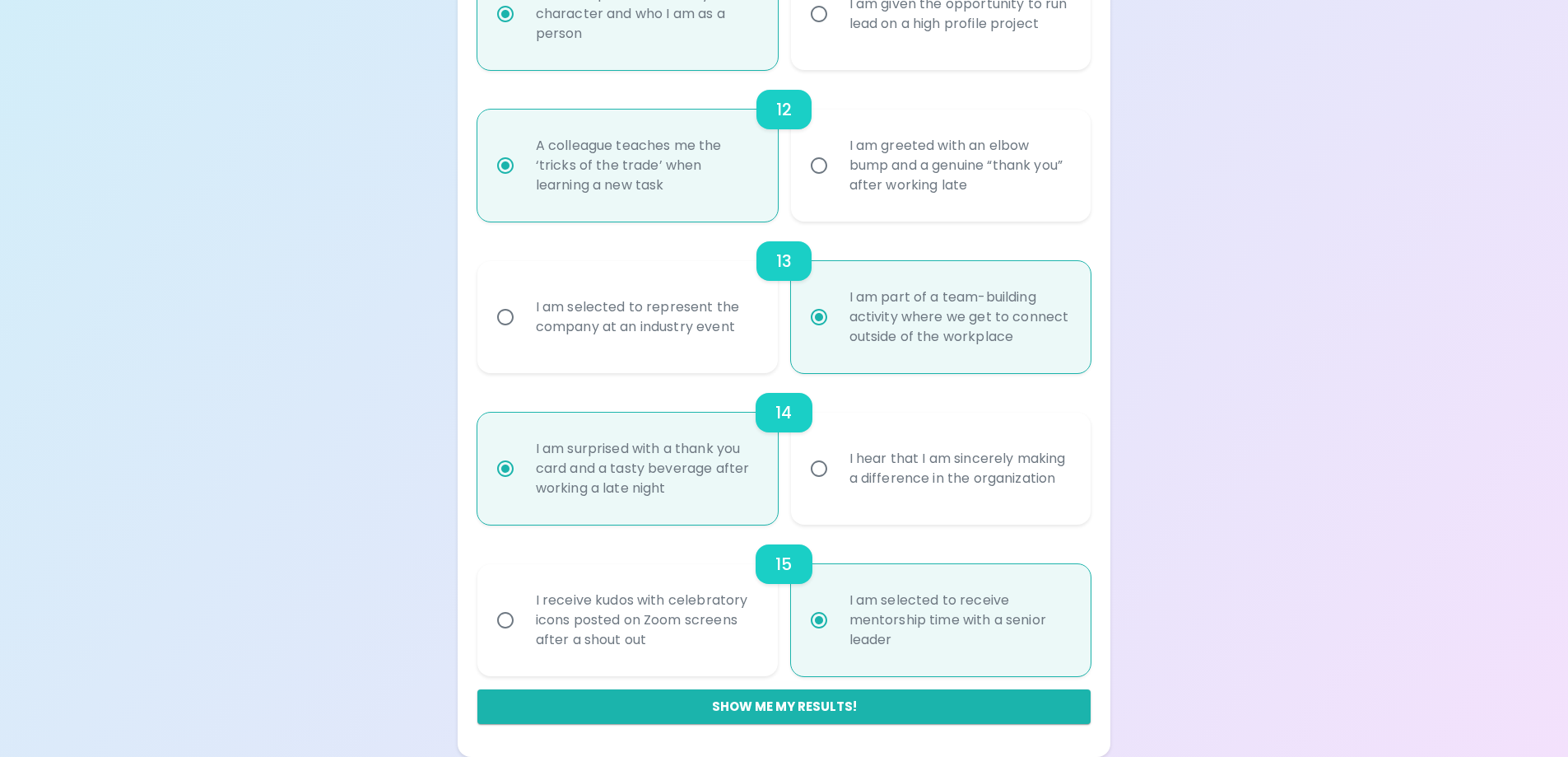
radio input "false"
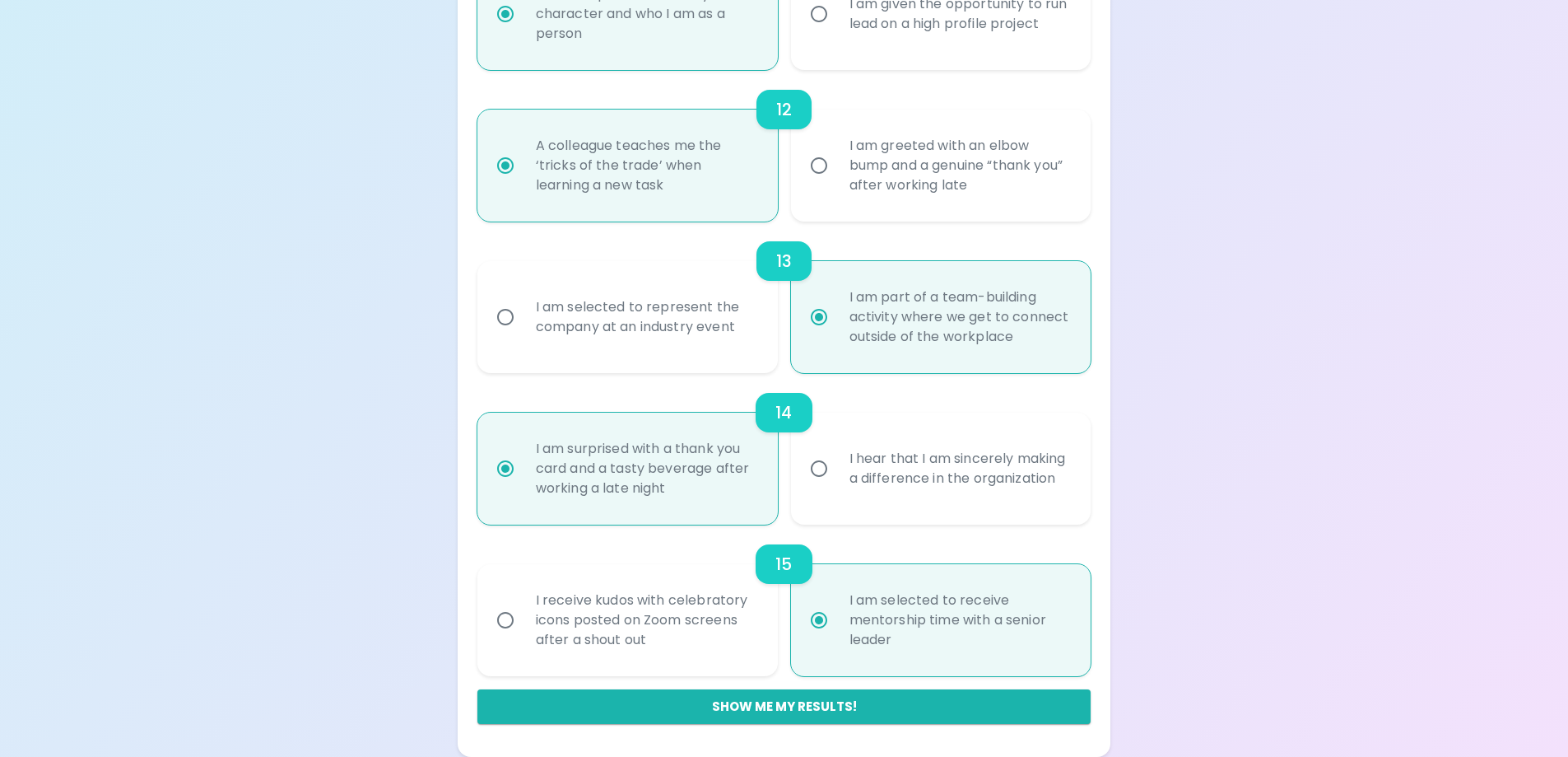
radio input "false"
radio input "true"
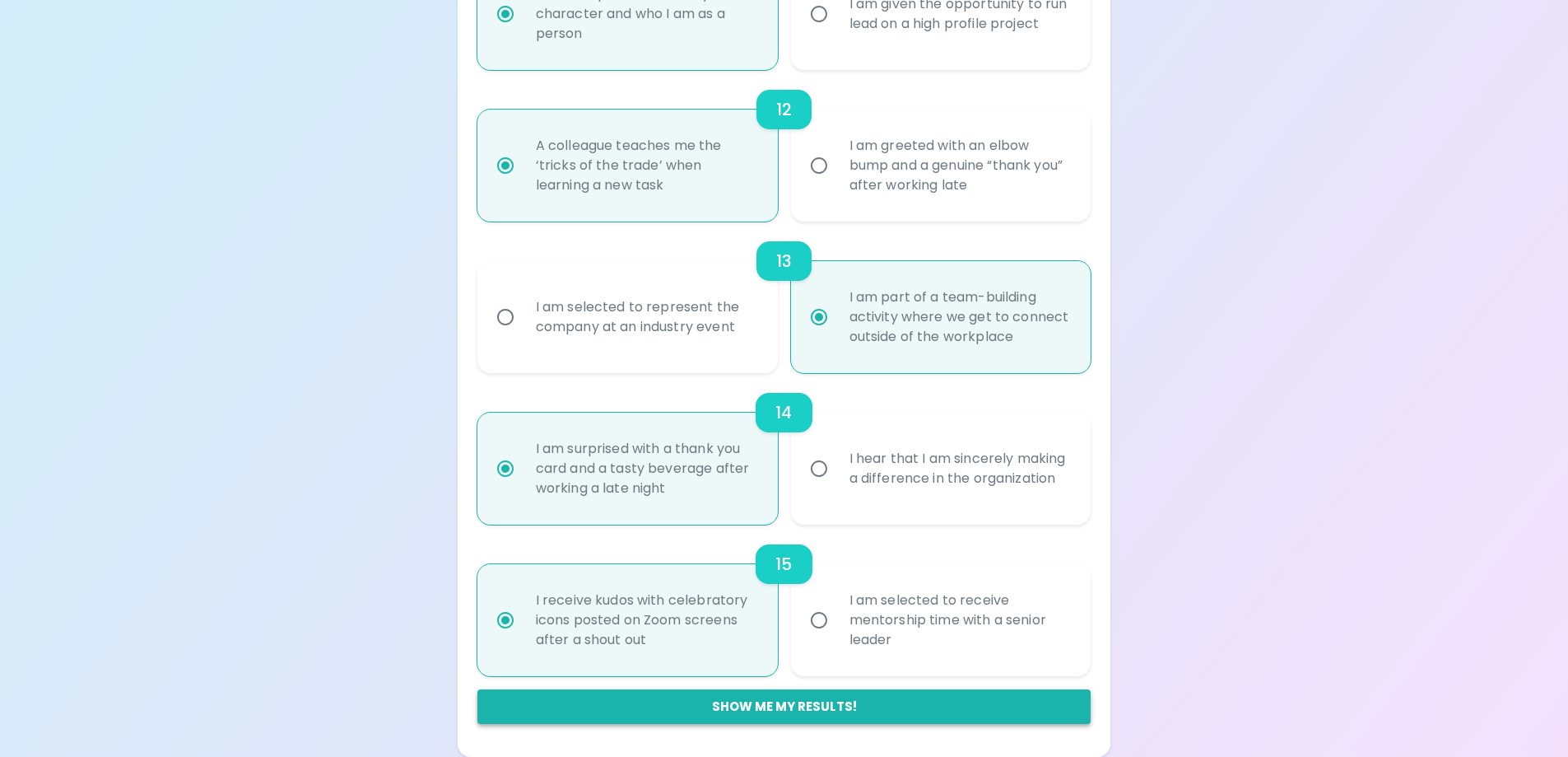
radio input "true"
click at [744, 710] on button "Show me my results!" at bounding box center [784, 706] width 614 height 34
radio input "false"
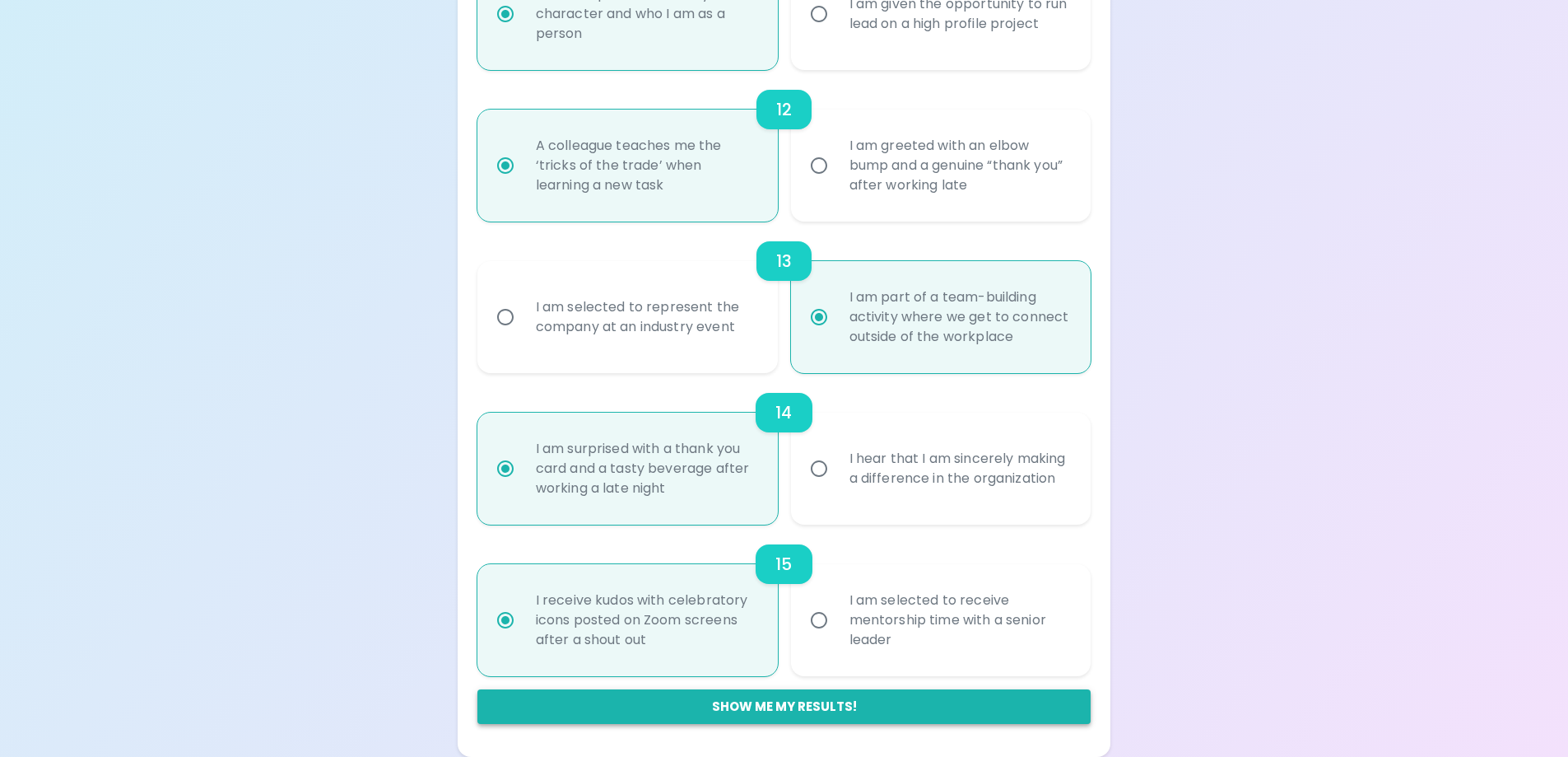
radio input "false"
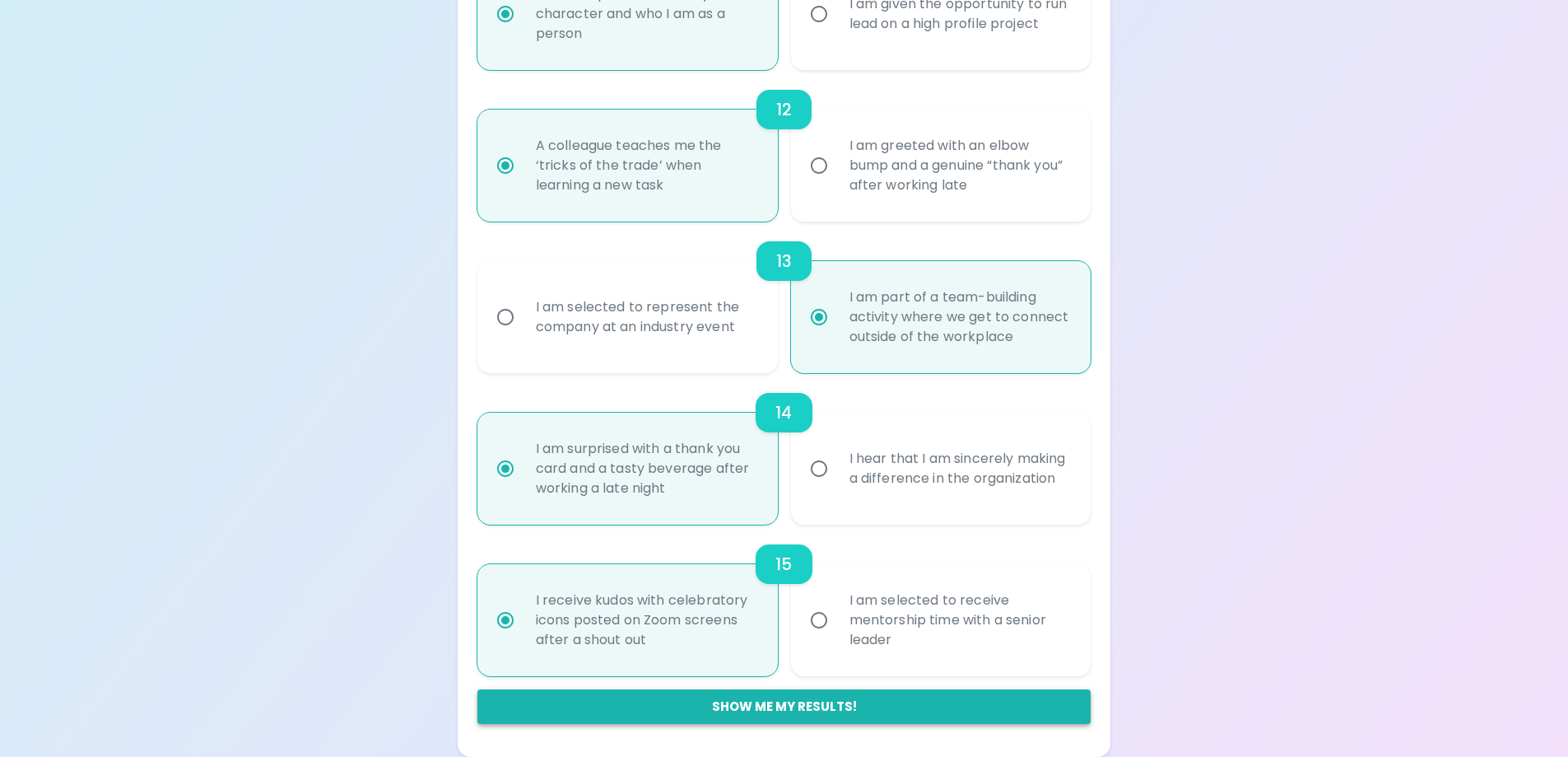
radio input "false"
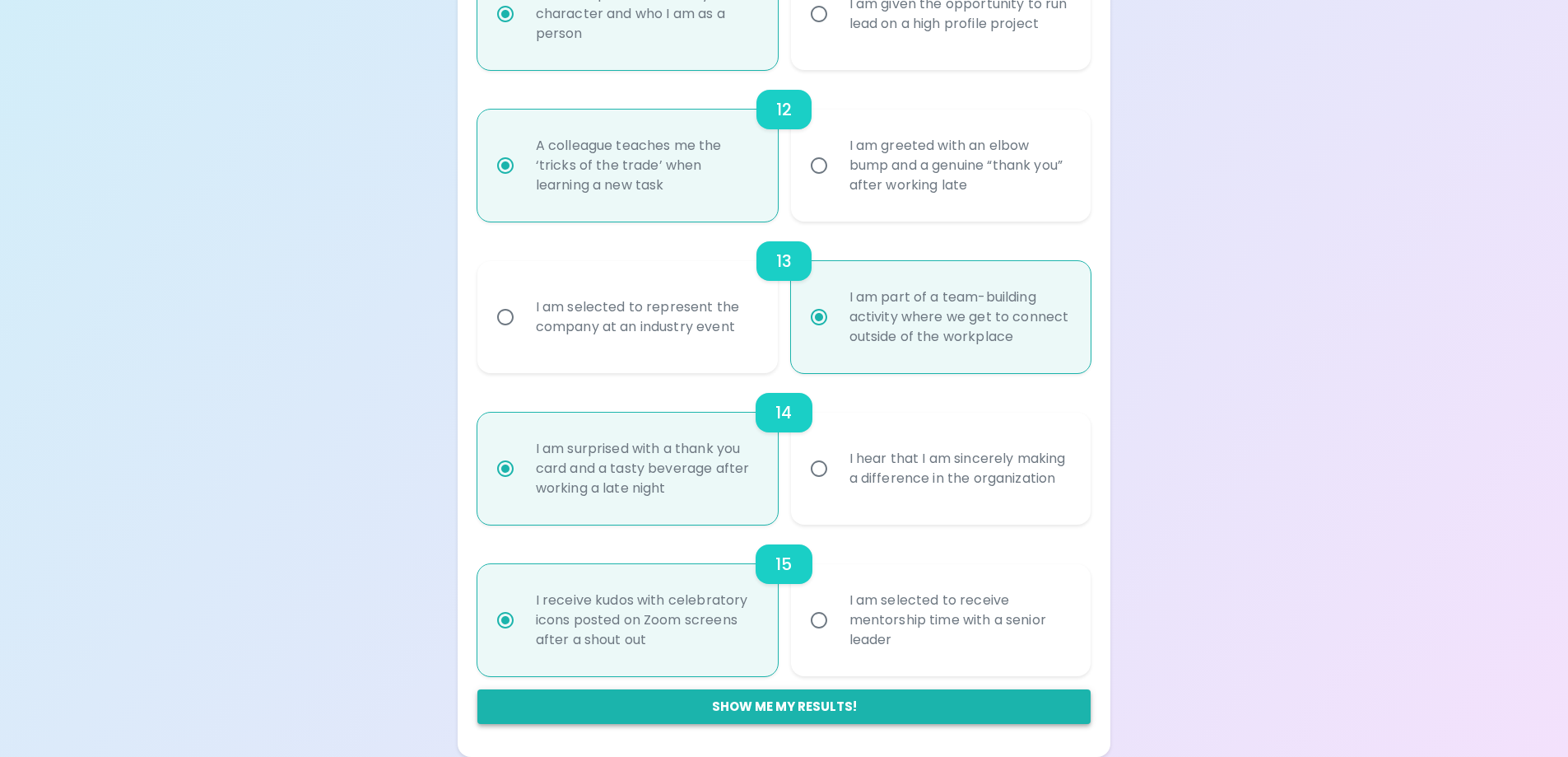
radio input "false"
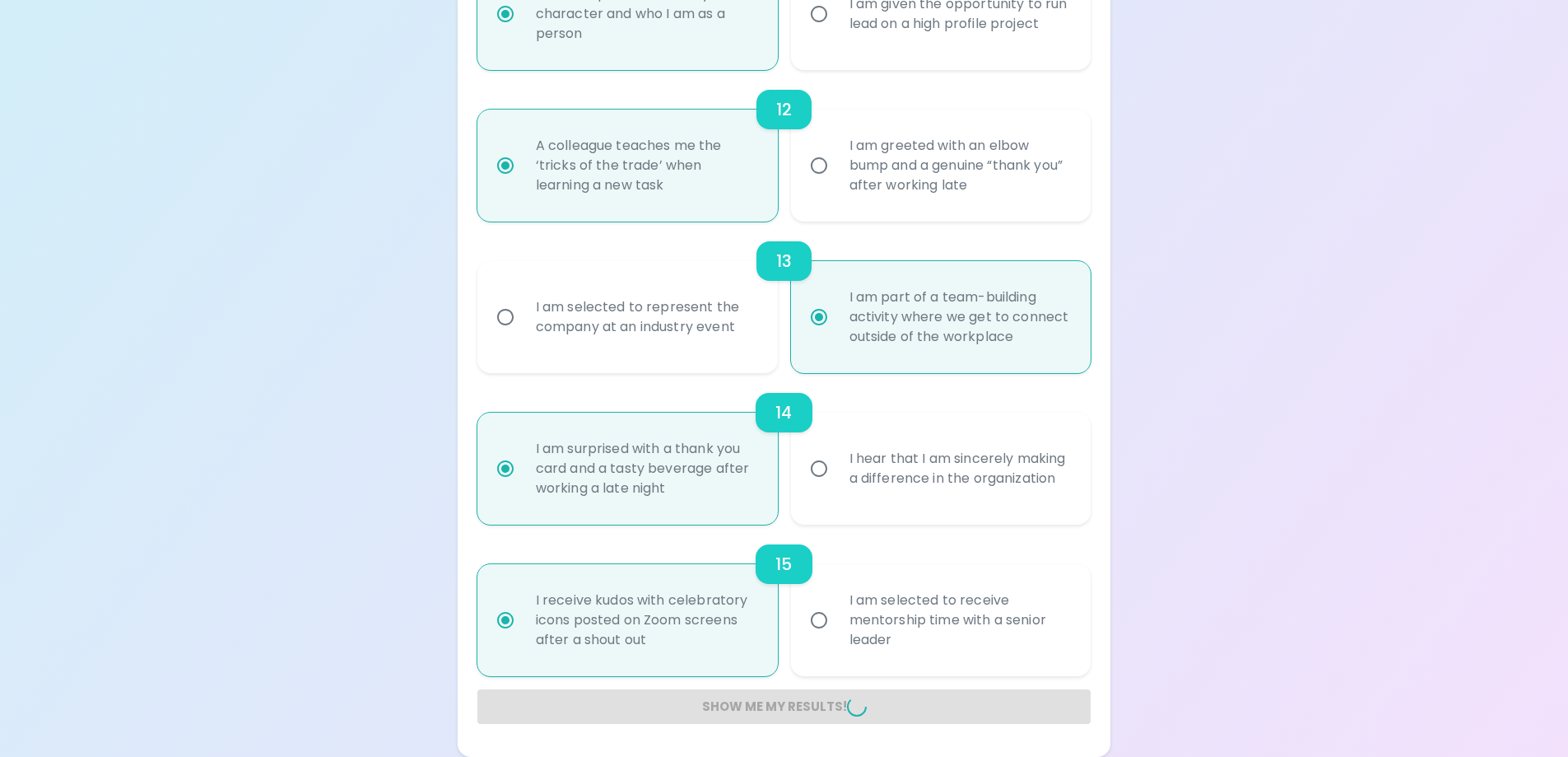
radio input "false"
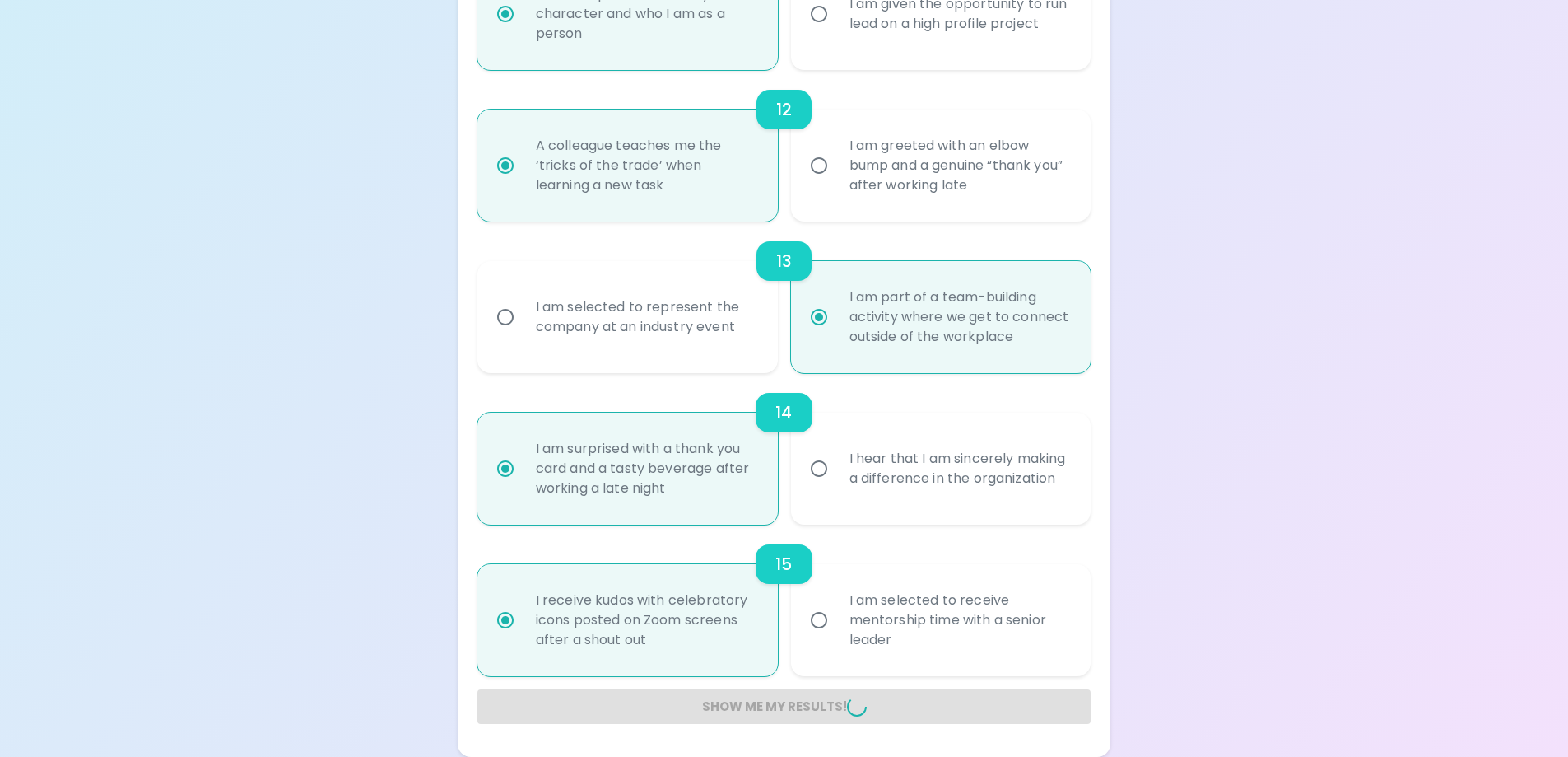
radio input "false"
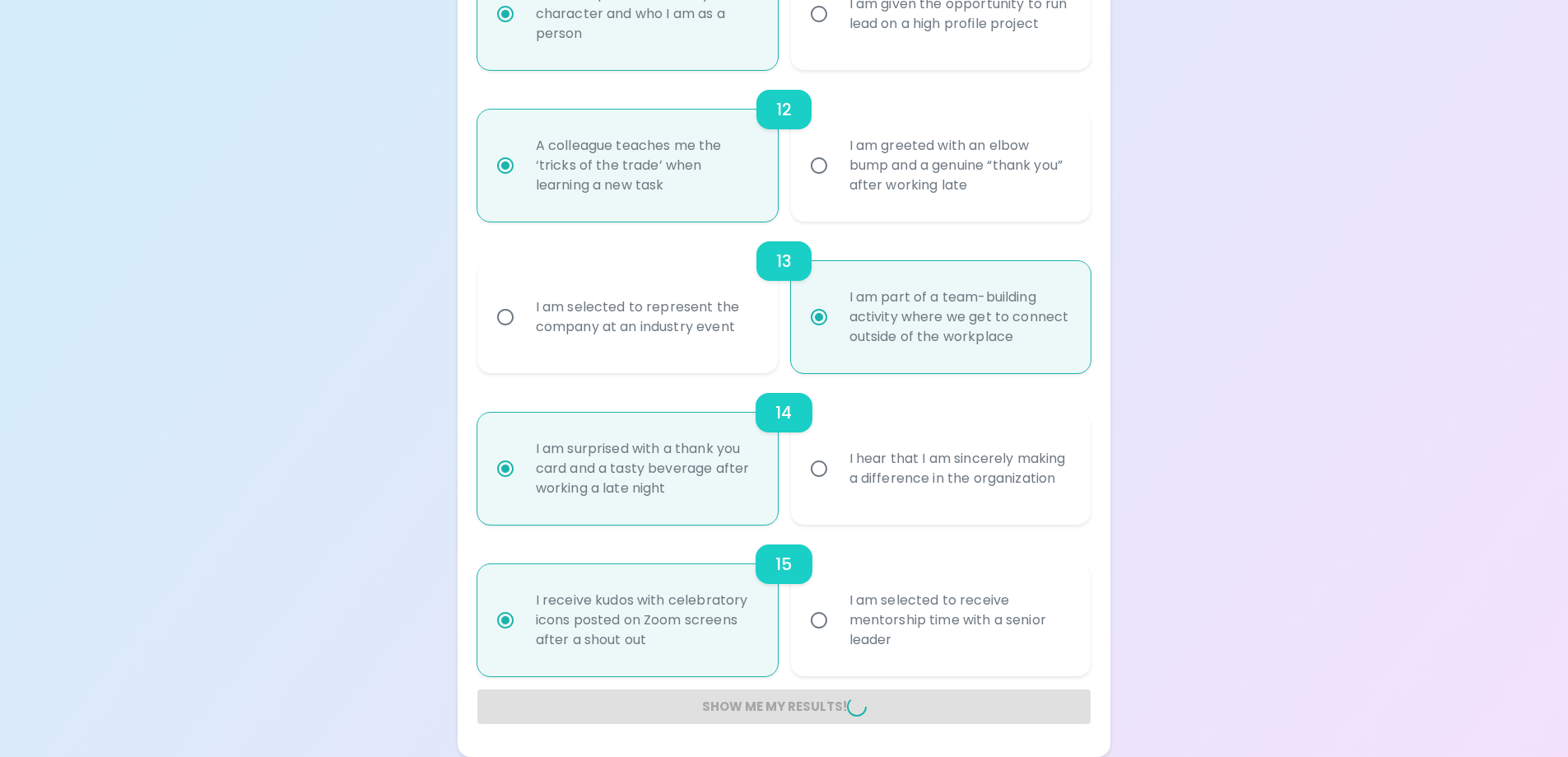
radio input "false"
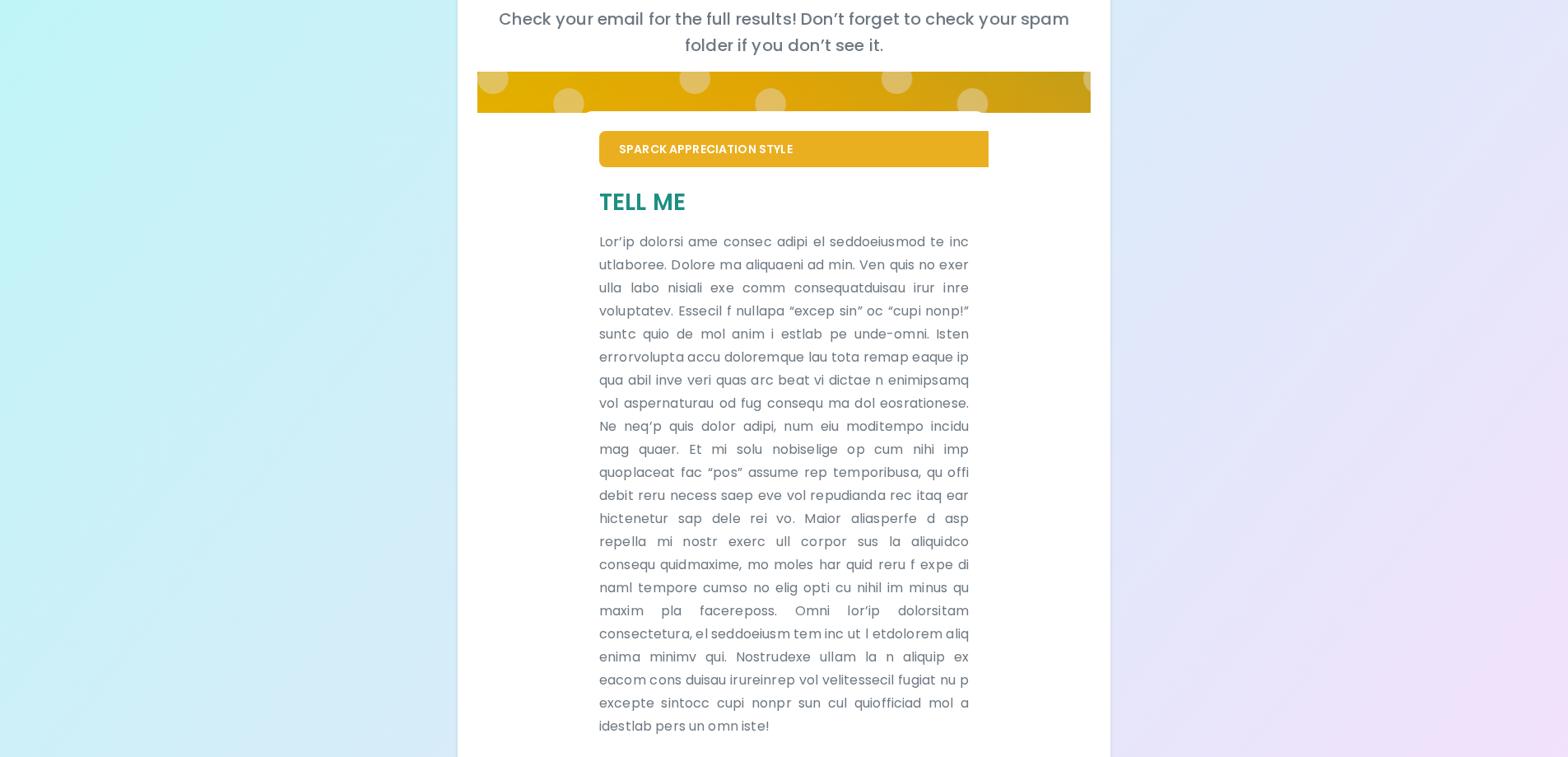
scroll to position [222, 0]
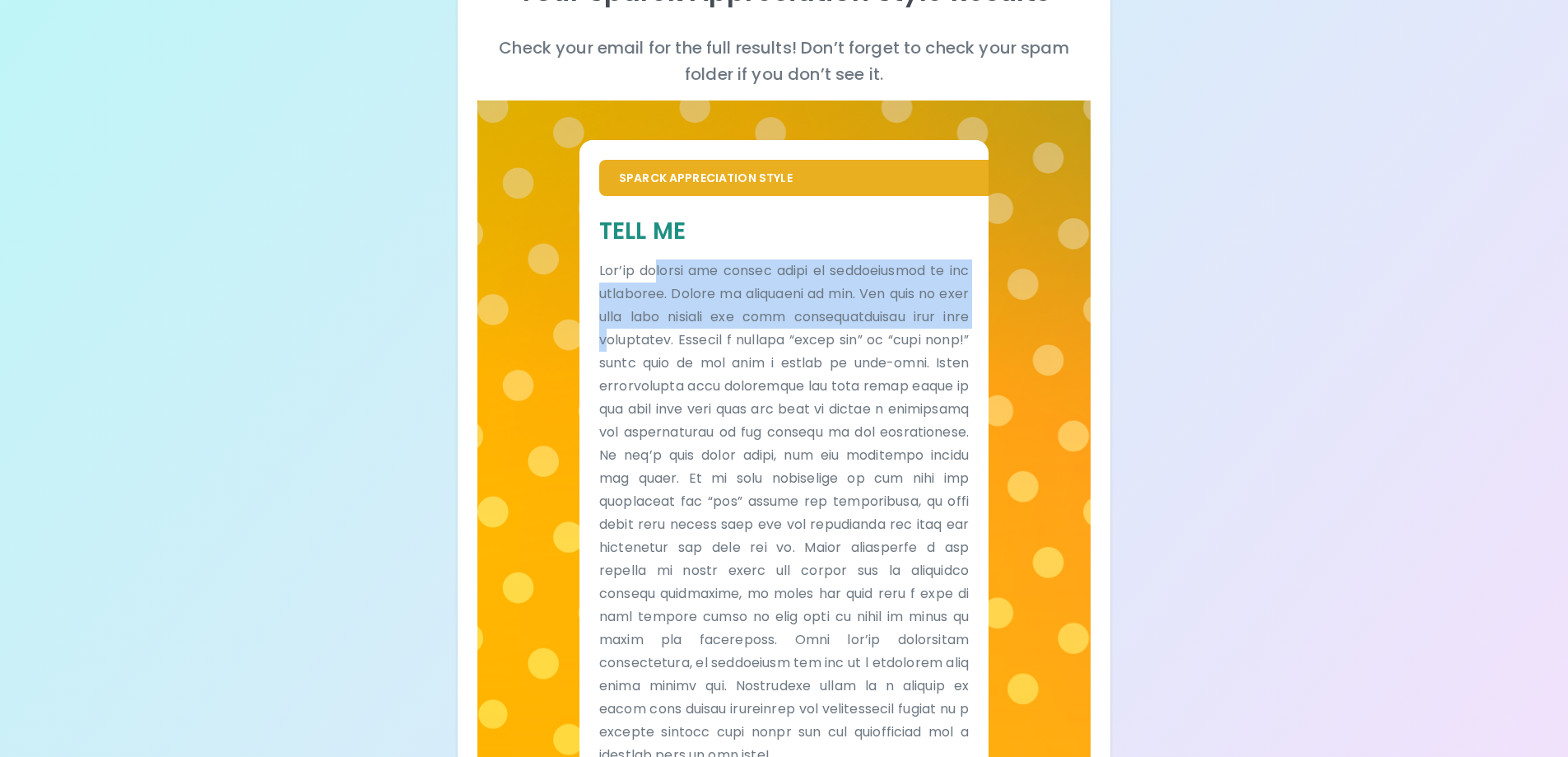
drag, startPoint x: 660, startPoint y: 280, endPoint x: 682, endPoint y: 336, distance: 60.2
click at [682, 336] on p at bounding box center [784, 513] width 370 height 507
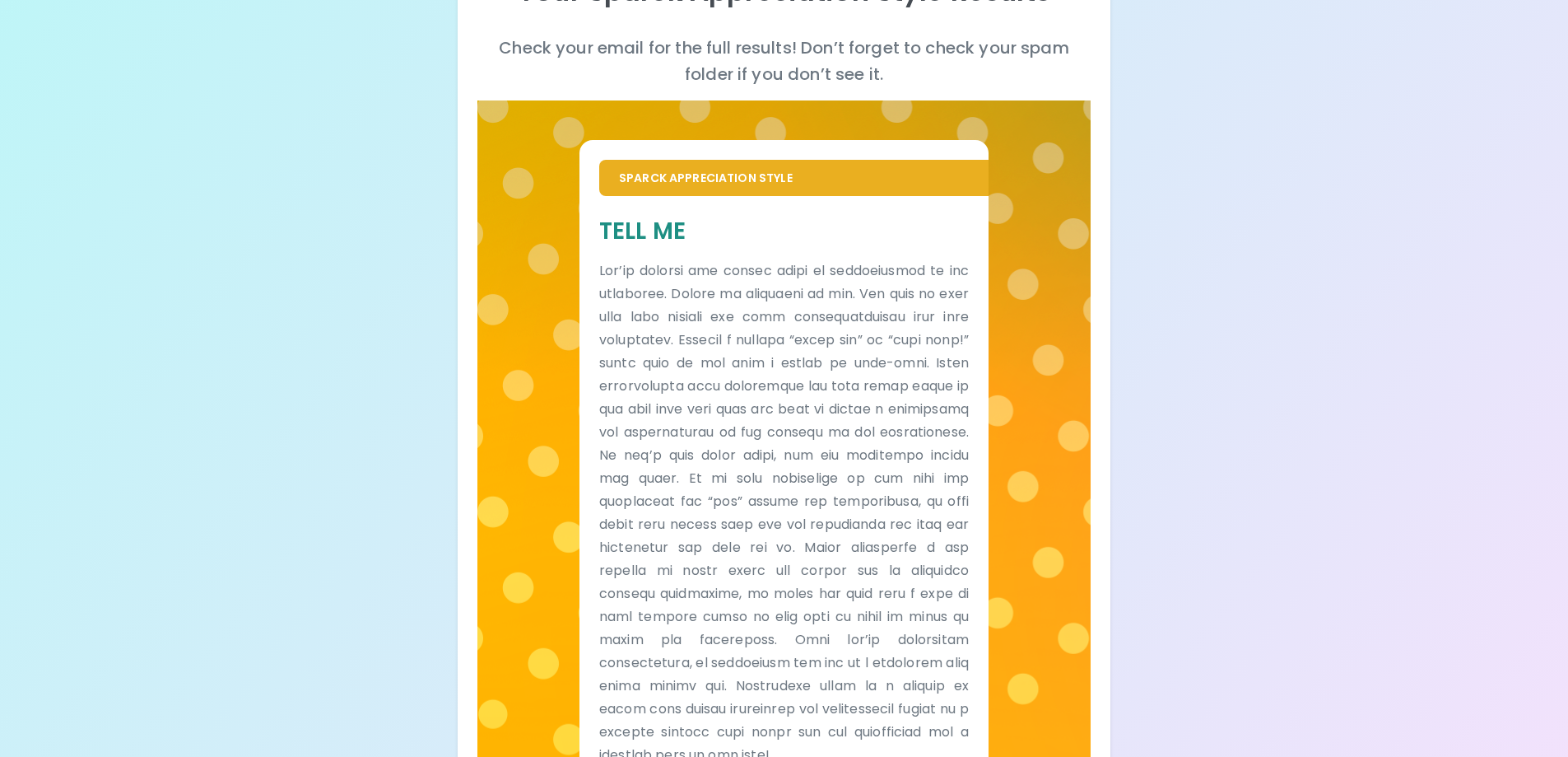
scroll to position [0, 0]
